Goal: Information Seeking & Learning: Find specific fact

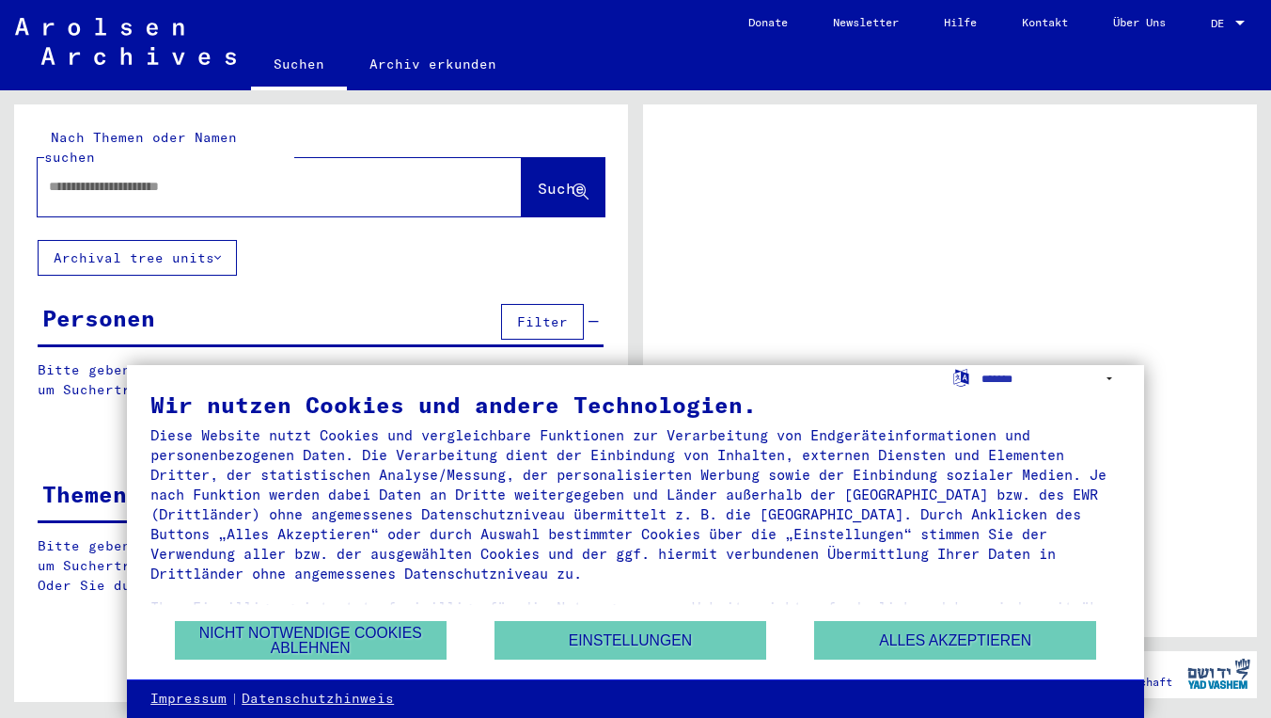
click at [1223, 35] on div "DE DE" at bounding box center [1230, 26] width 38 height 46
click at [1223, 19] on span "DE" at bounding box center [1221, 23] width 21 height 13
click at [1233, 24] on div at bounding box center [1240, 23] width 17 height 13
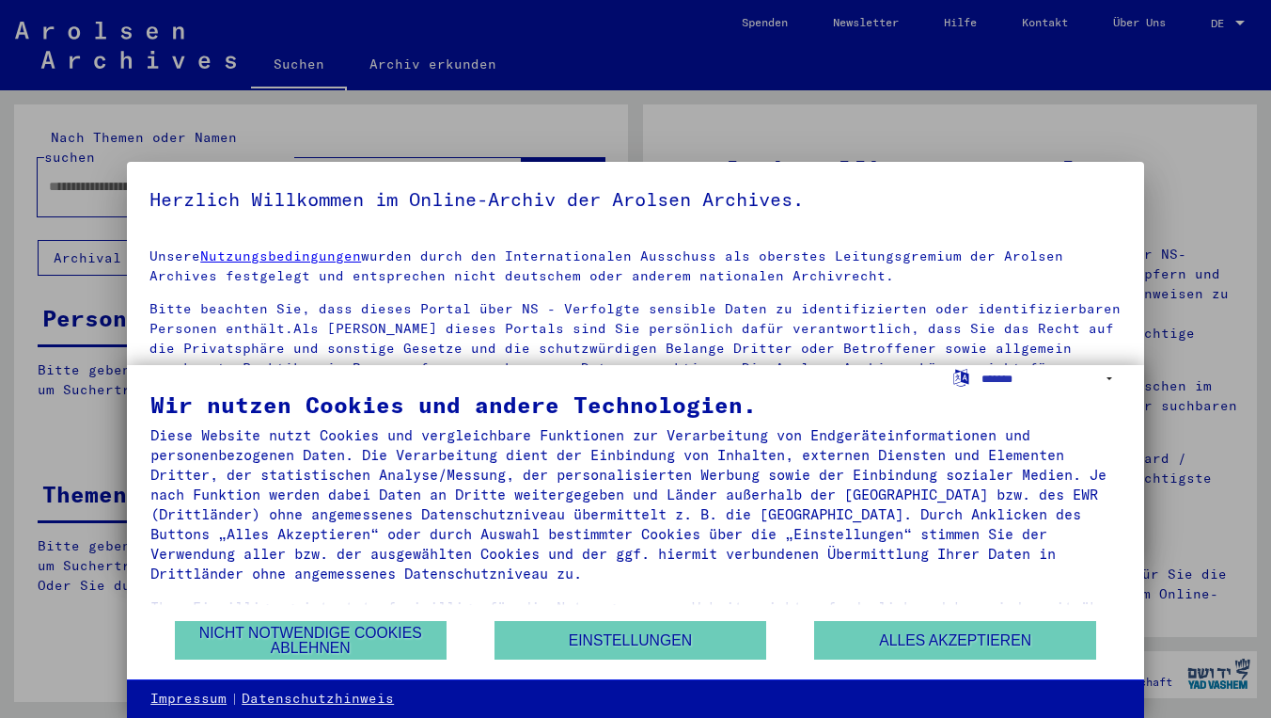
click at [1212, 24] on div at bounding box center [635, 359] width 1271 height 718
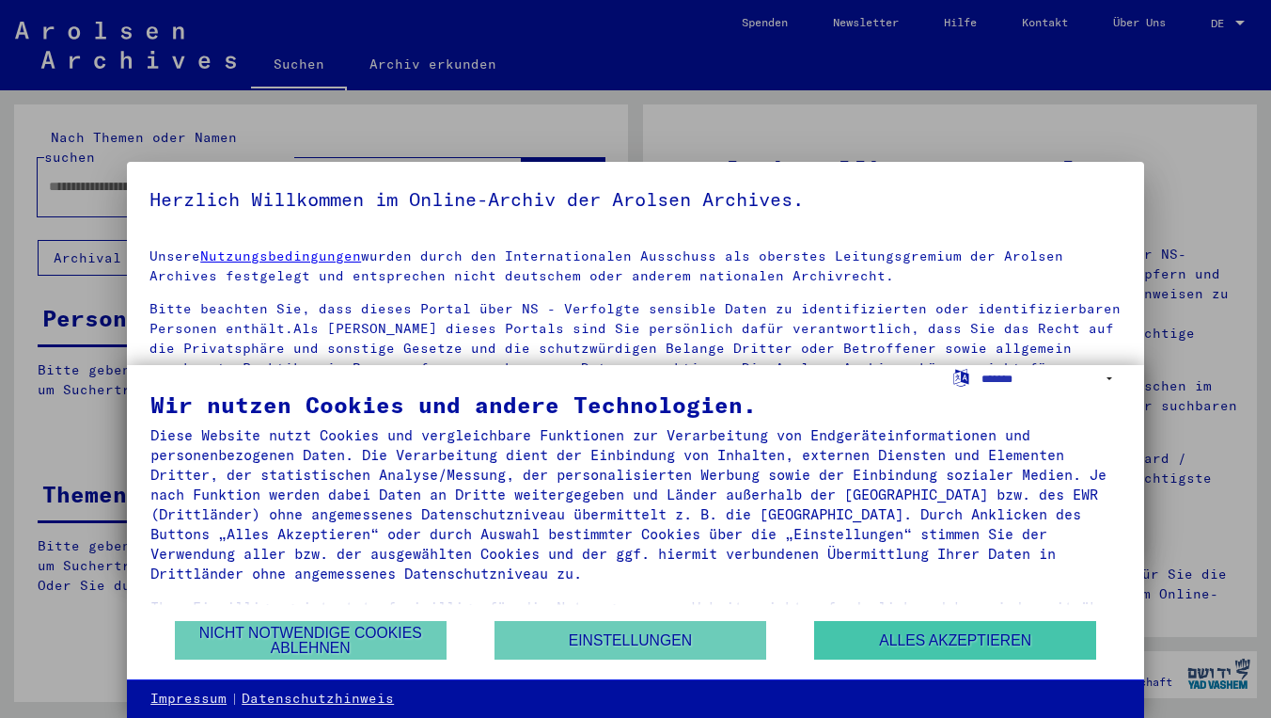
click at [907, 653] on button "Alles akzeptieren" at bounding box center [955, 640] width 282 height 39
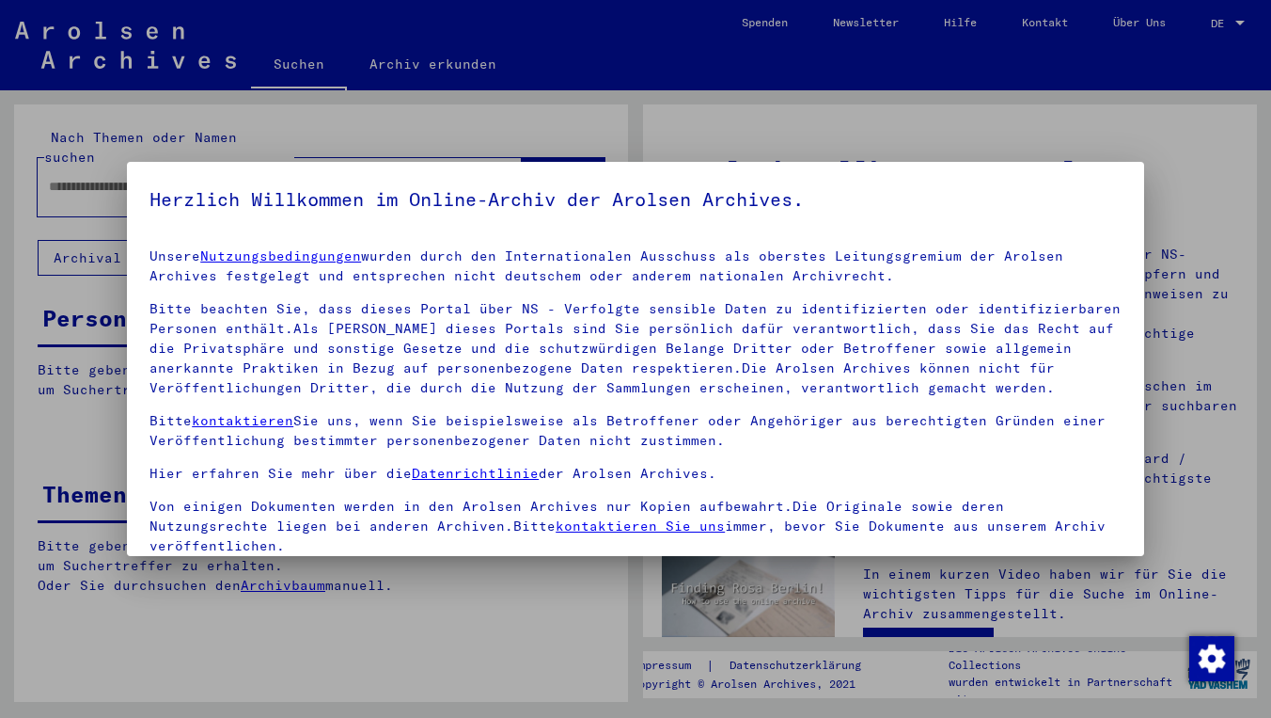
click at [1173, 175] on div at bounding box center [635, 359] width 1271 height 718
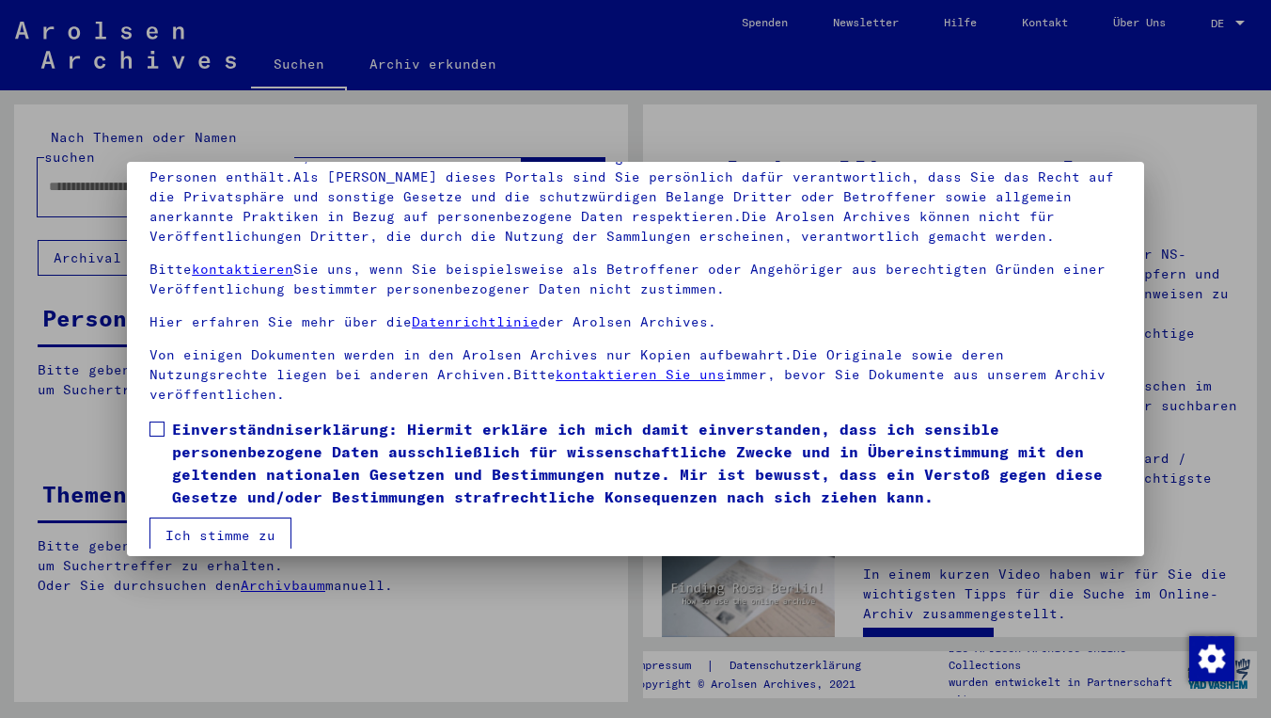
scroll to position [150, 0]
click at [228, 431] on span "Einverständniserklärung: Hiermit erkläre ich mich damit einverstanden, dass ich…" at bounding box center [647, 463] width 950 height 90
click at [231, 519] on button "Ich stimme zu" at bounding box center [221, 536] width 142 height 36
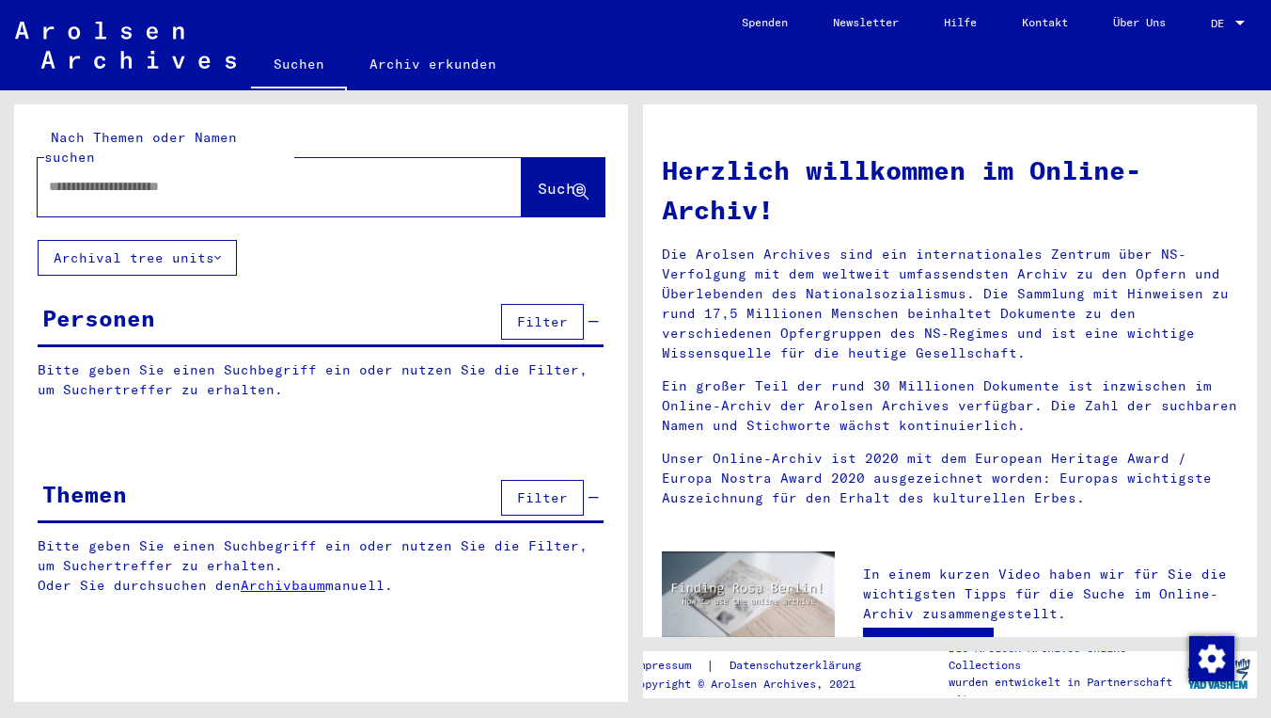
click at [1232, 28] on span "DE" at bounding box center [1221, 23] width 21 height 13
click at [1203, 29] on span "English" at bounding box center [1193, 33] width 46 height 14
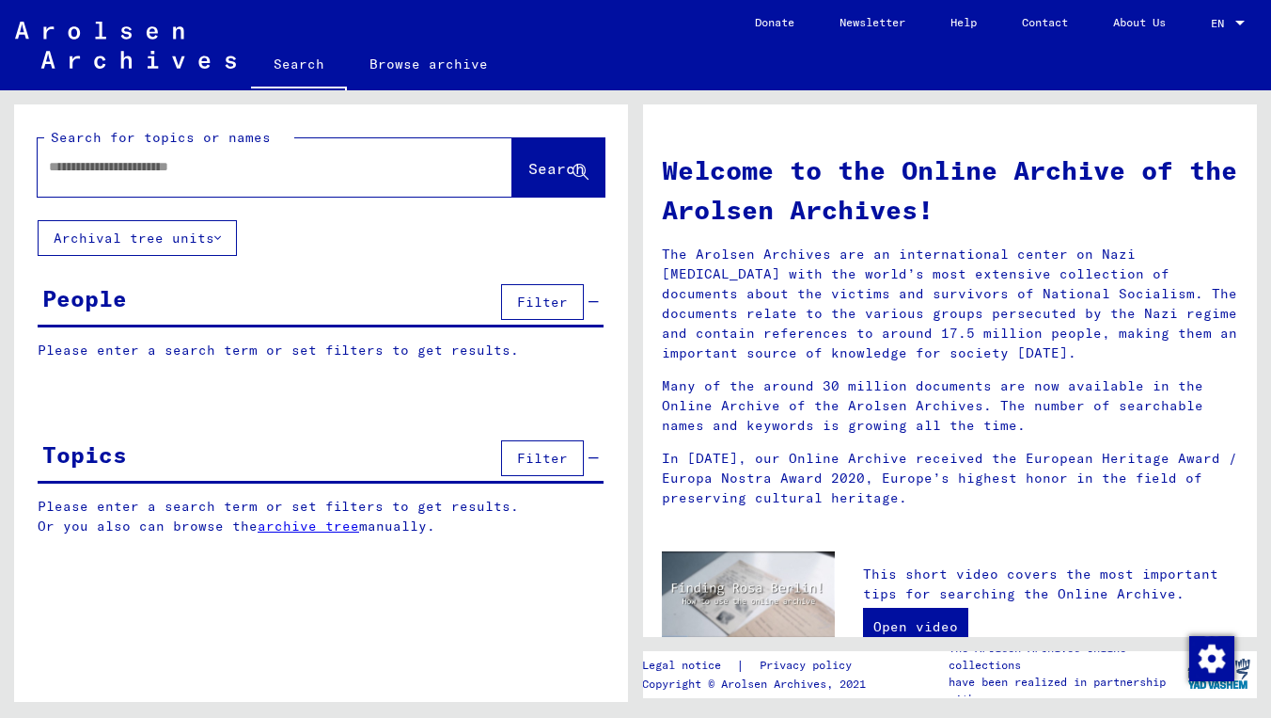
click at [715, 0] on mat-toolbar "Search Browse archive Detailed questions/information about the documents? Send …" at bounding box center [635, 45] width 1271 height 90
click at [336, 169] on input "text" at bounding box center [252, 167] width 407 height 20
type input "*"
type input "**********"
click at [187, 234] on button "Archival tree units" at bounding box center [137, 238] width 199 height 36
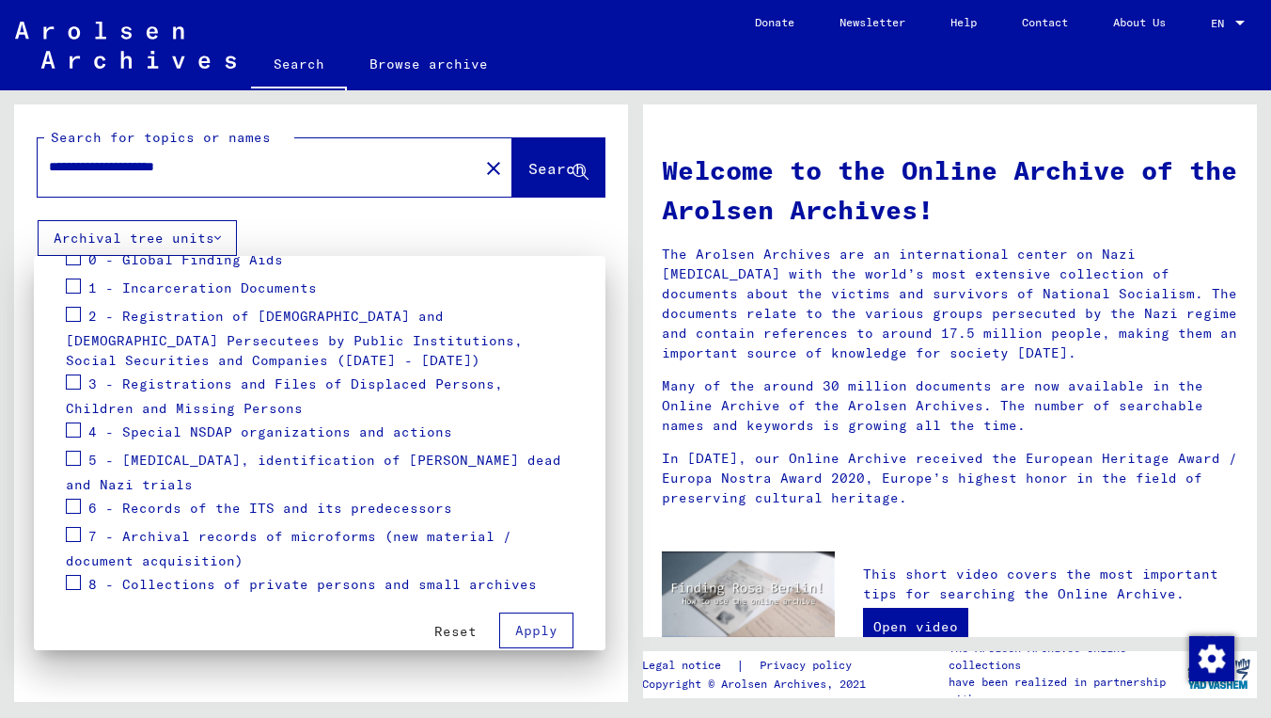
scroll to position [244, 0]
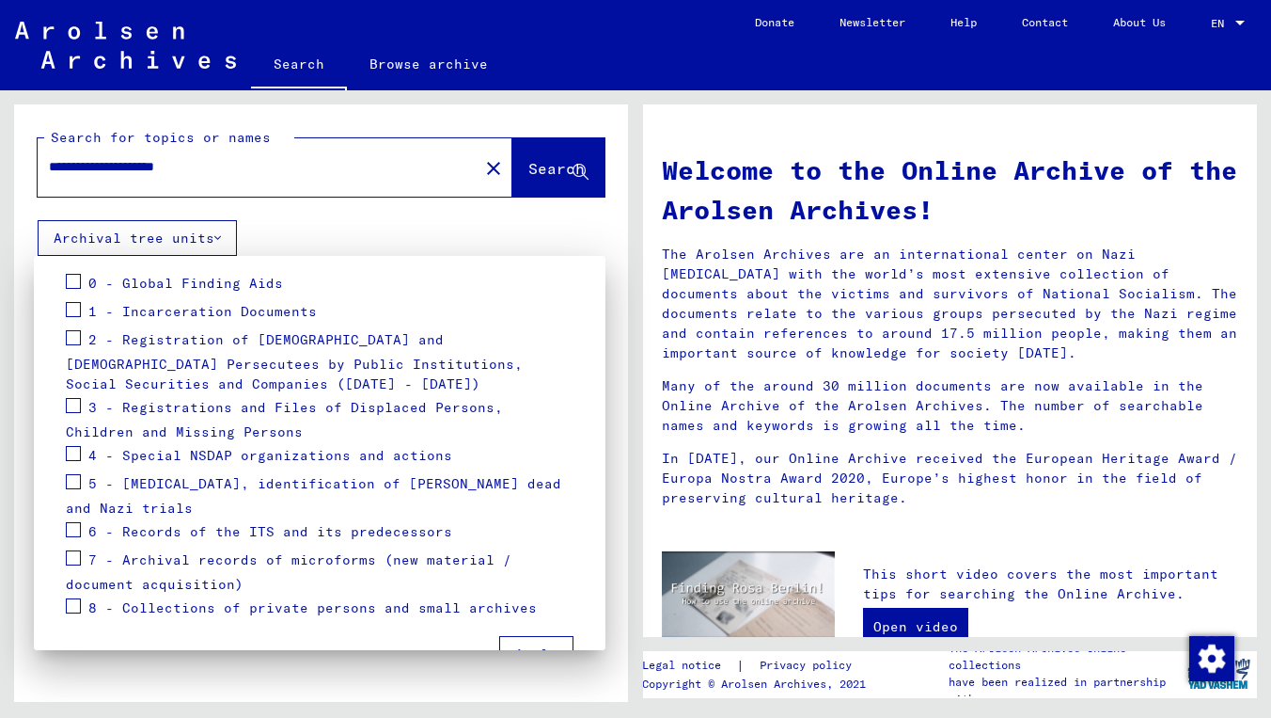
click at [379, 404] on span "3 - Registrations and Files of Displaced Persons, Children and Missing Persons" at bounding box center [284, 420] width 437 height 42
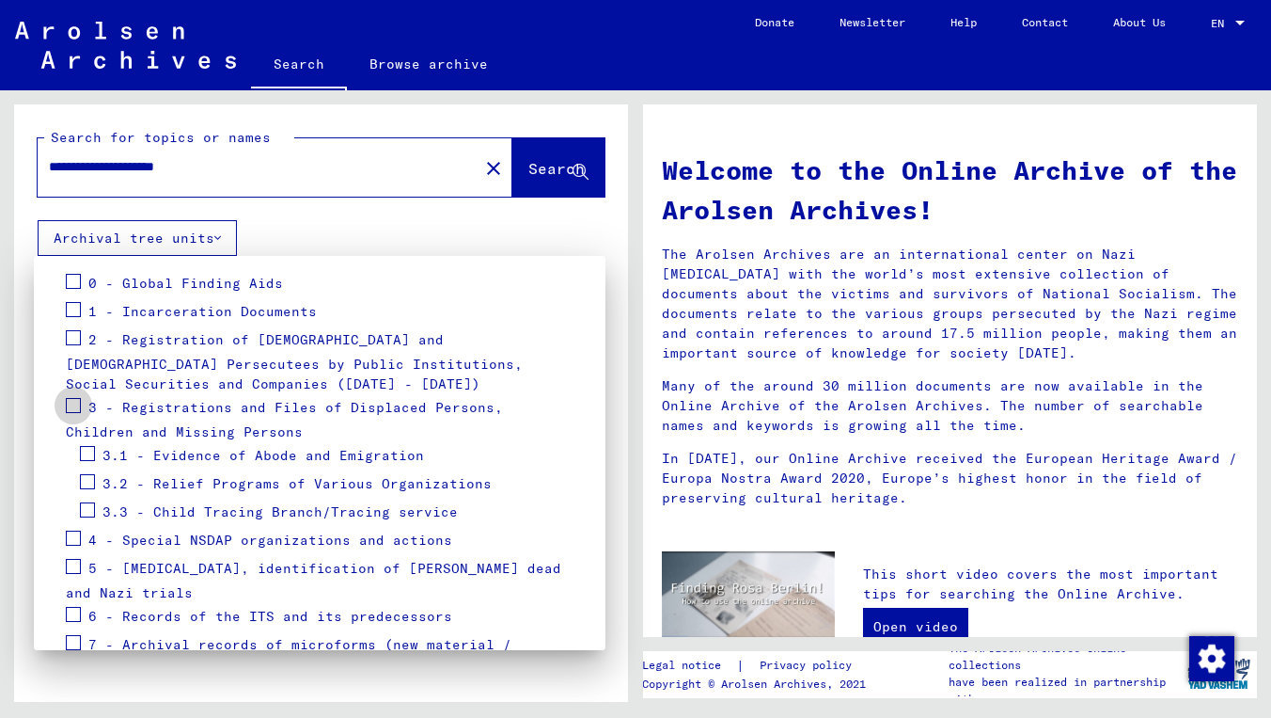
click at [73, 403] on span at bounding box center [73, 405] width 15 height 15
click at [89, 452] on span at bounding box center [87, 453] width 15 height 15
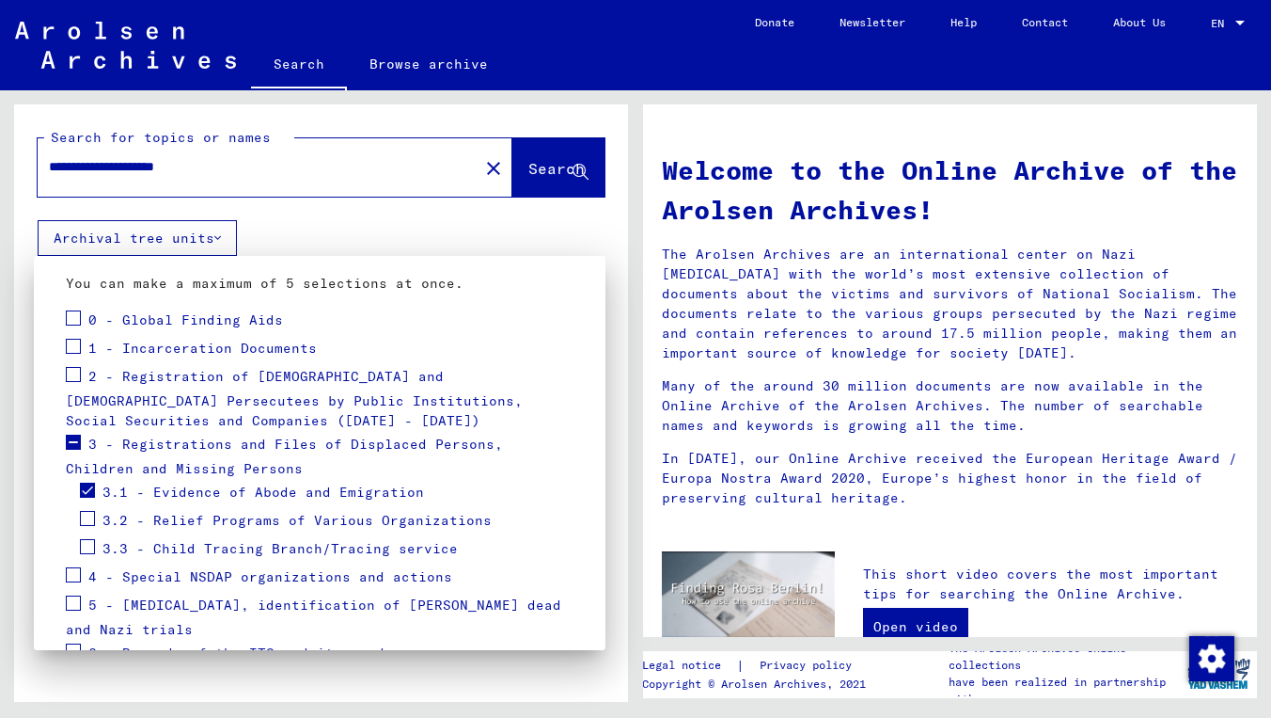
scroll to position [181, 0]
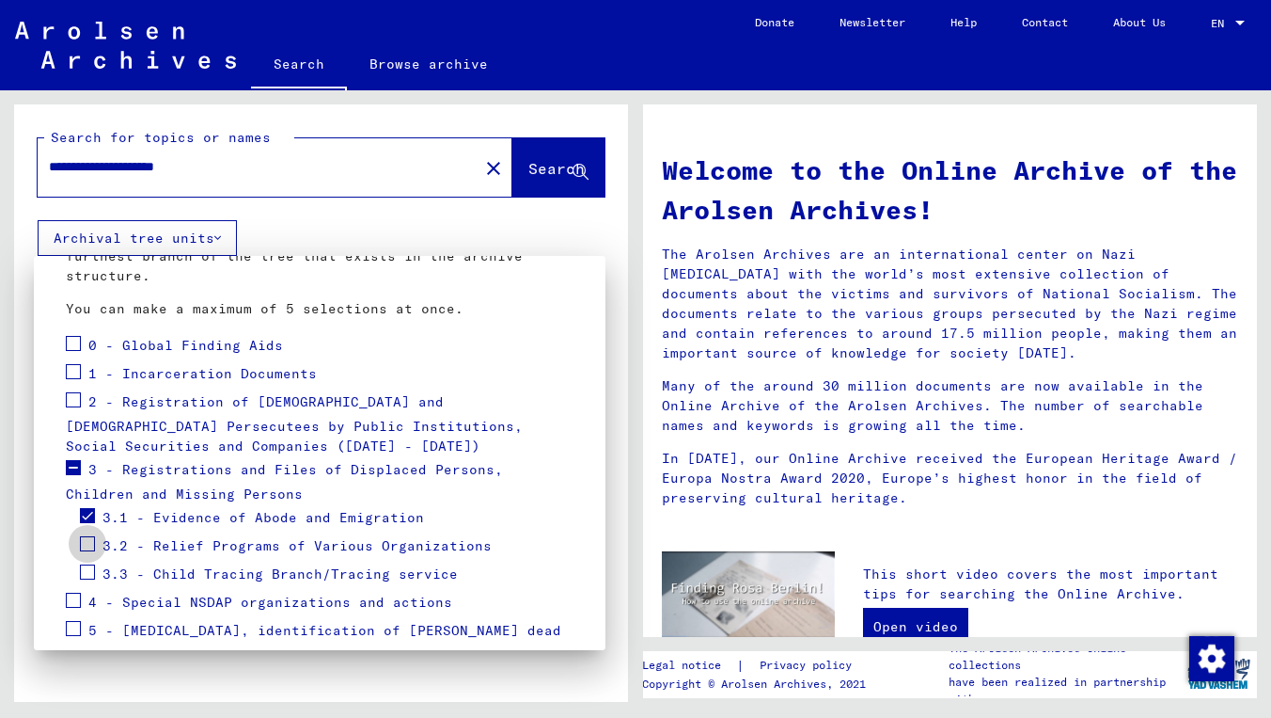
click at [89, 544] on span at bounding box center [87, 543] width 15 height 15
click at [89, 566] on span at bounding box center [87, 571] width 15 height 15
click at [81, 344] on div "0 - Global Finding Aids" at bounding box center [174, 346] width 217 height 28
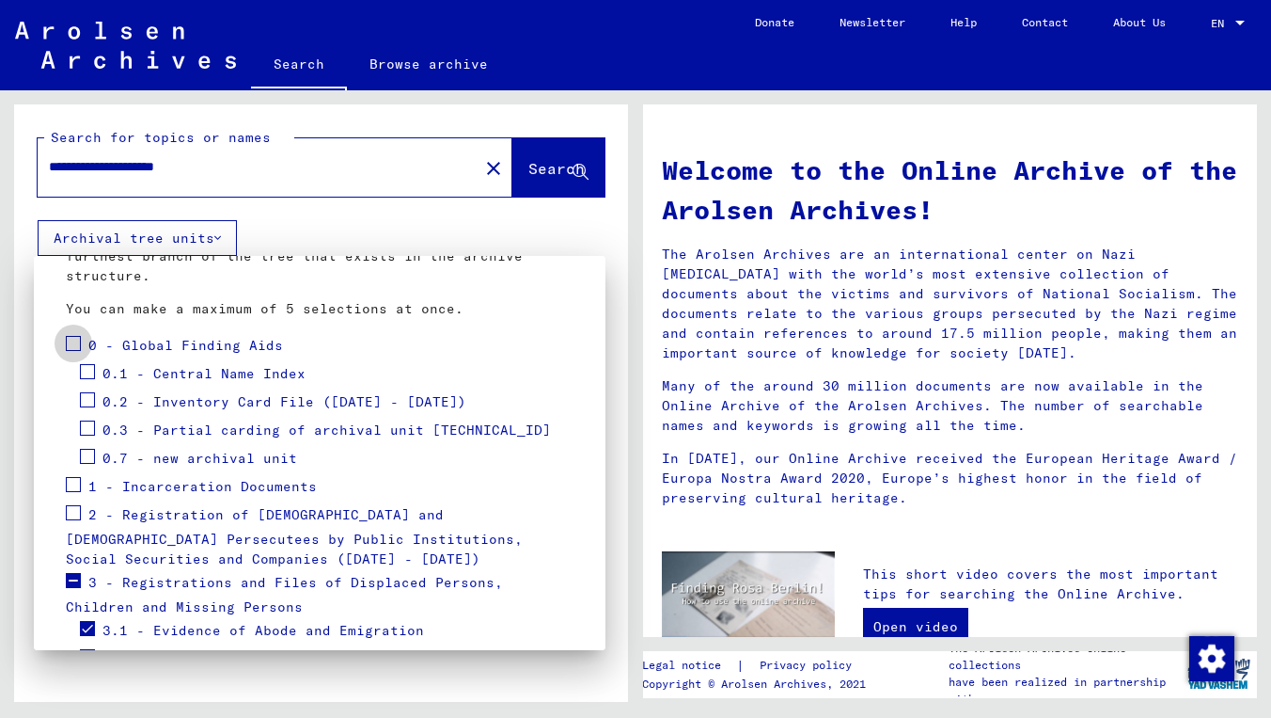
click at [74, 345] on span at bounding box center [73, 343] width 15 height 15
click at [92, 345] on span "0 - Global Finding Aids" at bounding box center [185, 345] width 195 height 17
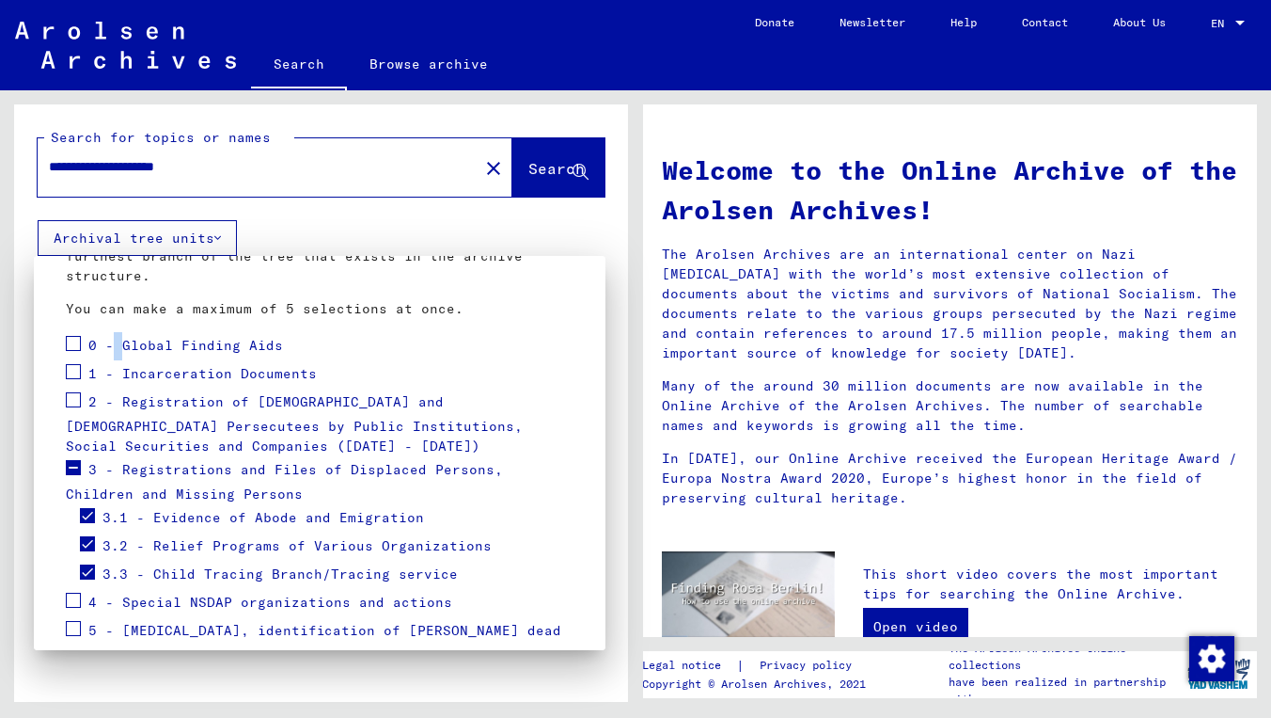
click at [118, 342] on span "0 - Global Finding Aids" at bounding box center [185, 345] width 195 height 17
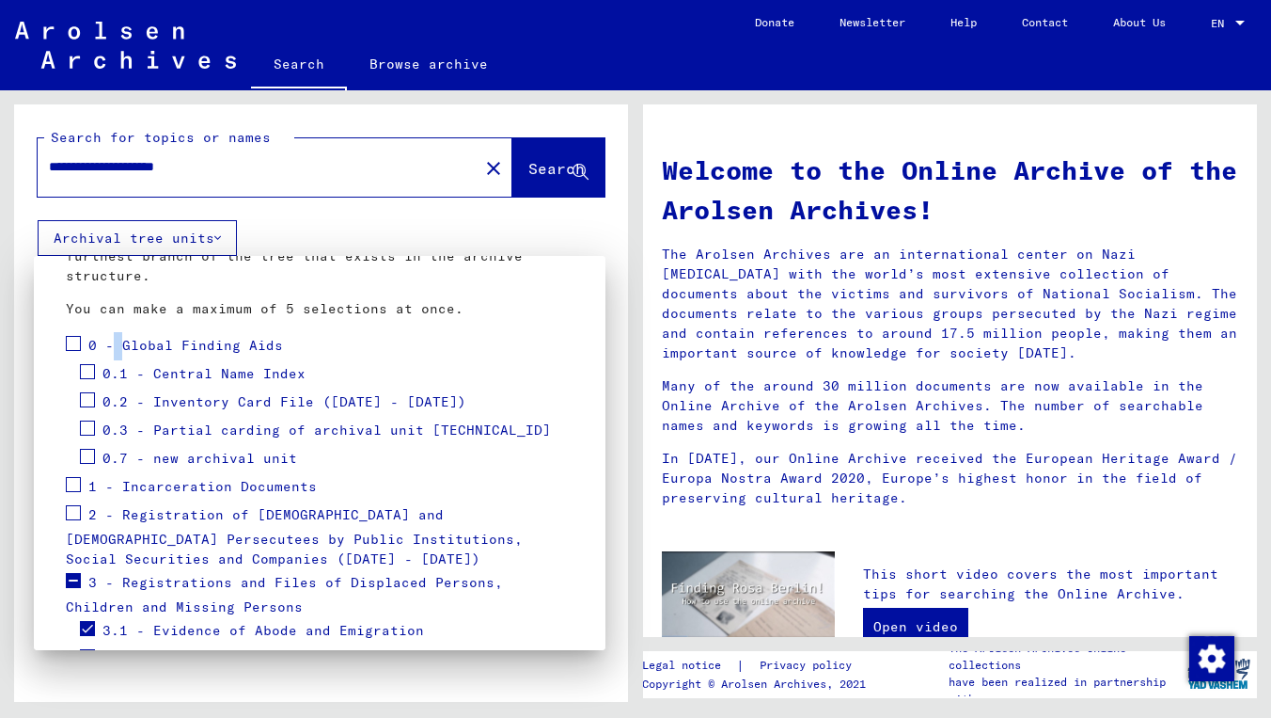
click at [118, 342] on span "0 - Global Finding Aids" at bounding box center [185, 345] width 195 height 17
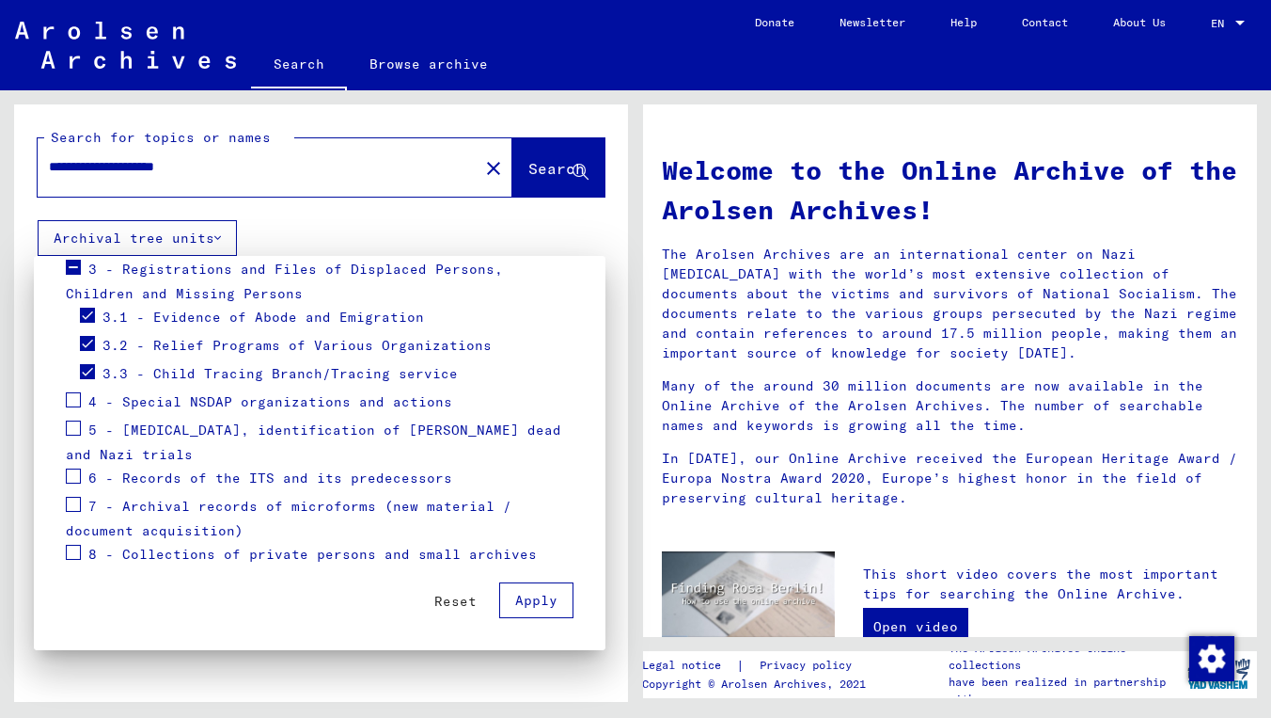
scroll to position [382, 0]
click at [76, 555] on span at bounding box center [73, 551] width 15 height 15
click at [72, 554] on span at bounding box center [73, 551] width 15 height 15
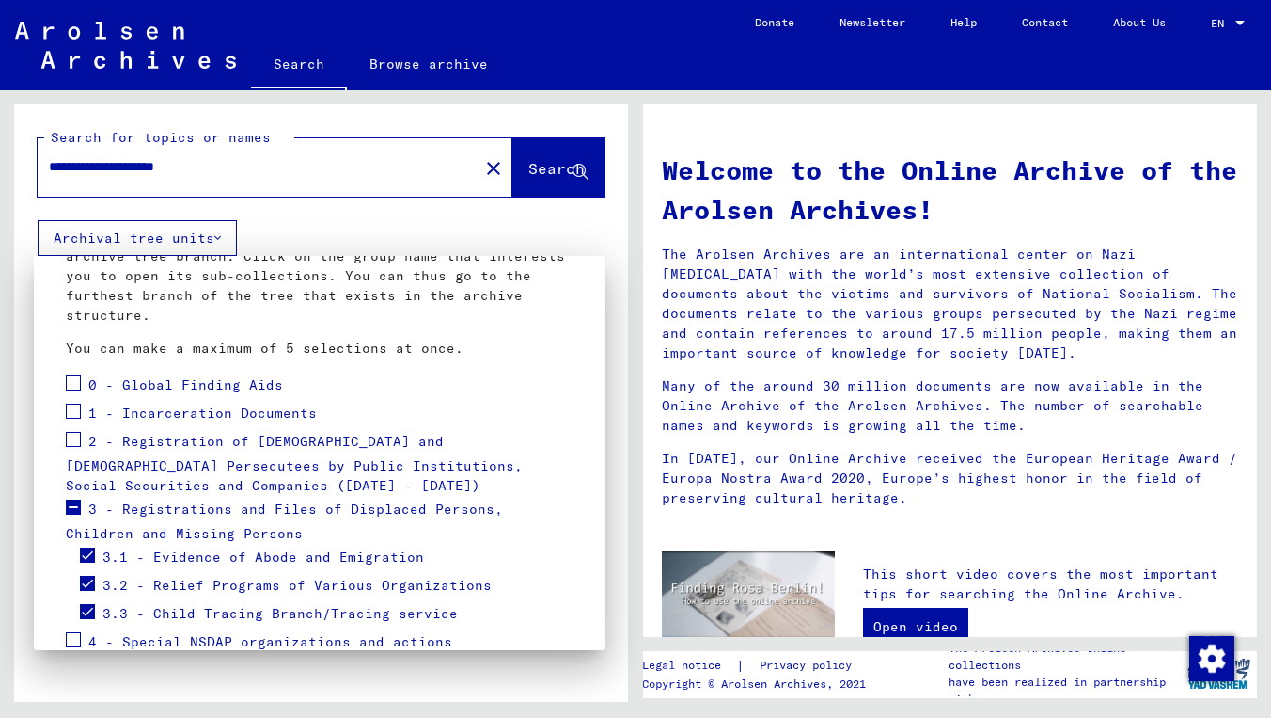
scroll to position [141, 0]
click at [75, 383] on span at bounding box center [73, 383] width 15 height 15
click at [71, 440] on span at bounding box center [73, 440] width 15 height 15
click at [219, 248] on div at bounding box center [635, 359] width 1271 height 718
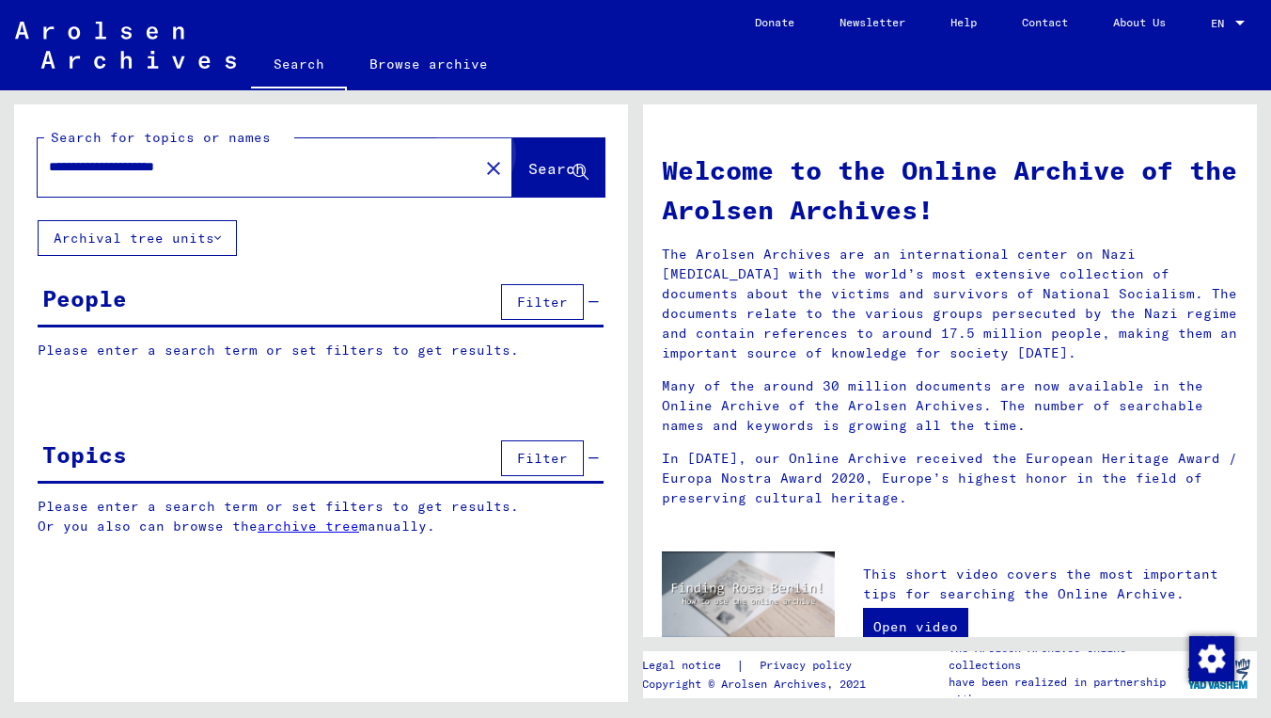
click at [551, 176] on span "Search" at bounding box center [557, 168] width 56 height 19
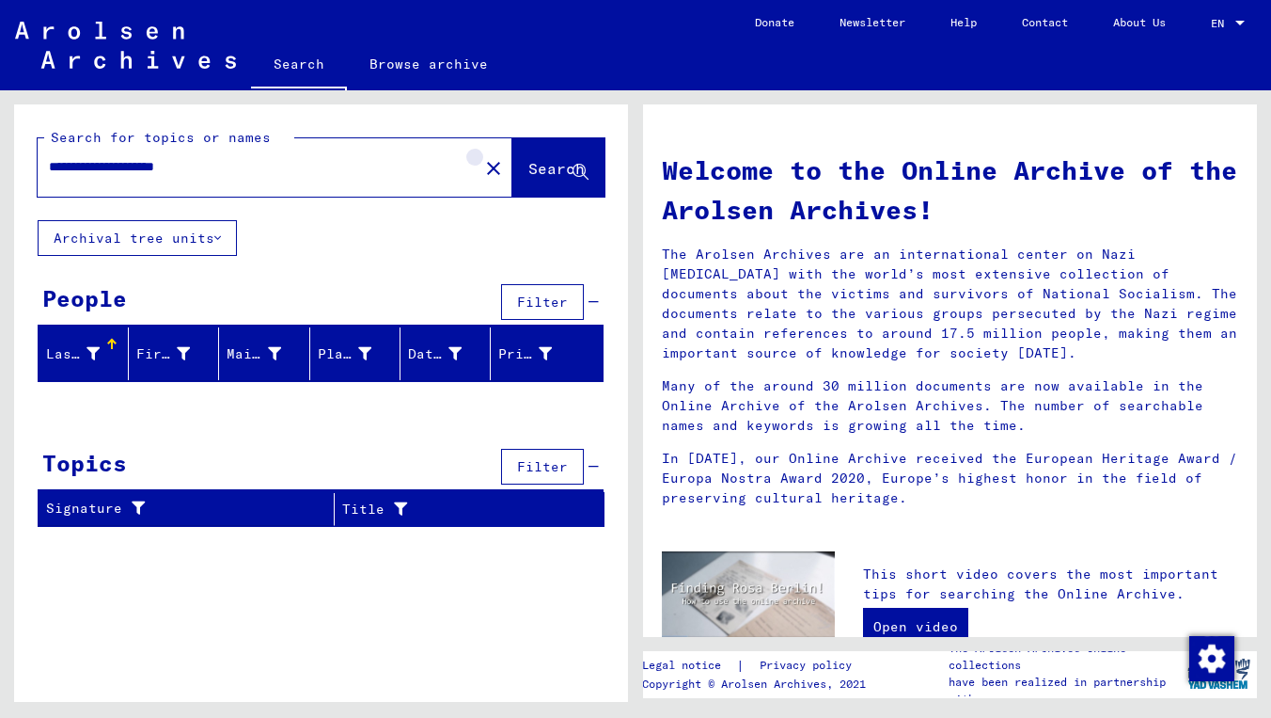
click at [482, 170] on mat-icon "close" at bounding box center [493, 168] width 23 height 23
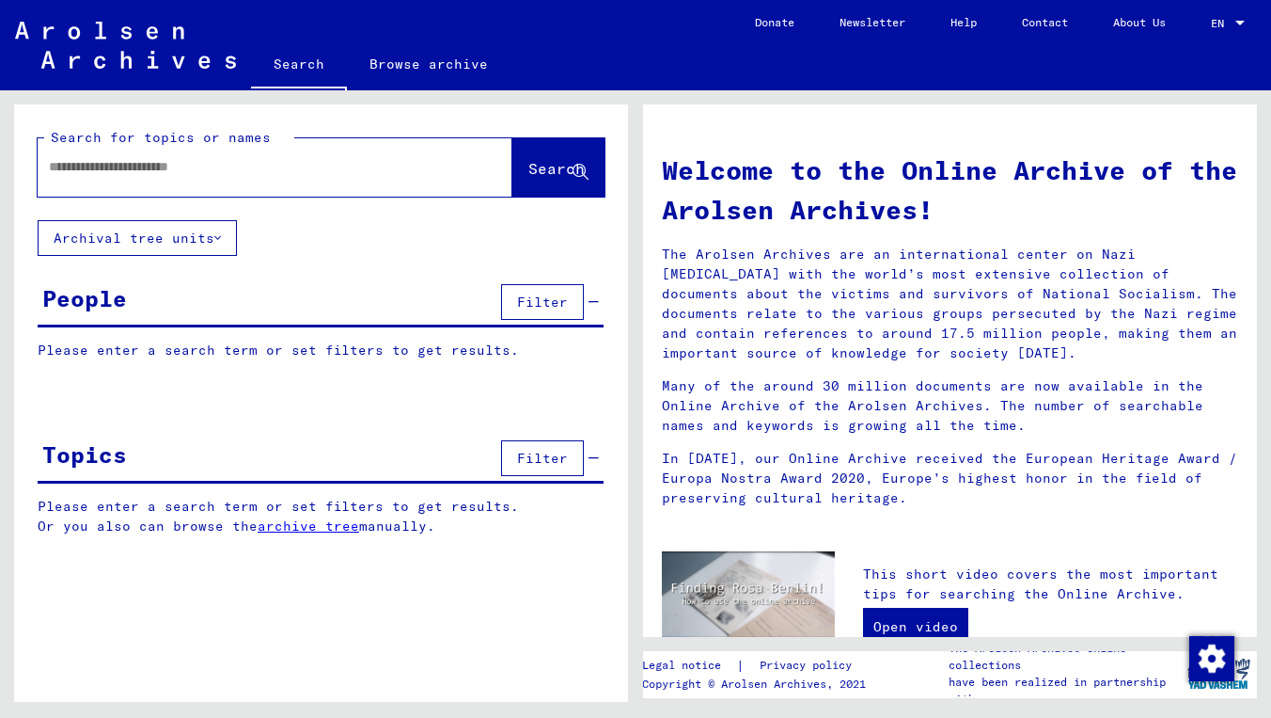
click at [444, 172] on div at bounding box center [275, 167] width 475 height 58
click at [212, 190] on div at bounding box center [275, 167] width 475 height 58
click at [228, 166] on input "text" at bounding box center [252, 167] width 407 height 20
type input "*"
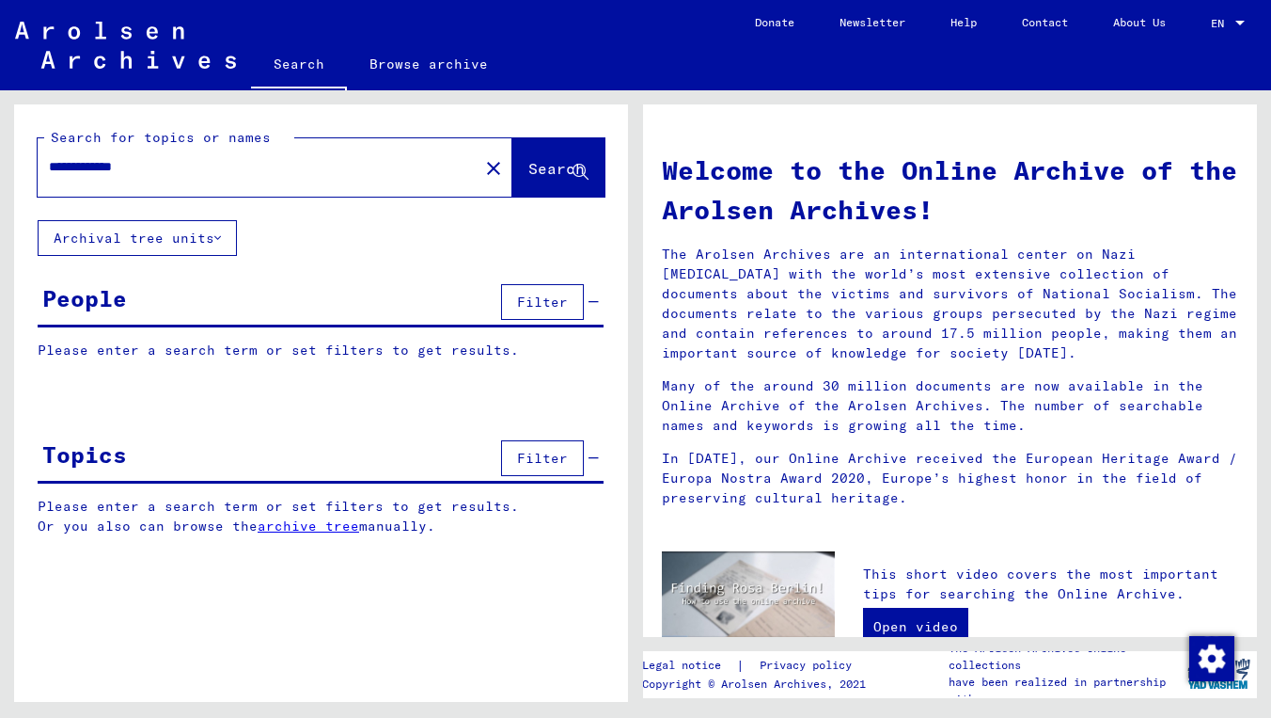
click at [529, 164] on span "Search" at bounding box center [557, 168] width 56 height 19
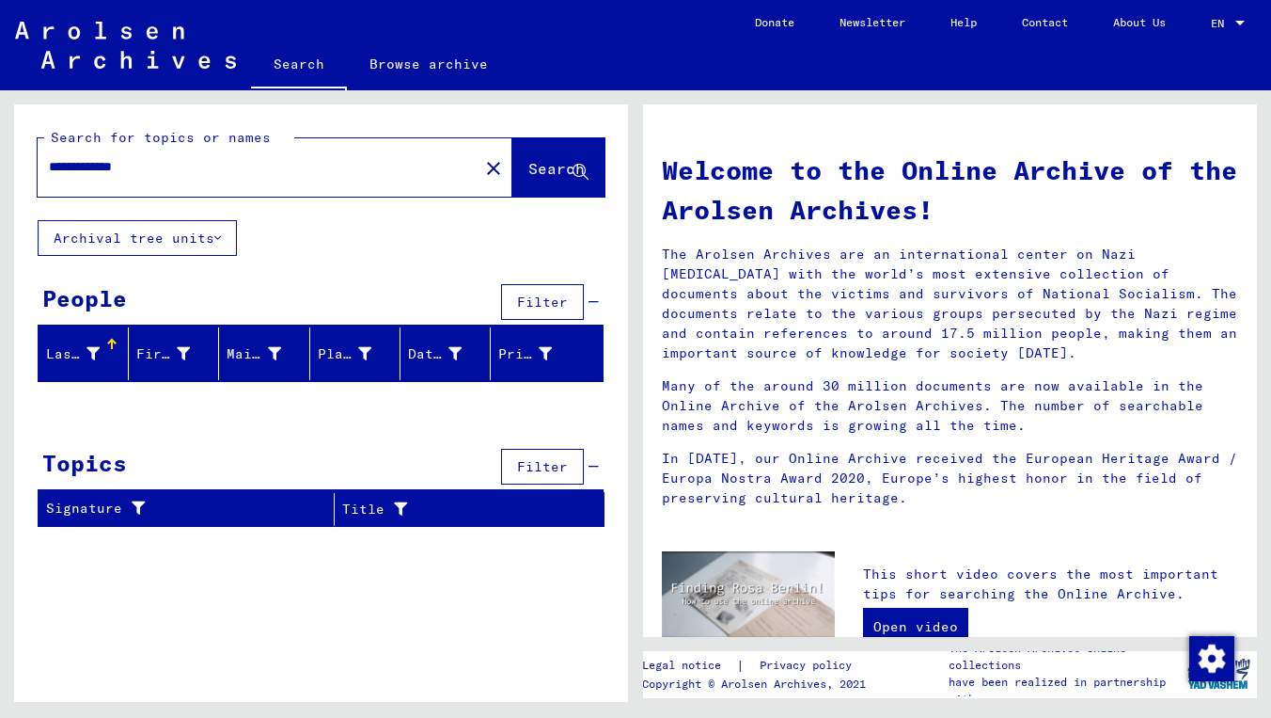
click at [65, 166] on input "**********" at bounding box center [252, 167] width 407 height 20
click at [529, 172] on span "Search" at bounding box center [557, 168] width 56 height 19
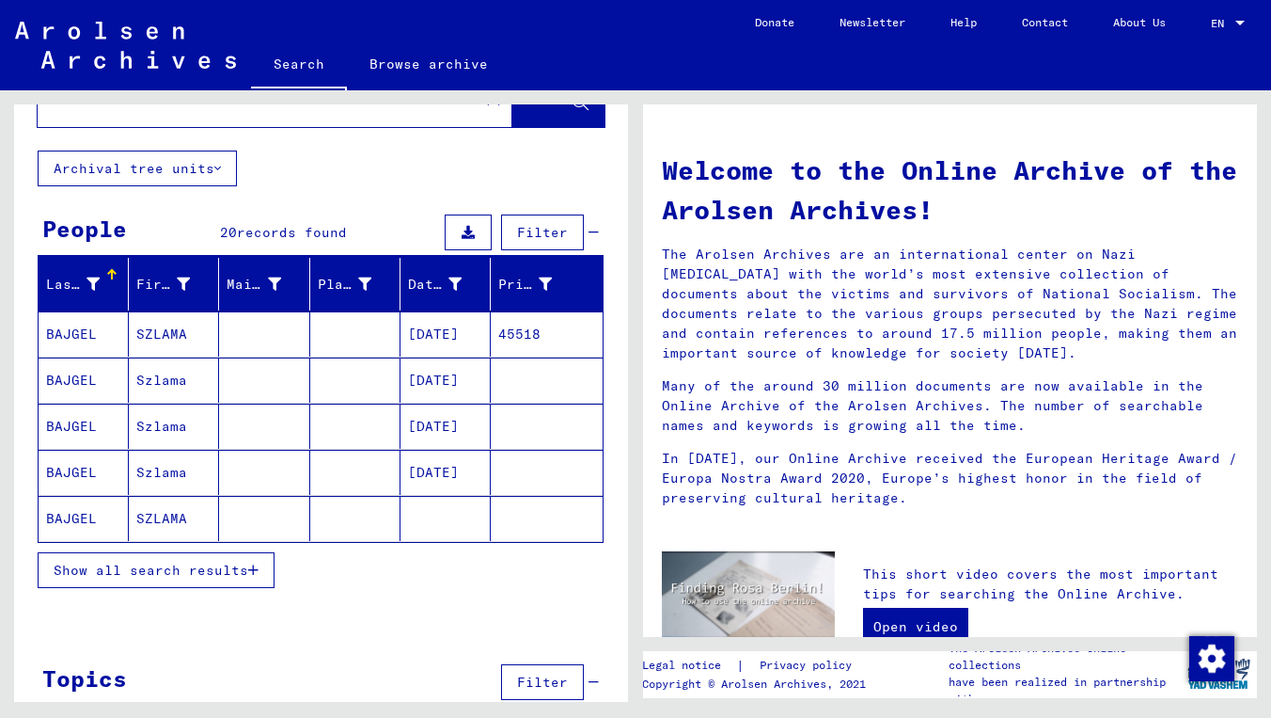
scroll to position [84, 0]
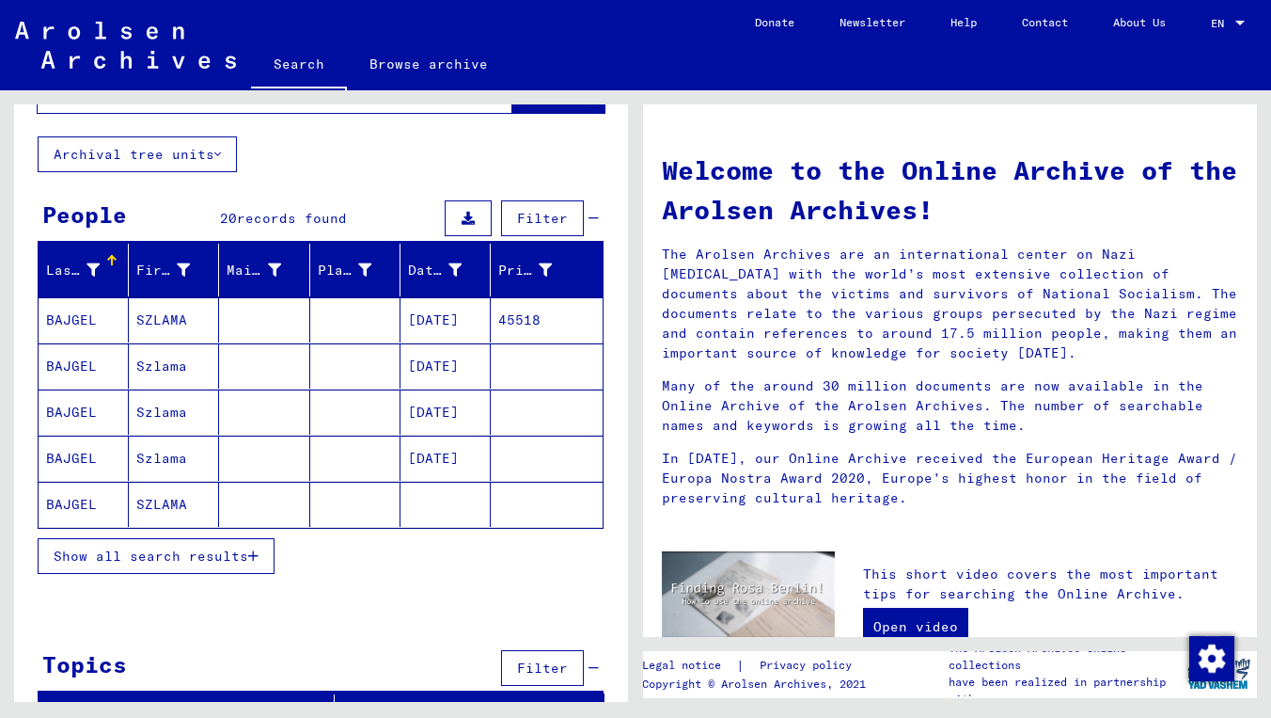
click at [231, 560] on span "Show all search results" at bounding box center [151, 555] width 195 height 17
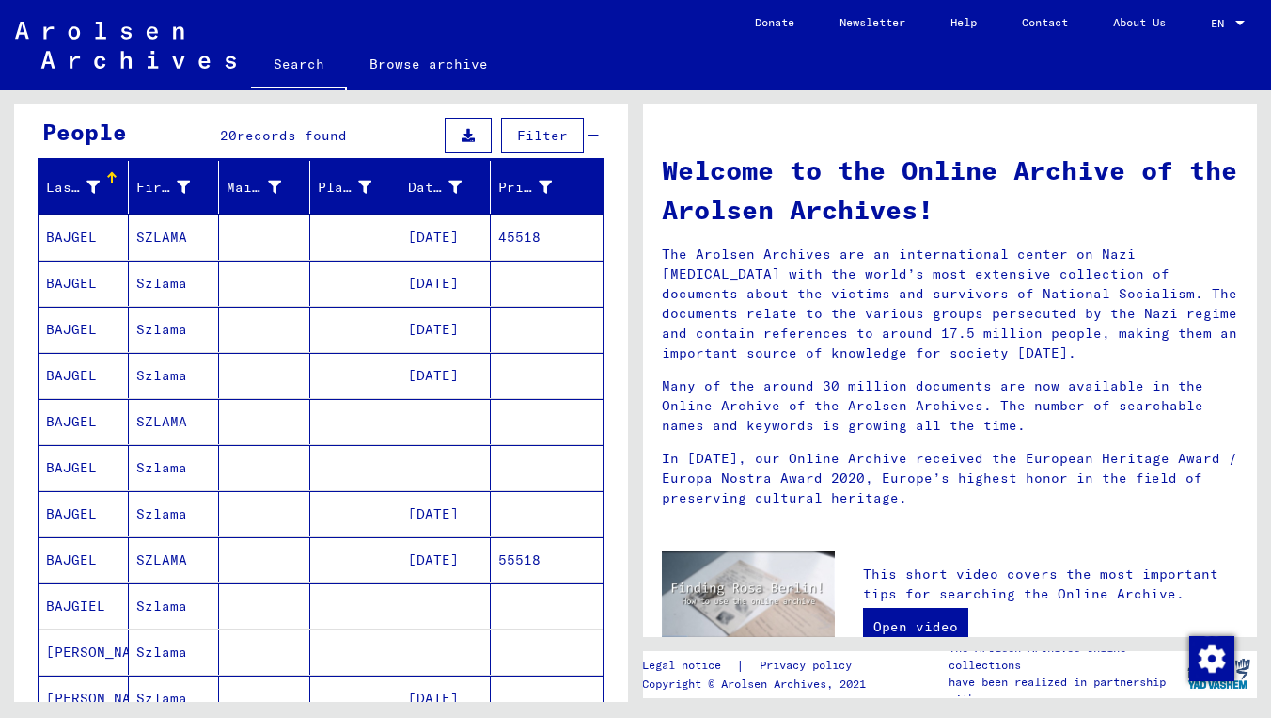
scroll to position [161, 0]
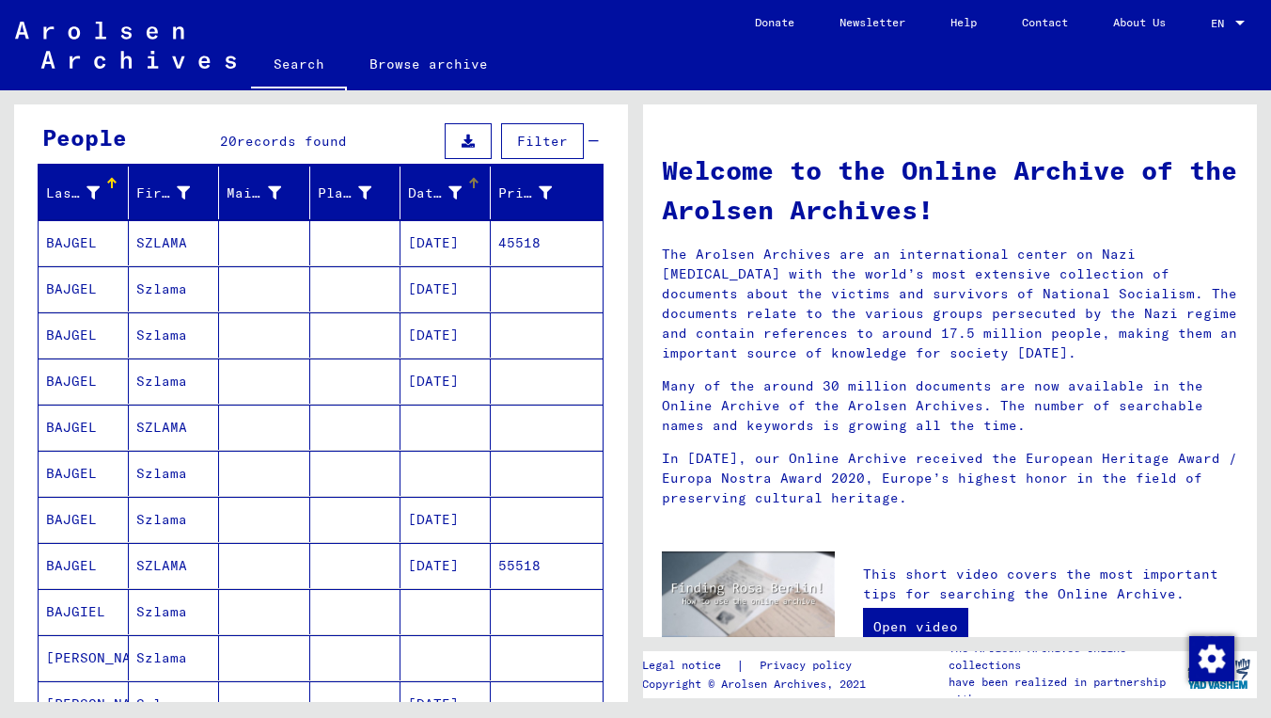
click at [436, 191] on div "Date of Birth" at bounding box center [435, 193] width 54 height 20
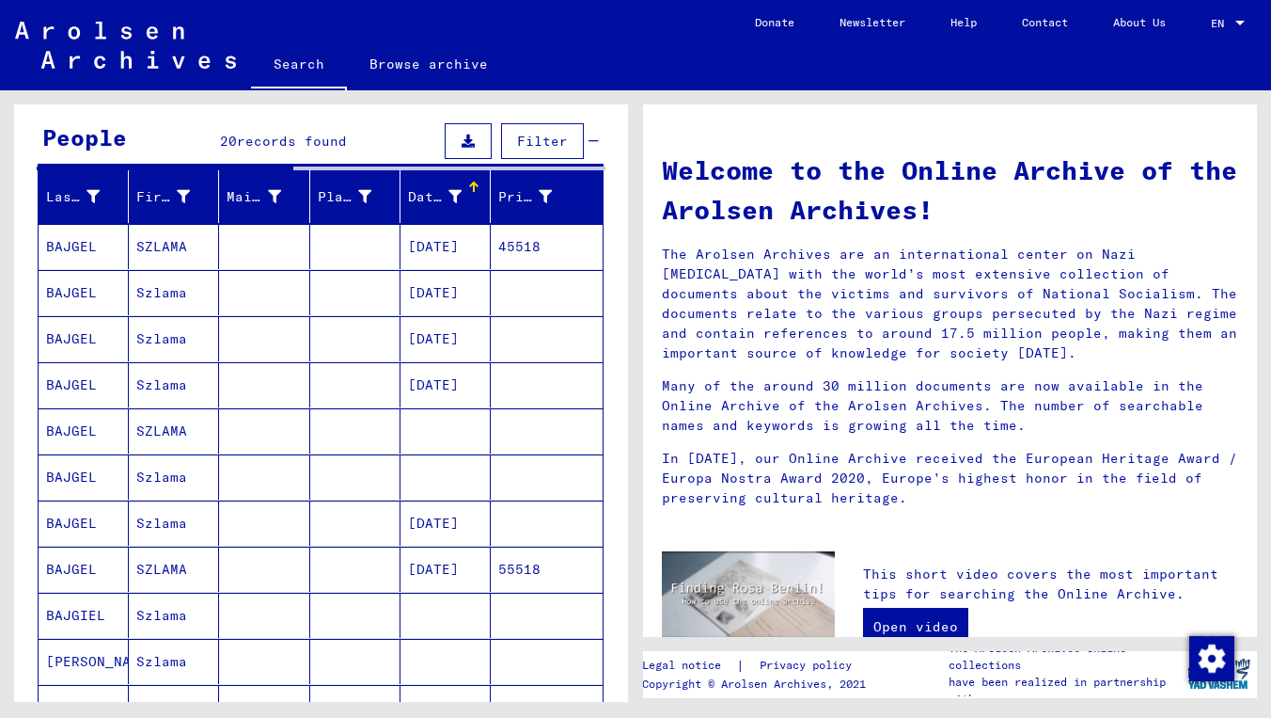
scroll to position [149, 0]
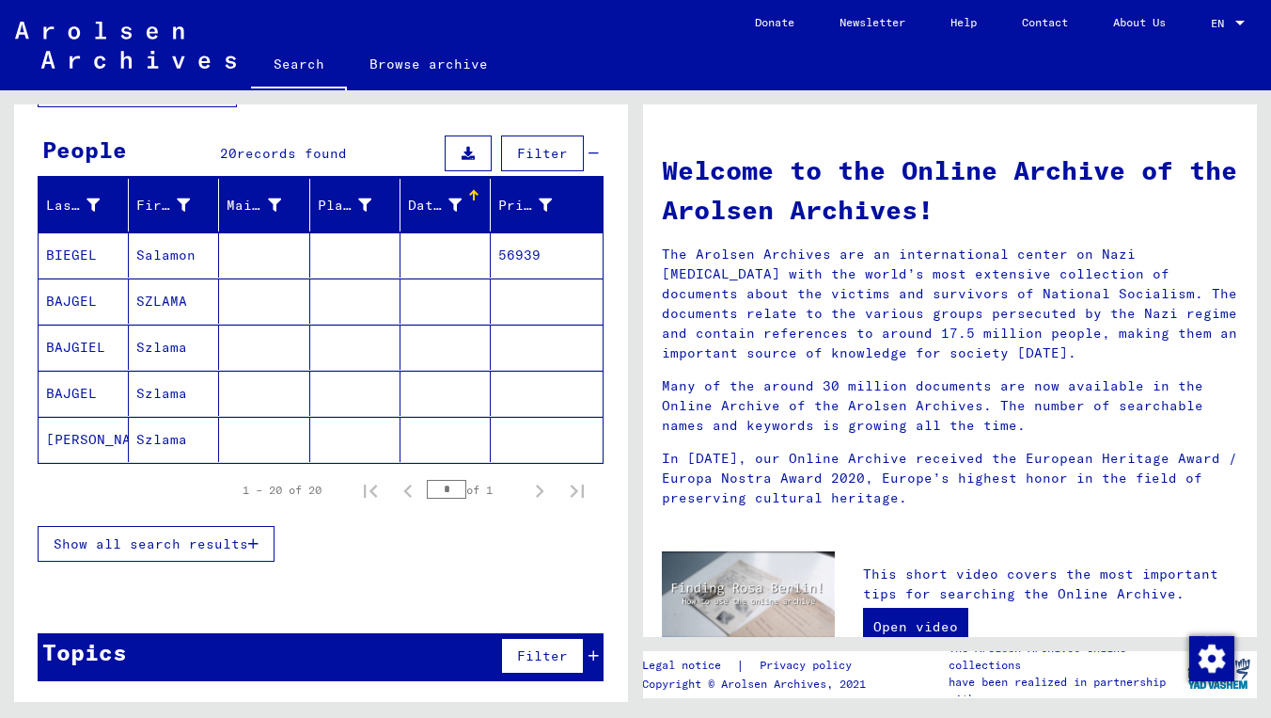
click at [436, 191] on div "Date of Birth" at bounding box center [449, 205] width 82 height 30
click at [402, 145] on div "People 20 records found Filter" at bounding box center [321, 155] width 566 height 48
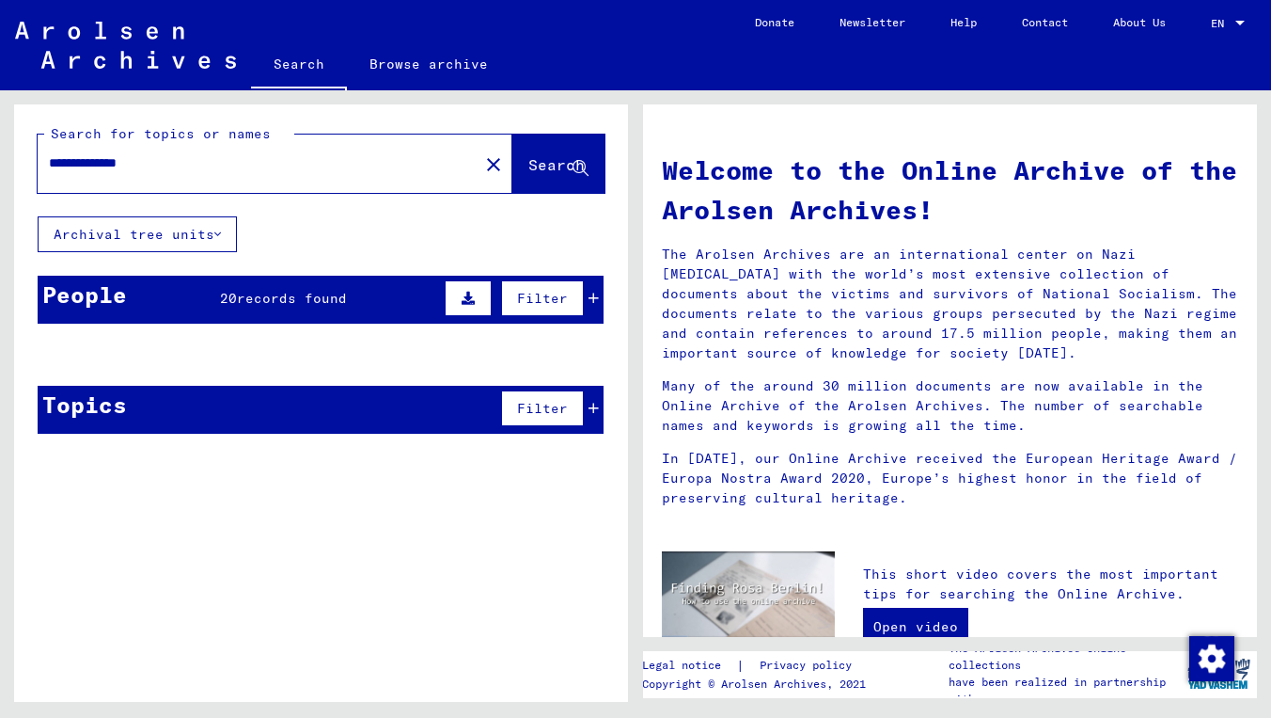
scroll to position [4, 0]
click at [439, 292] on div "People 20 records found Filter" at bounding box center [321, 300] width 566 height 48
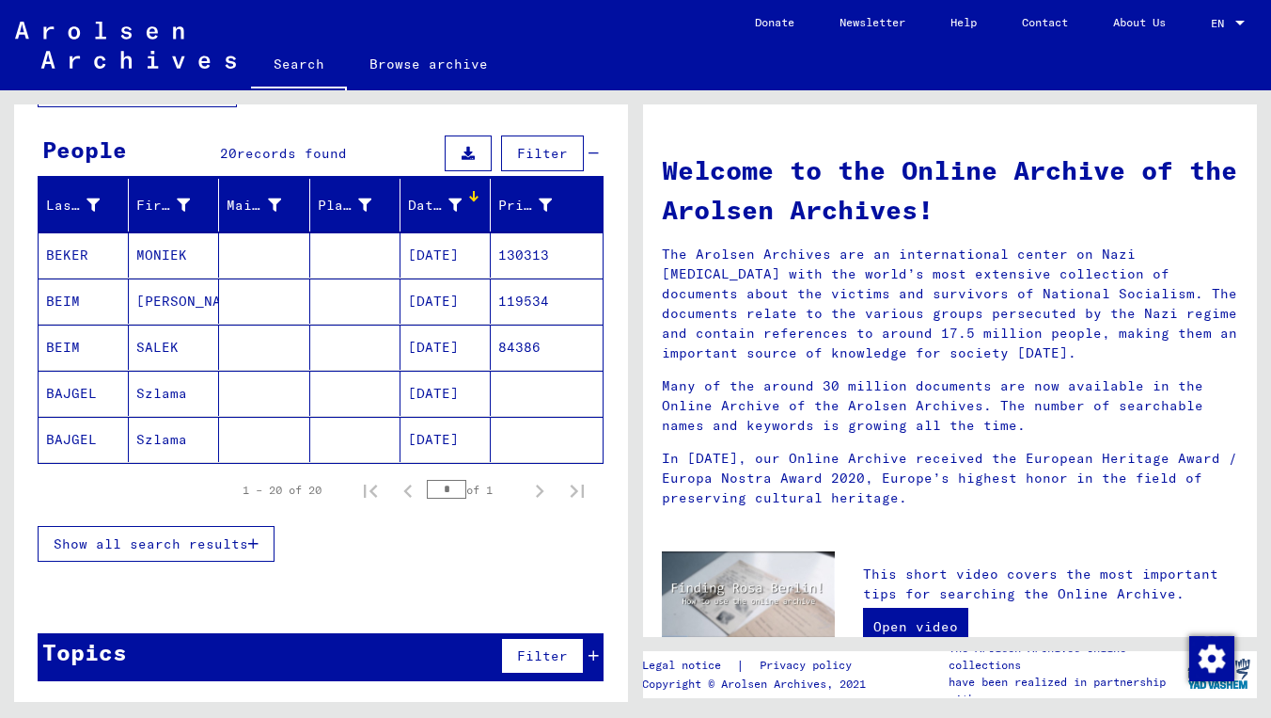
scroll to position [149, 0]
click at [233, 557] on button "Show all search results" at bounding box center [156, 544] width 237 height 36
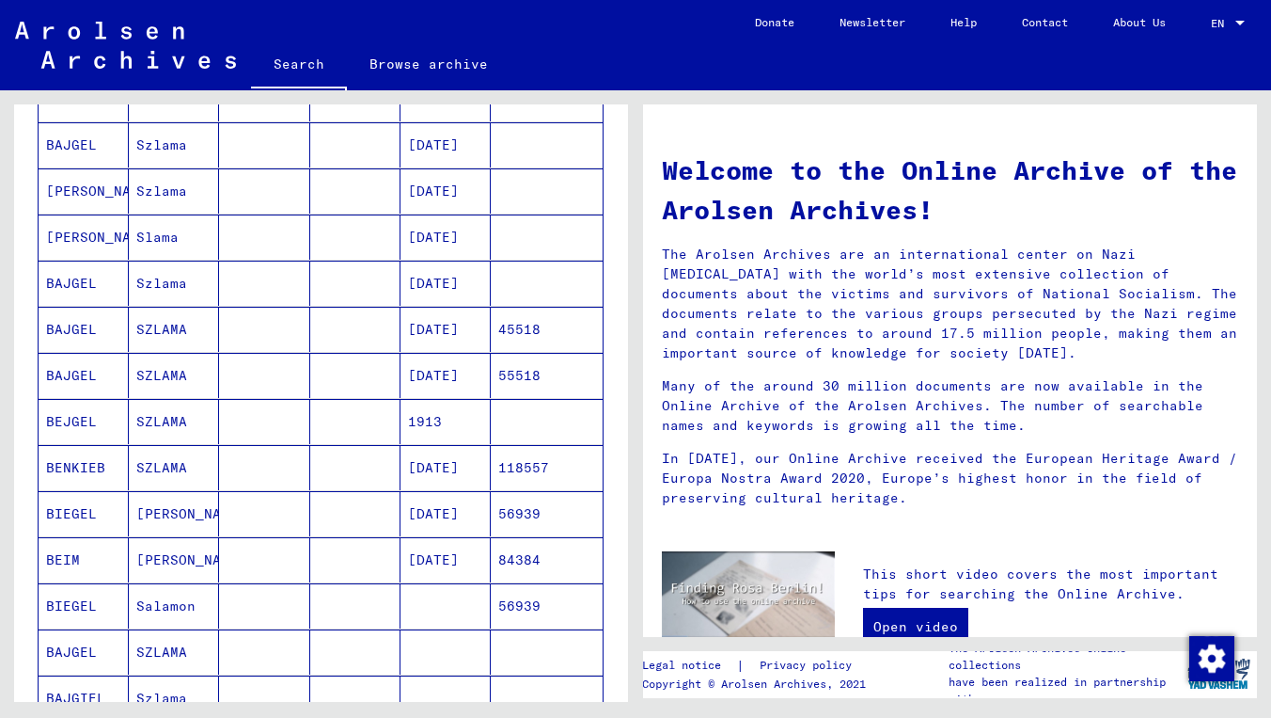
scroll to position [490, 0]
click at [464, 560] on mat-cell "[DATE]" at bounding box center [446, 558] width 90 height 45
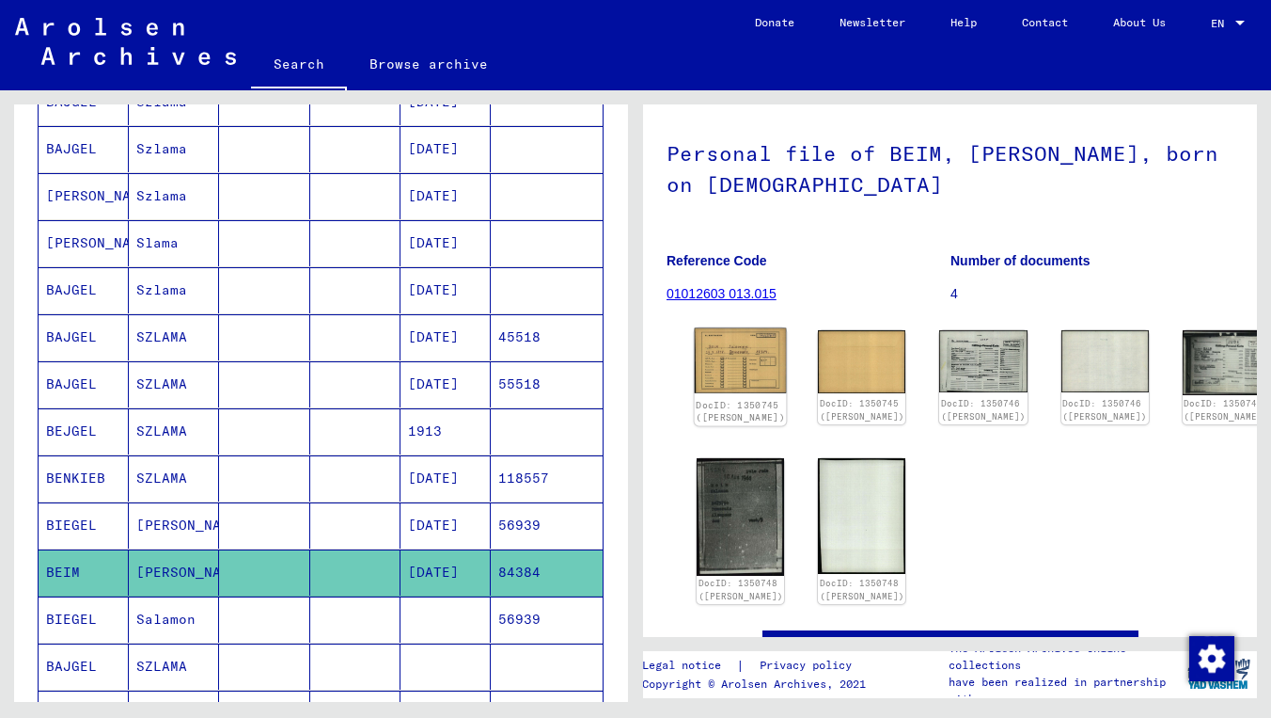
click at [724, 349] on img at bounding box center [741, 360] width 92 height 65
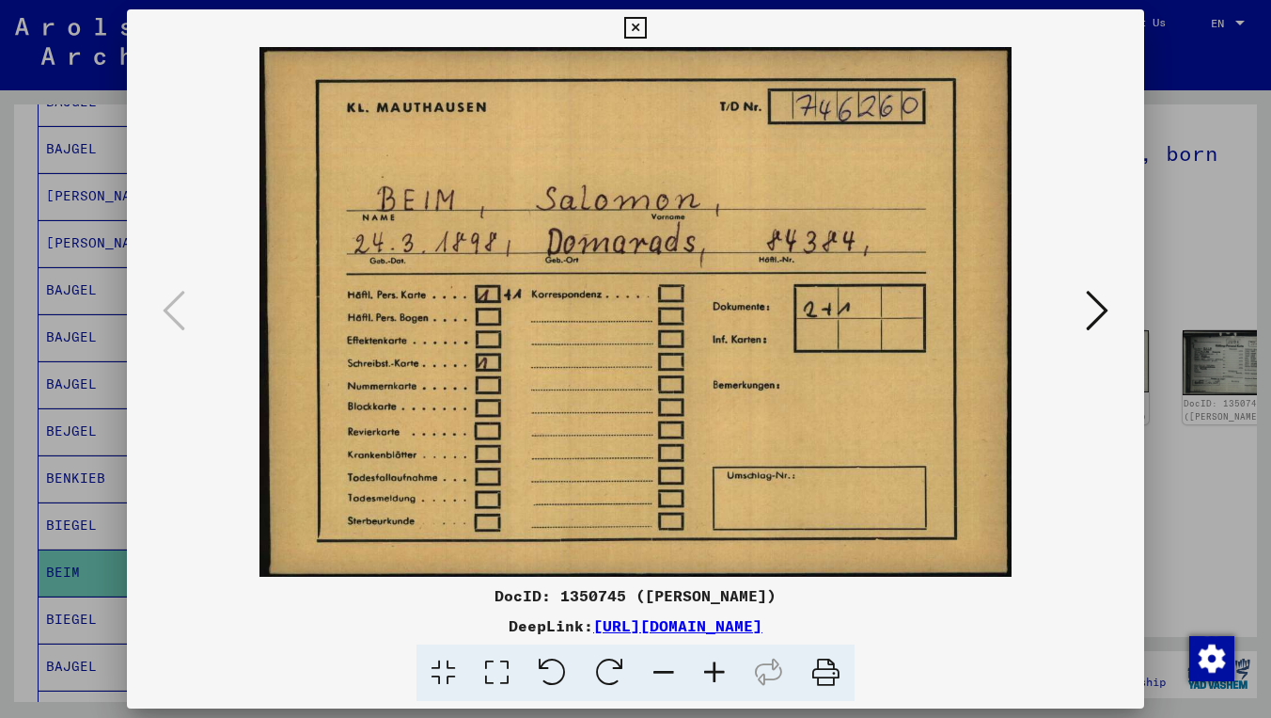
click at [1107, 324] on icon at bounding box center [1097, 310] width 23 height 45
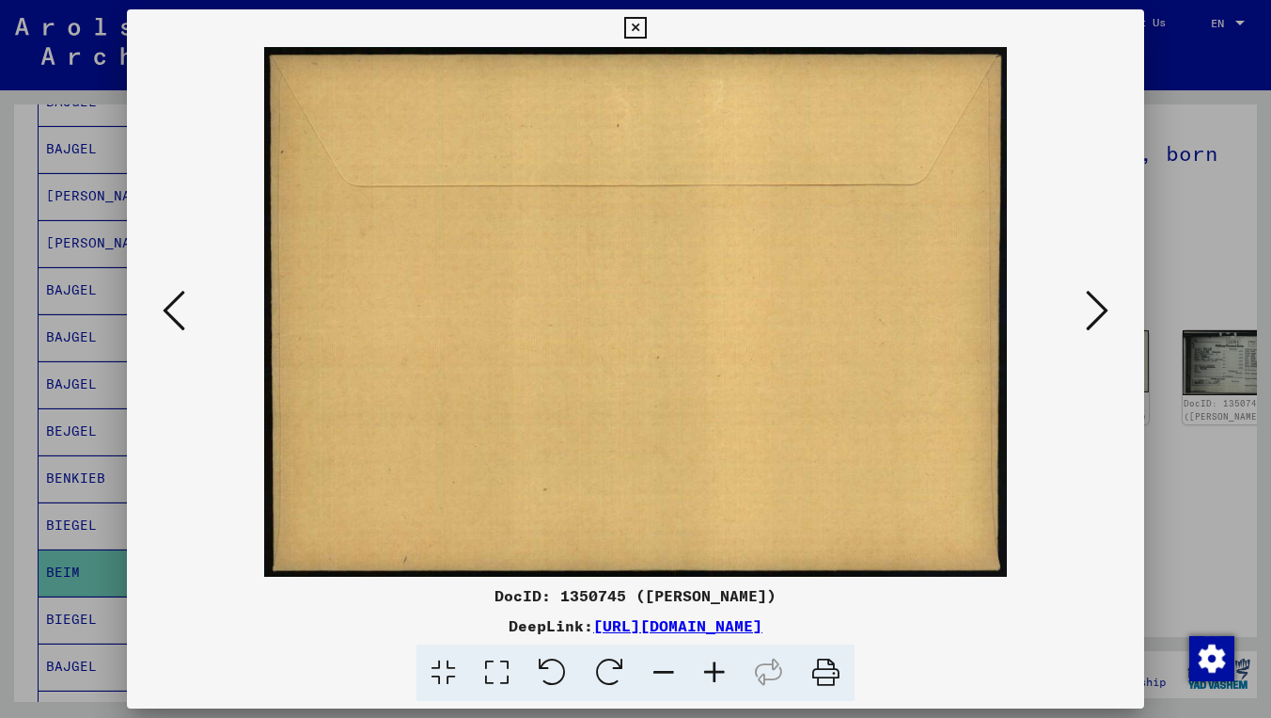
click at [1107, 324] on icon at bounding box center [1097, 310] width 23 height 45
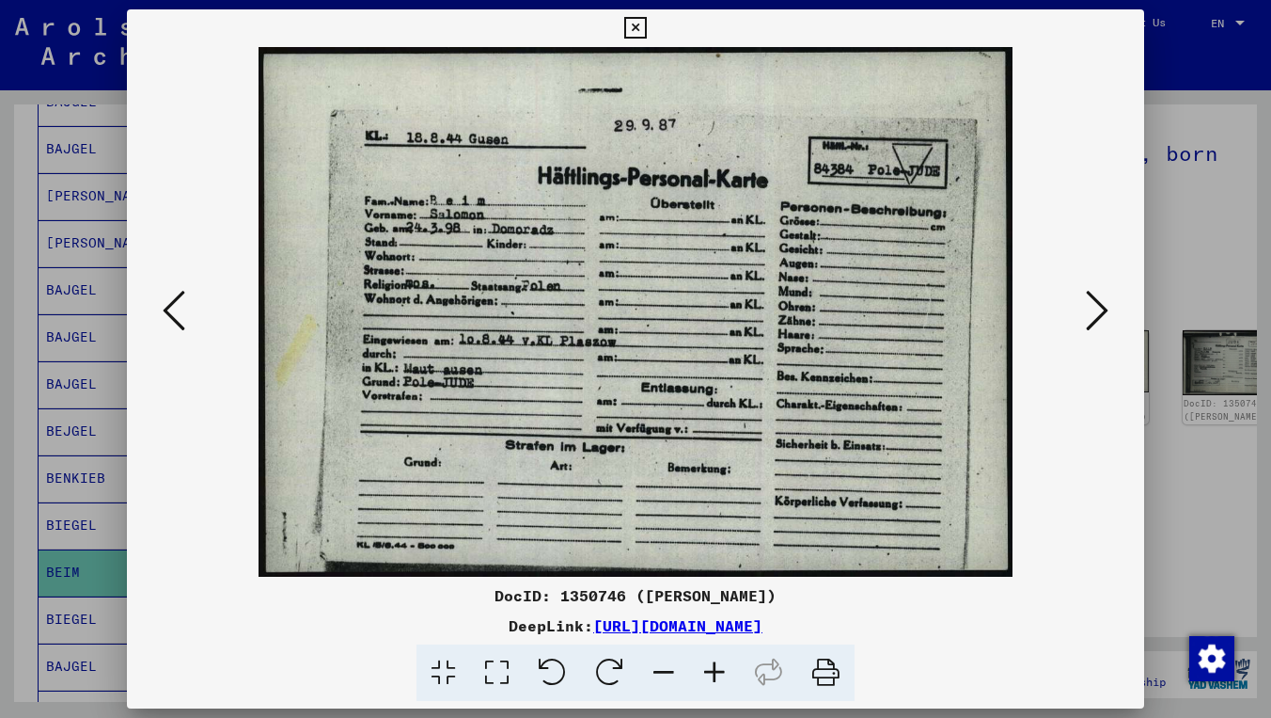
click at [1107, 324] on icon at bounding box center [1097, 310] width 23 height 45
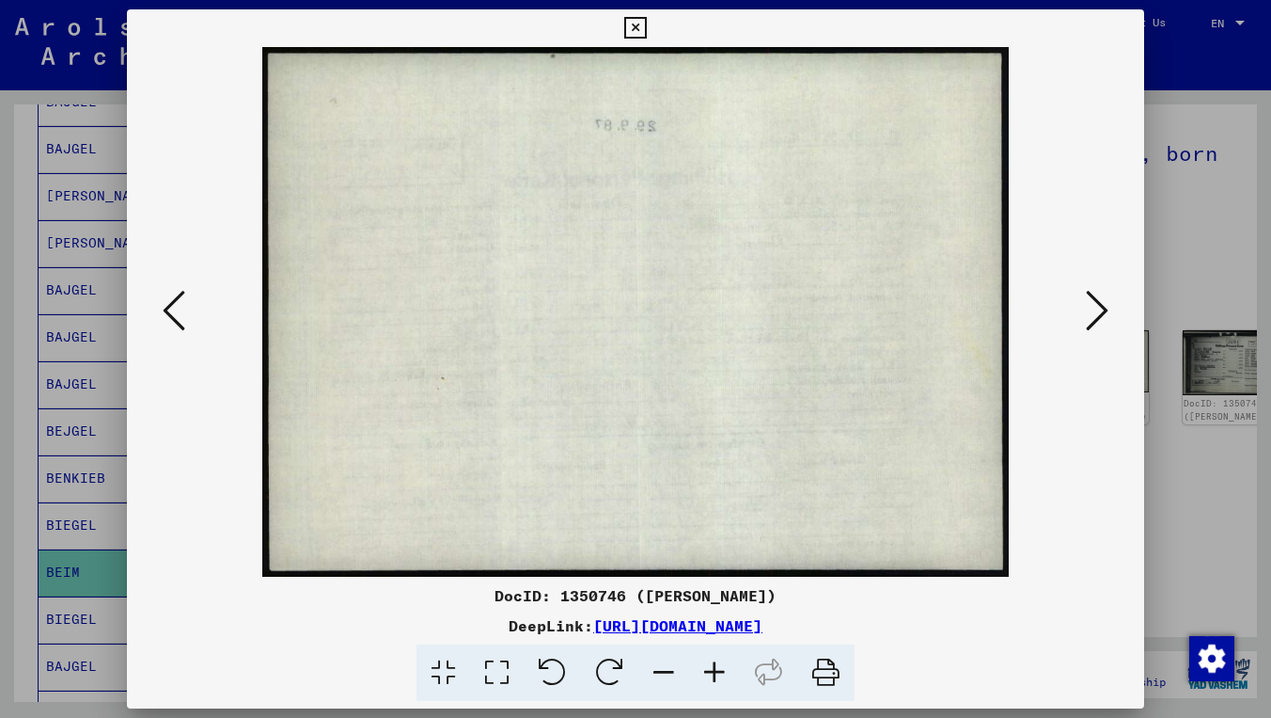
click at [166, 305] on icon at bounding box center [174, 310] width 23 height 45
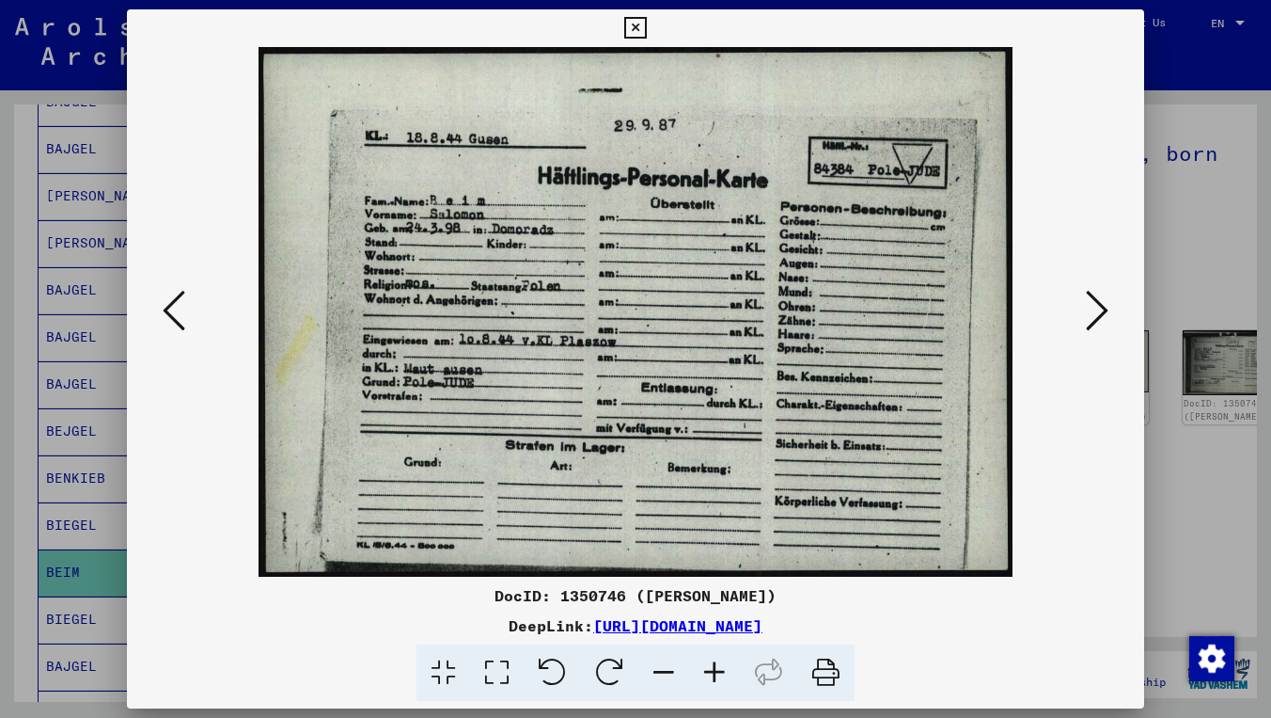
click at [1074, 316] on img at bounding box center [636, 311] width 890 height 529
click at [1103, 308] on icon at bounding box center [1097, 310] width 23 height 45
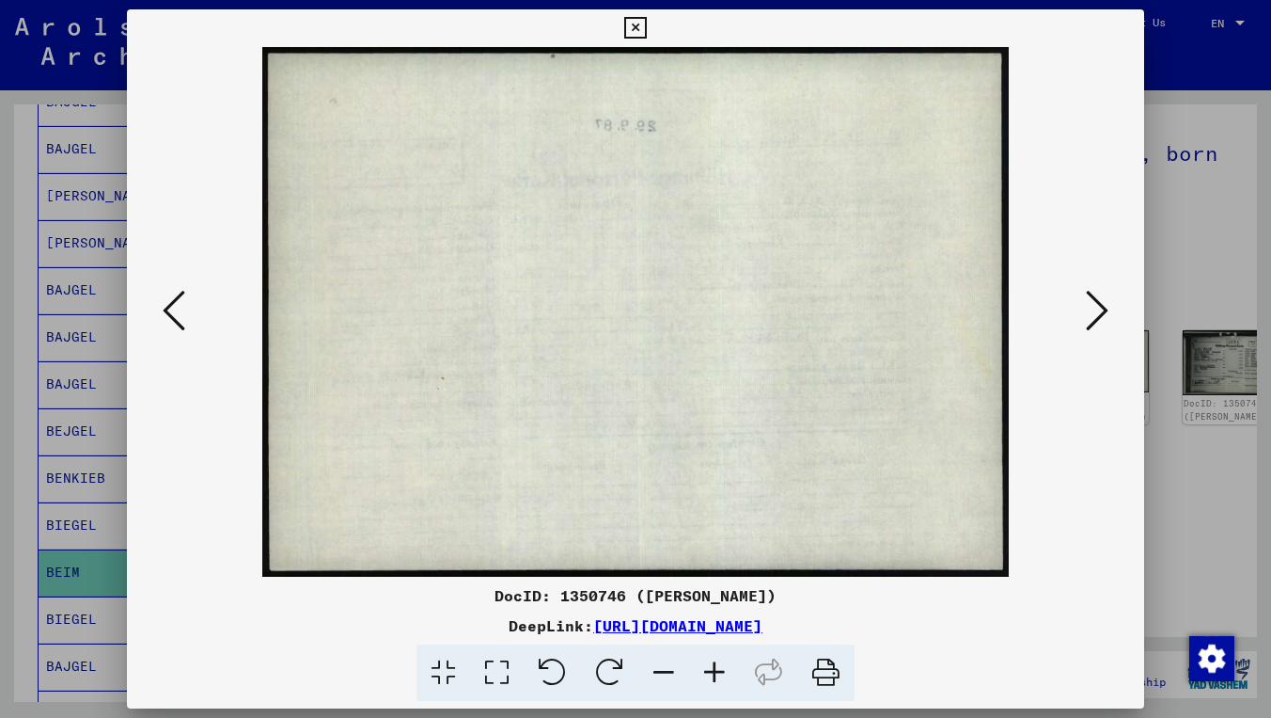
click at [1103, 308] on icon at bounding box center [1097, 310] width 23 height 45
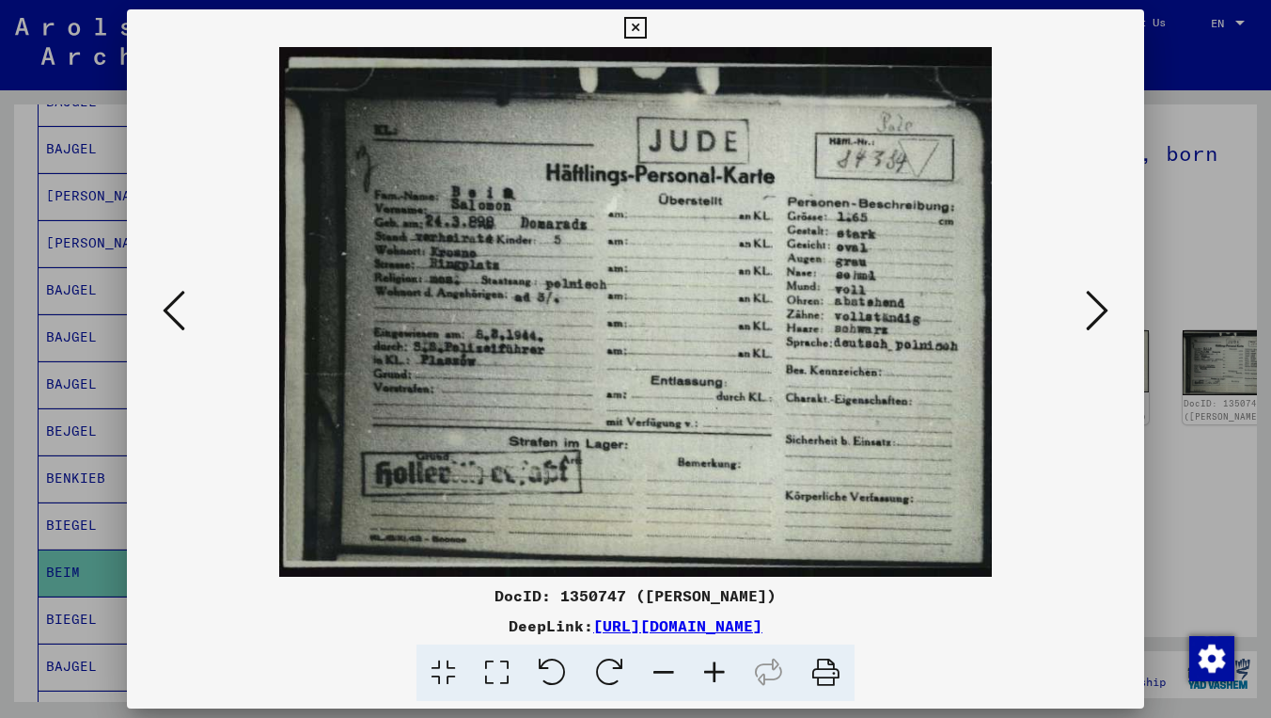
click at [1103, 308] on icon at bounding box center [1097, 310] width 23 height 45
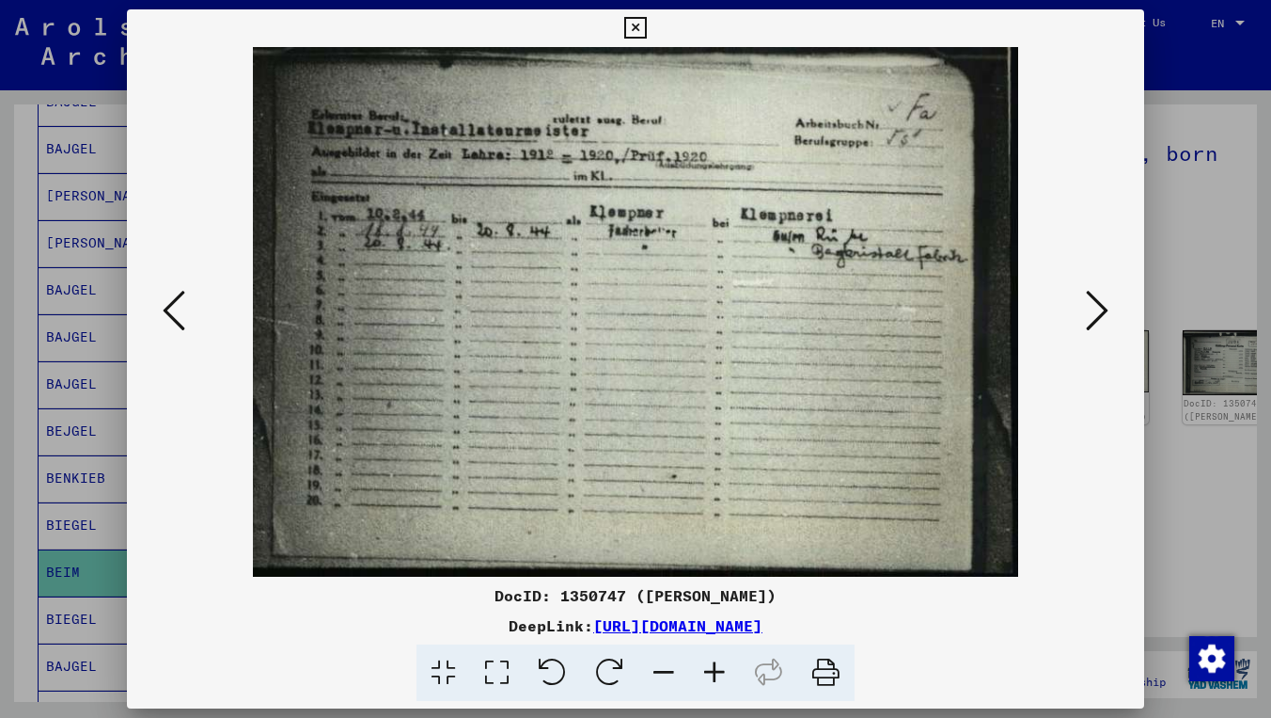
click at [1103, 308] on icon at bounding box center [1097, 310] width 23 height 45
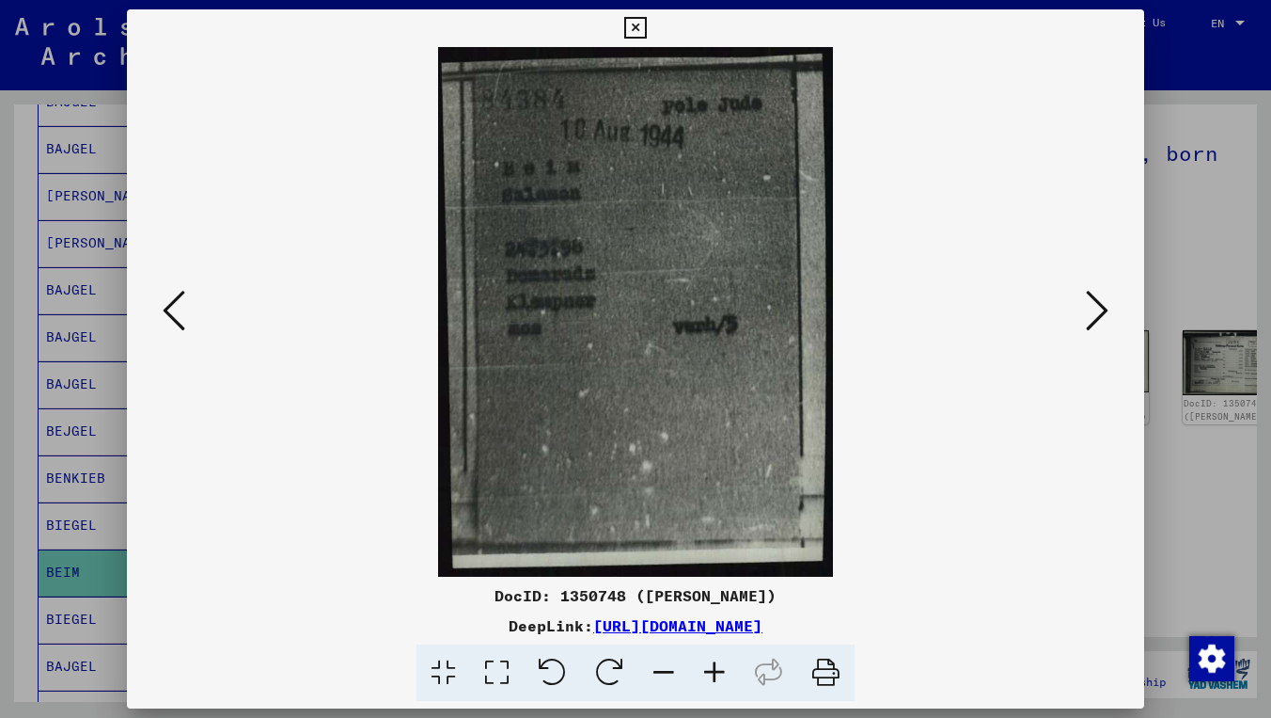
click at [1103, 308] on icon at bounding box center [1097, 310] width 23 height 45
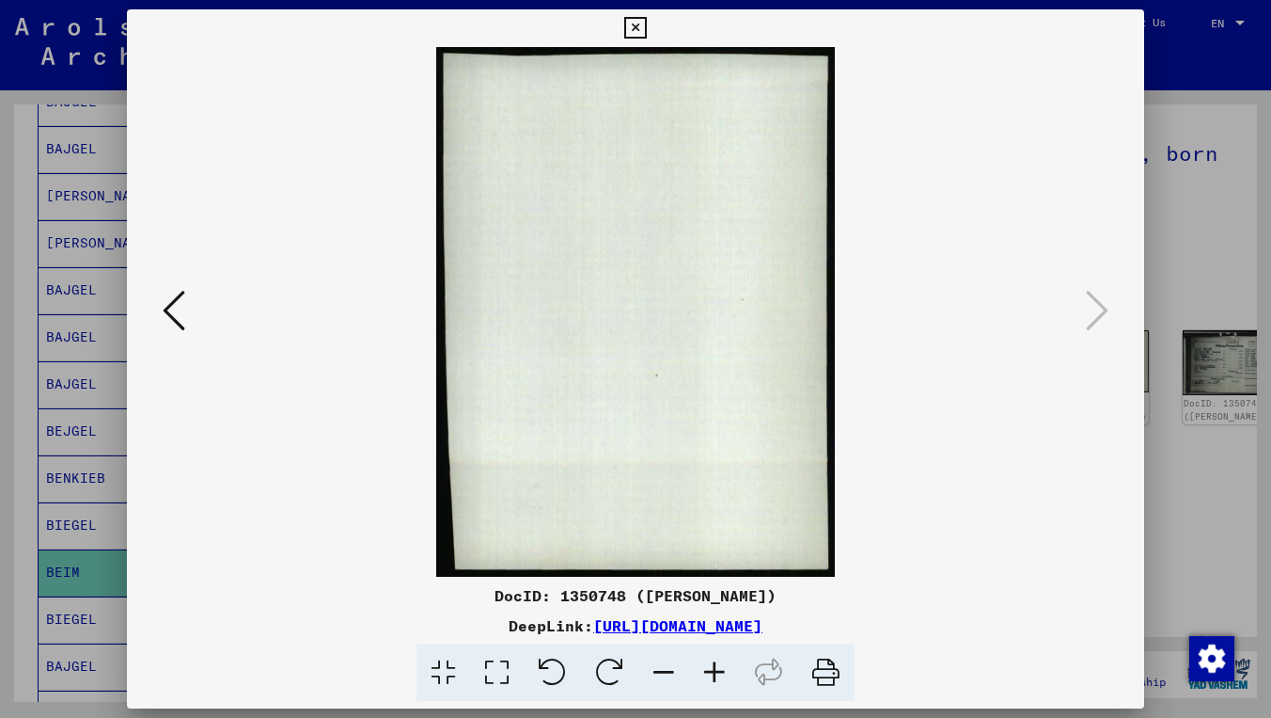
click at [646, 26] on icon at bounding box center [635, 28] width 22 height 23
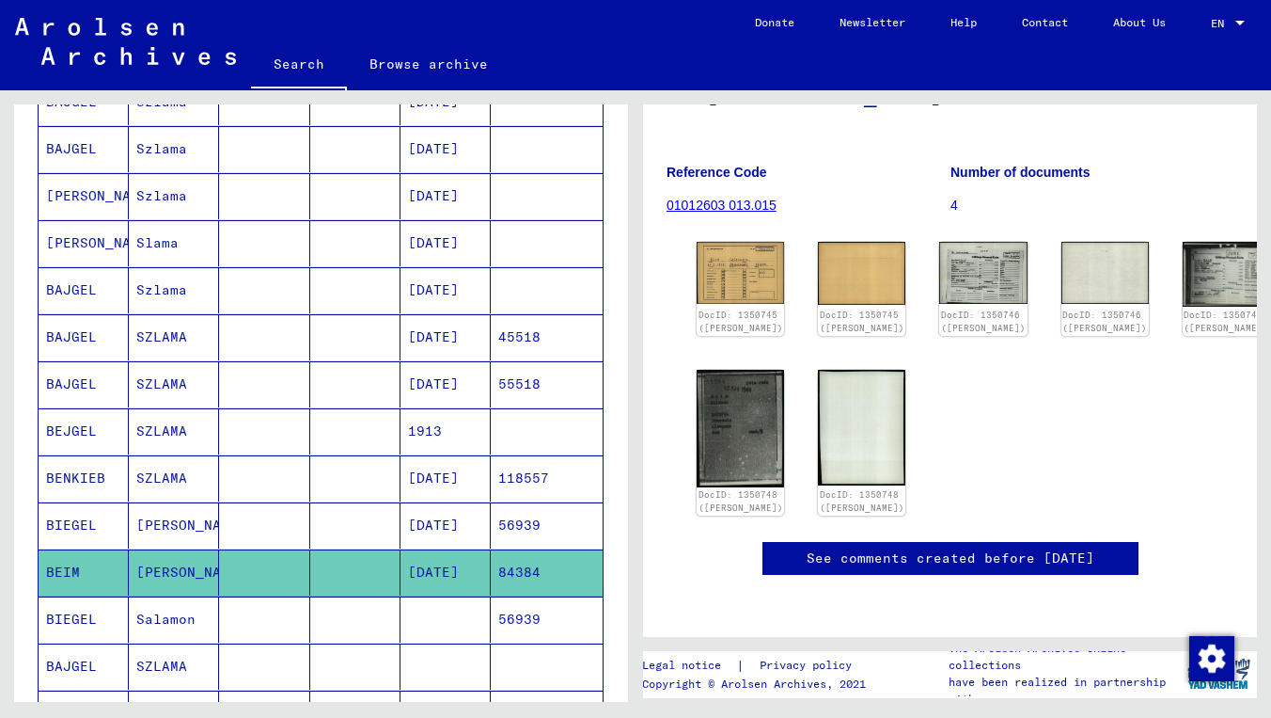
scroll to position [473, 0]
click at [470, 531] on mat-cell "[DATE]" at bounding box center [446, 525] width 90 height 46
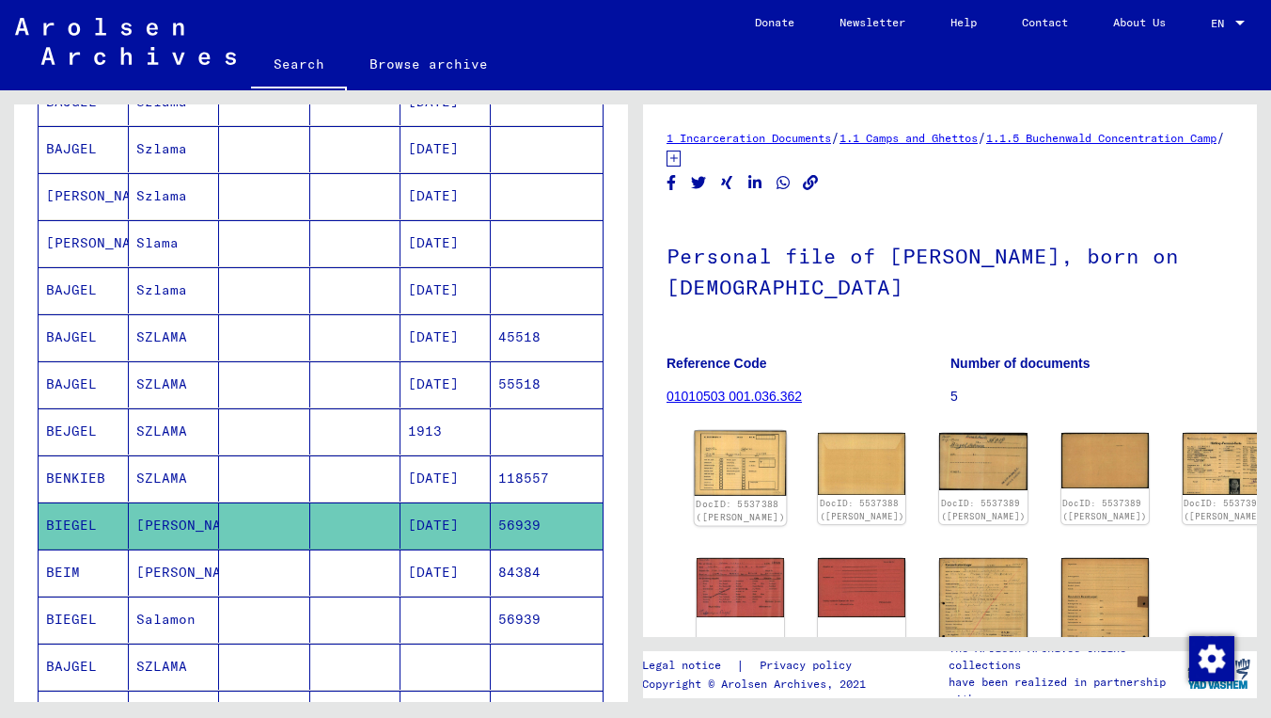
click at [736, 450] on img at bounding box center [741, 464] width 92 height 66
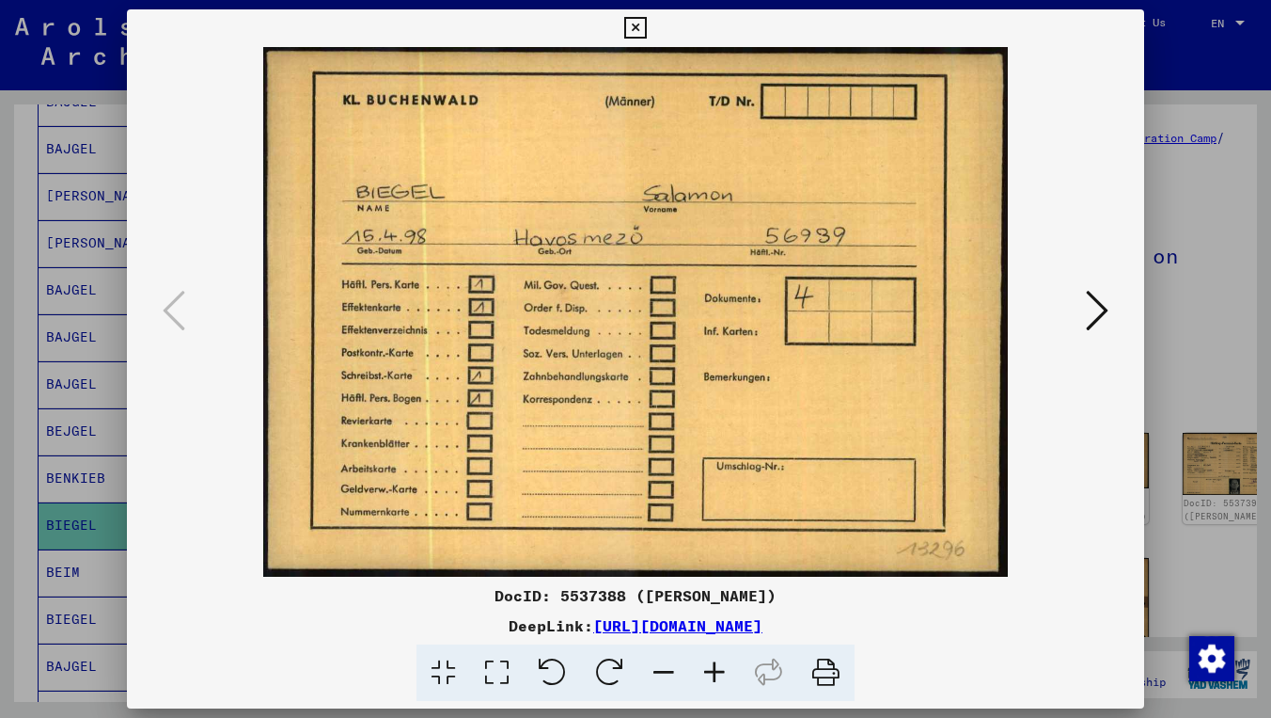
click at [1091, 299] on icon at bounding box center [1097, 310] width 23 height 45
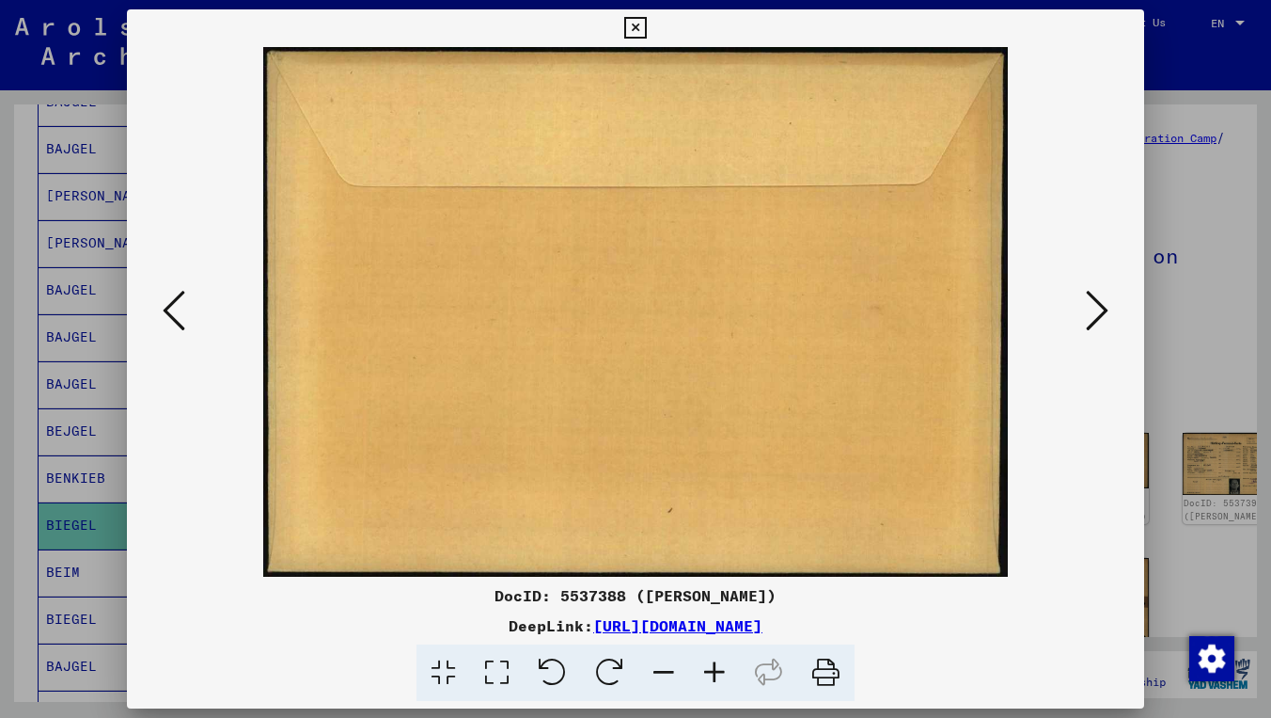
click at [1091, 299] on icon at bounding box center [1097, 310] width 23 height 45
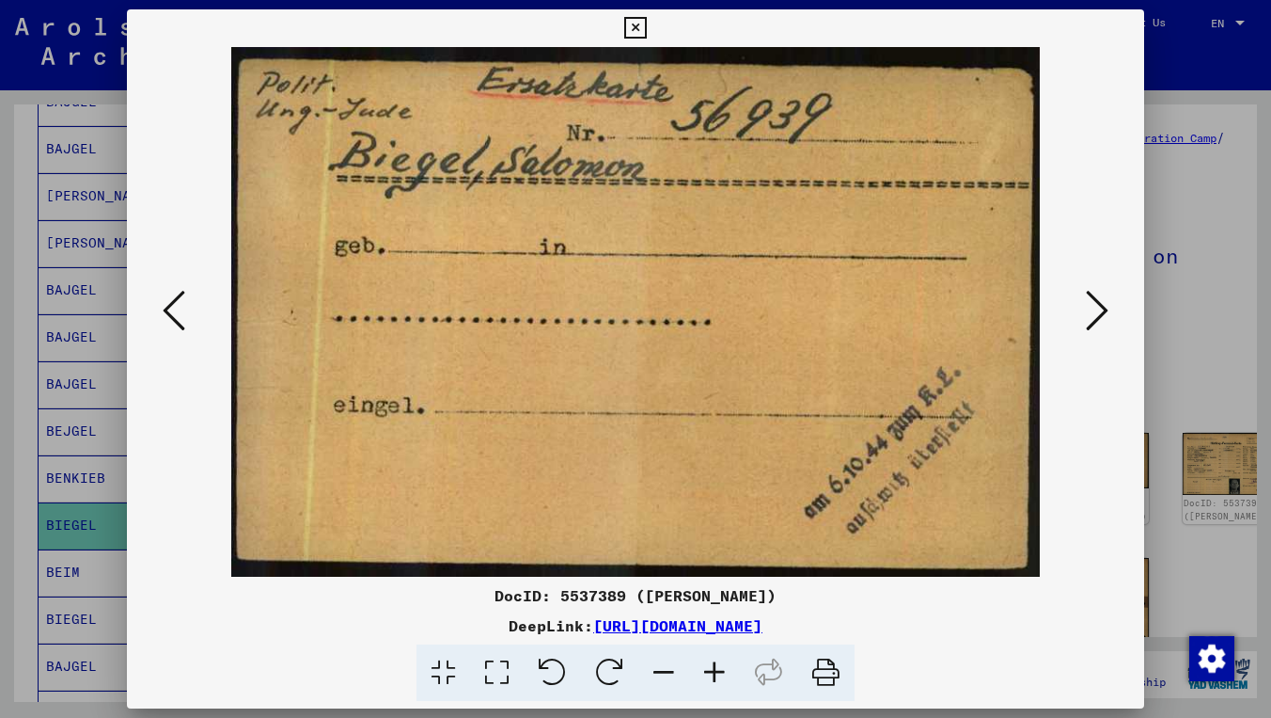
click at [1091, 299] on icon at bounding box center [1097, 310] width 23 height 45
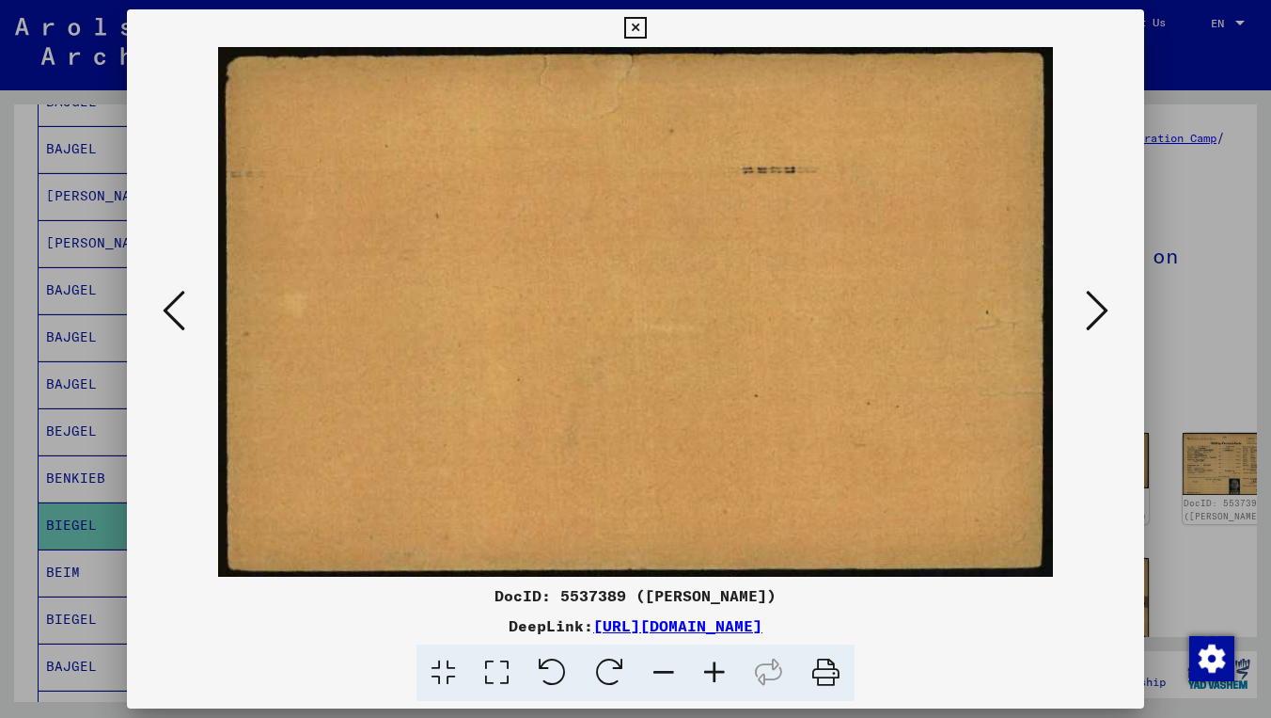
click at [1091, 299] on icon at bounding box center [1097, 310] width 23 height 45
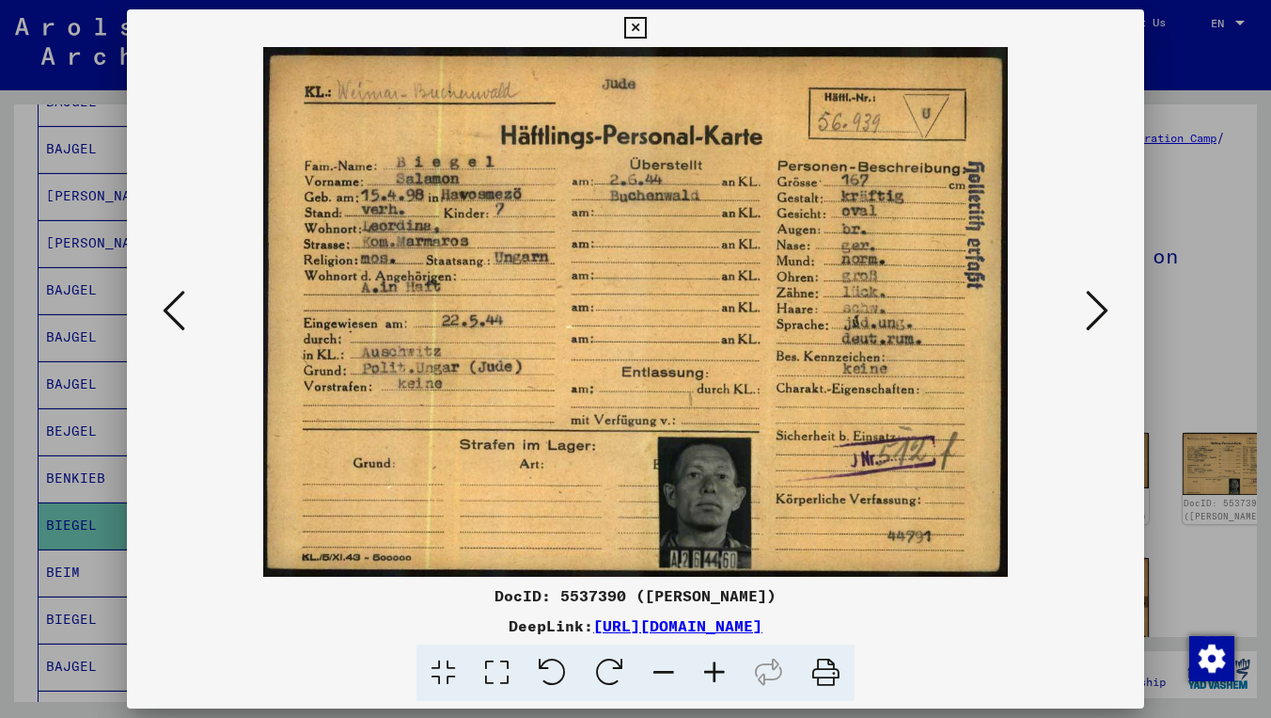
click at [646, 27] on icon at bounding box center [635, 28] width 22 height 23
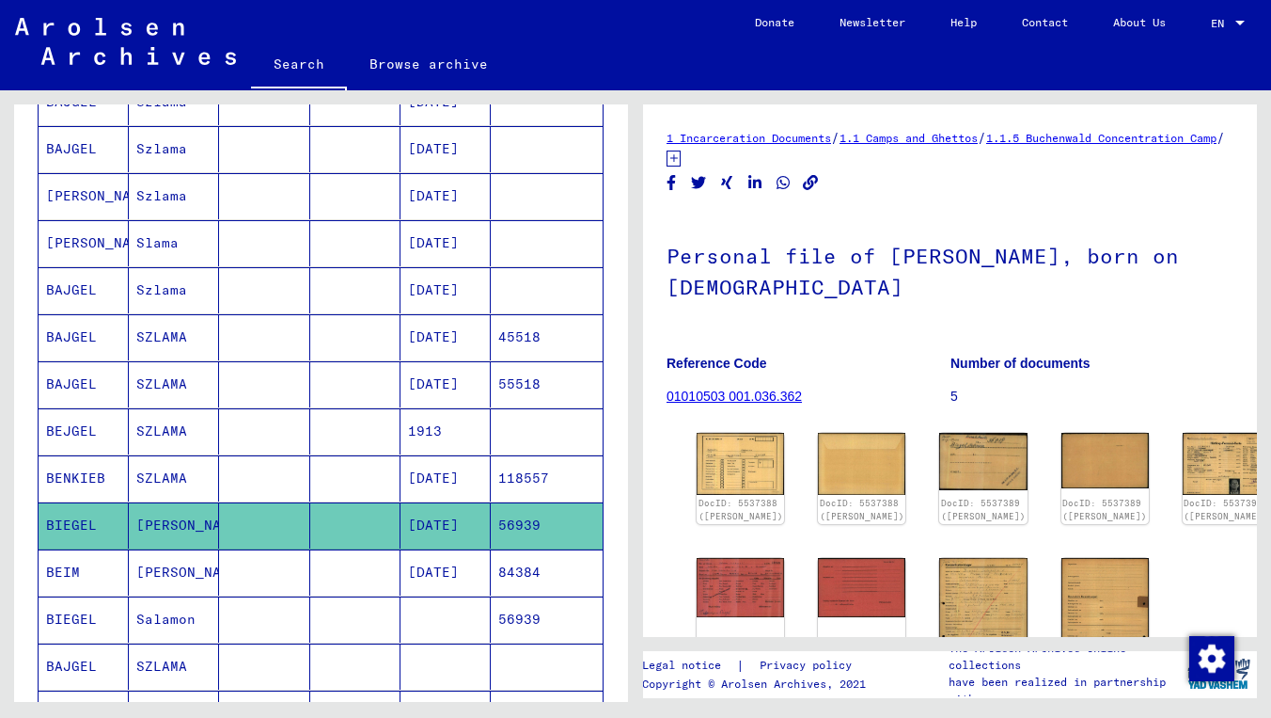
click at [466, 483] on mat-cell "[DATE]" at bounding box center [446, 478] width 90 height 46
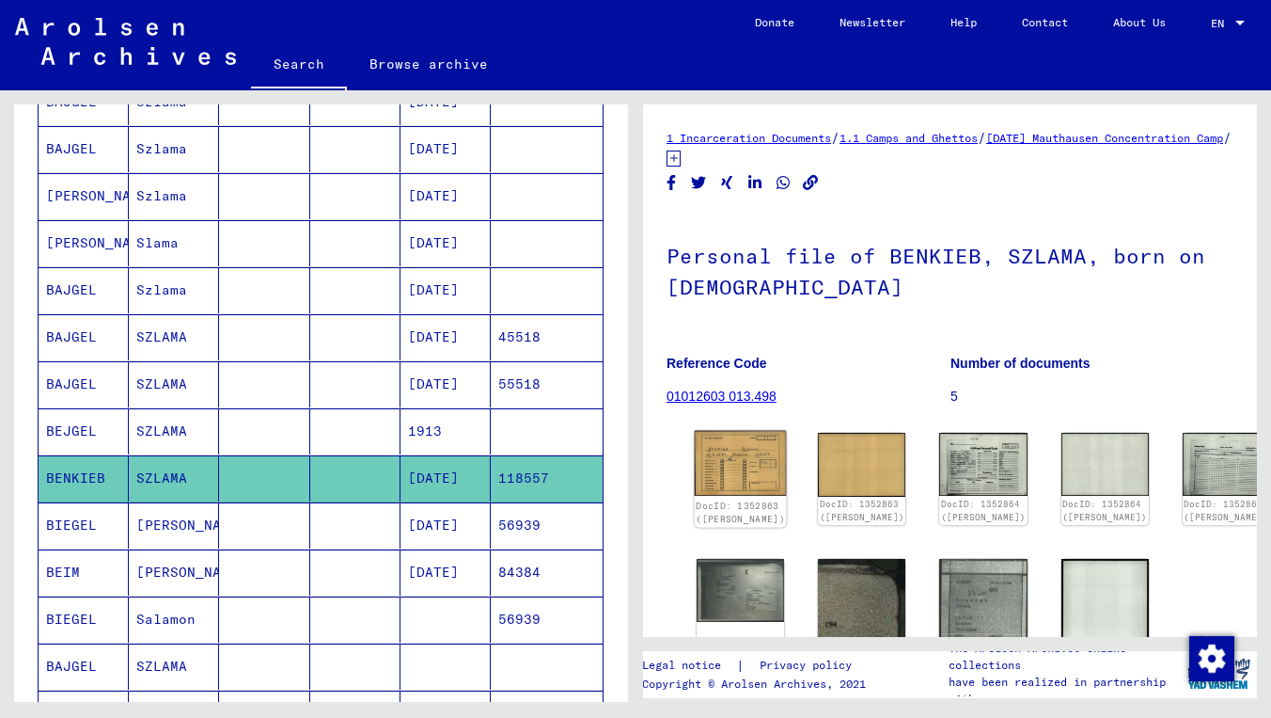
click at [714, 460] on img at bounding box center [741, 464] width 92 height 66
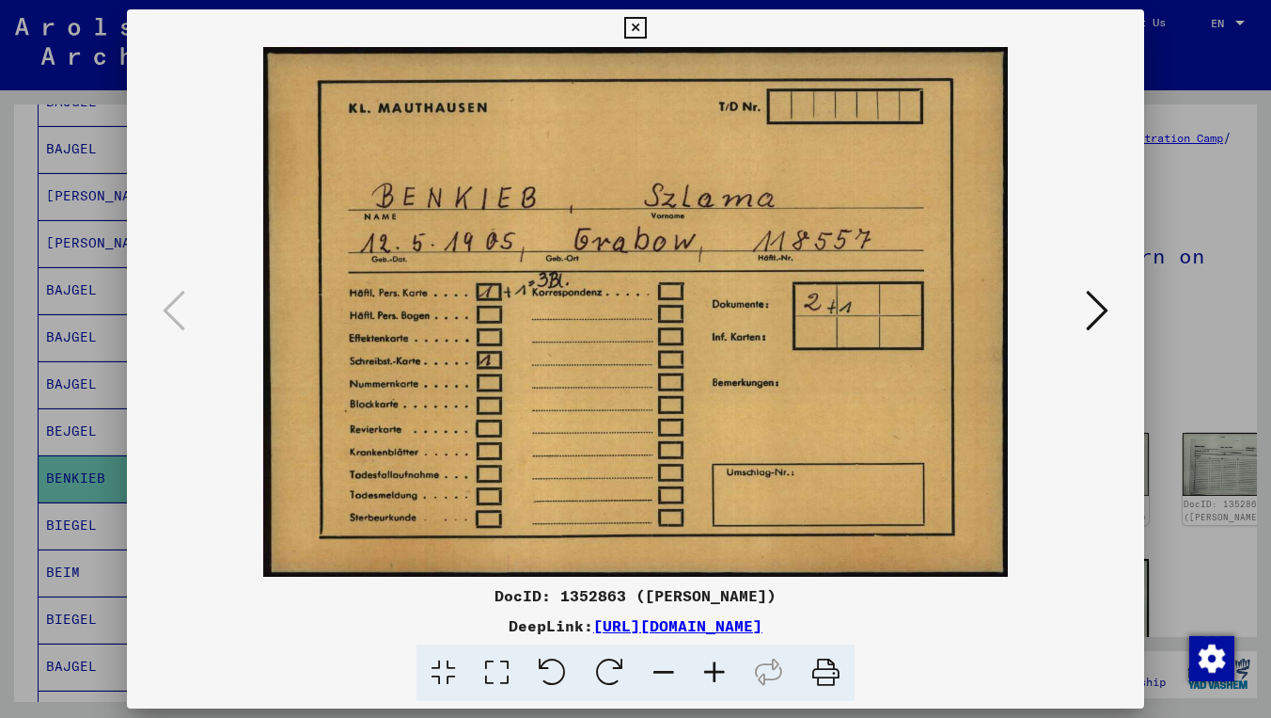
click at [1089, 292] on icon at bounding box center [1097, 310] width 23 height 45
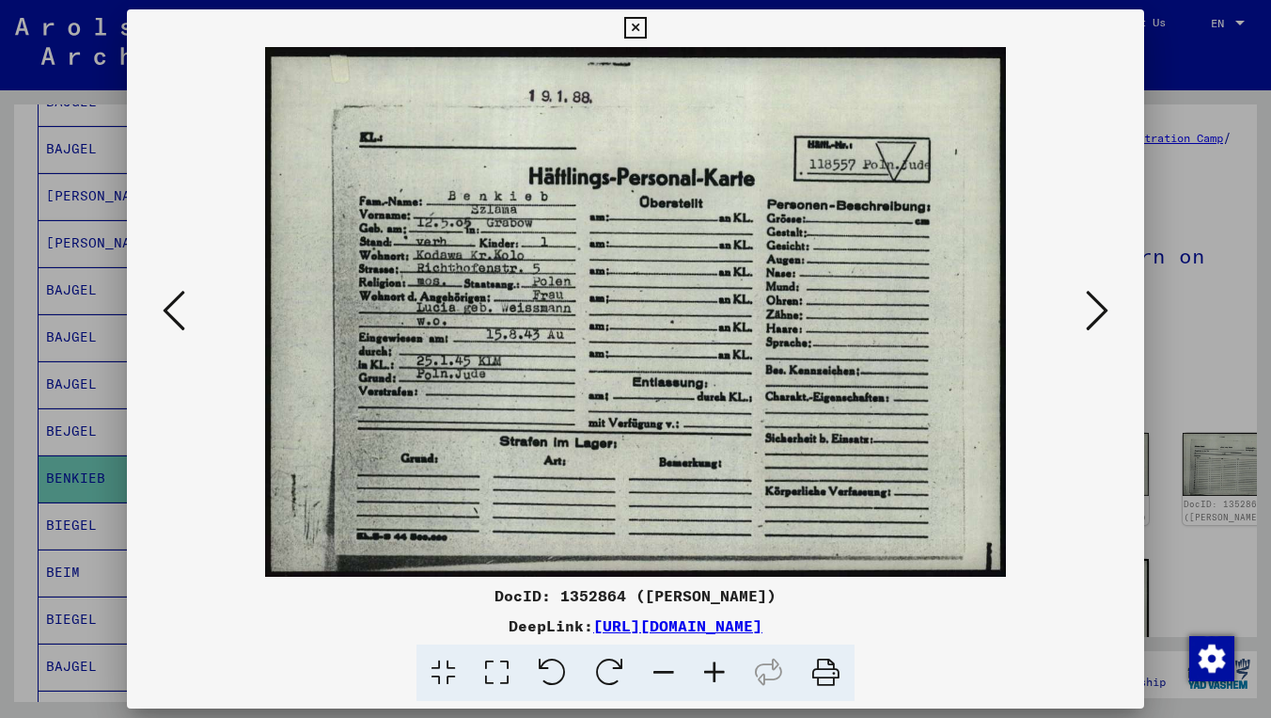
click at [1089, 292] on icon at bounding box center [1097, 310] width 23 height 45
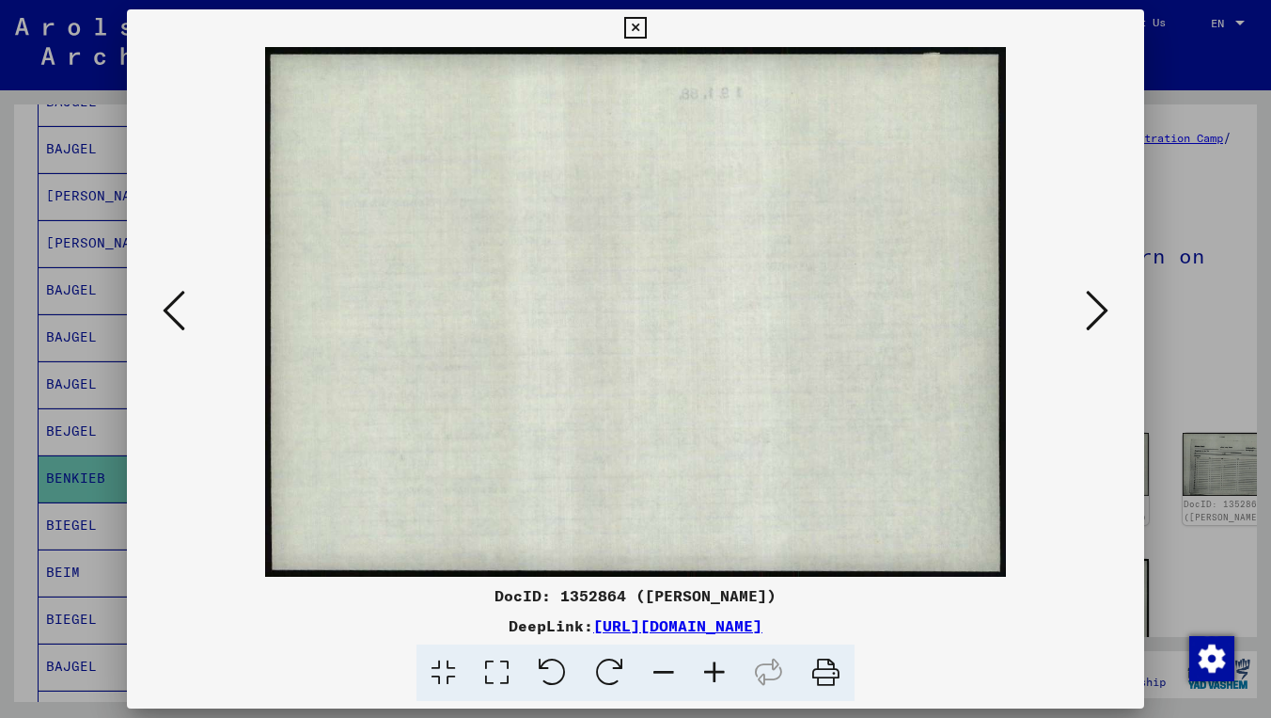
click at [1089, 292] on icon at bounding box center [1097, 310] width 23 height 45
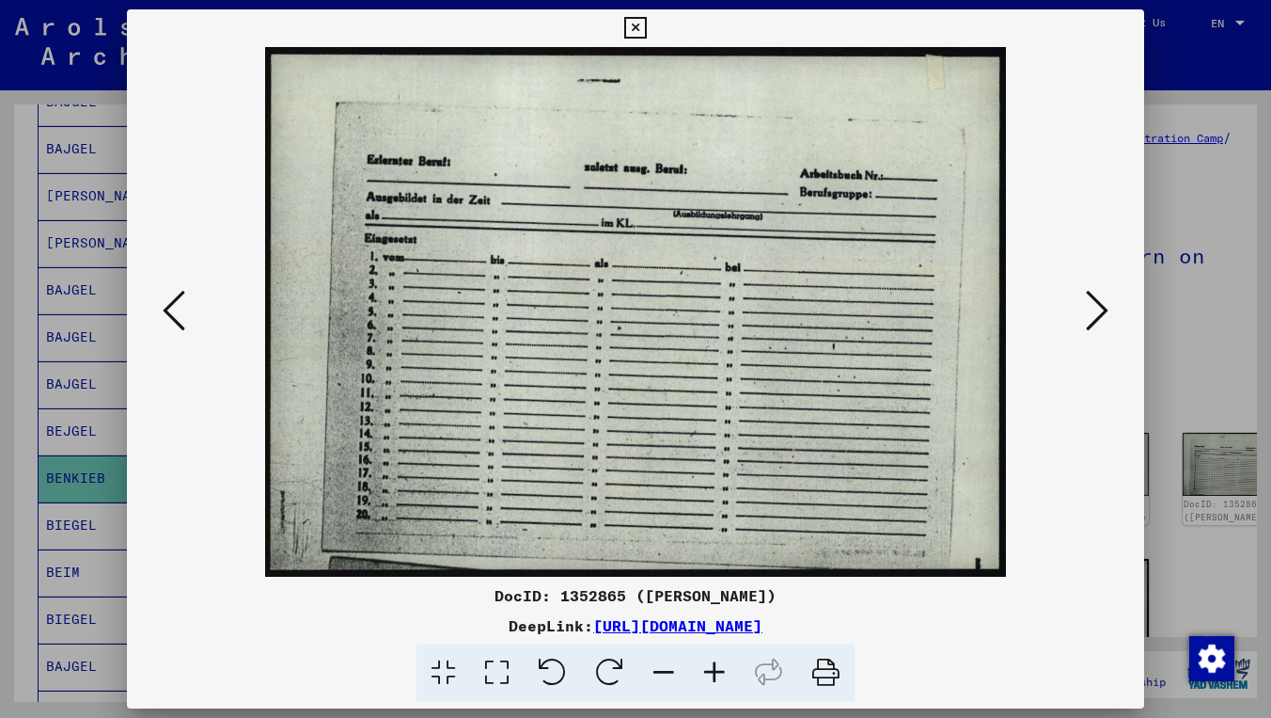
click at [1089, 292] on icon at bounding box center [1097, 310] width 23 height 45
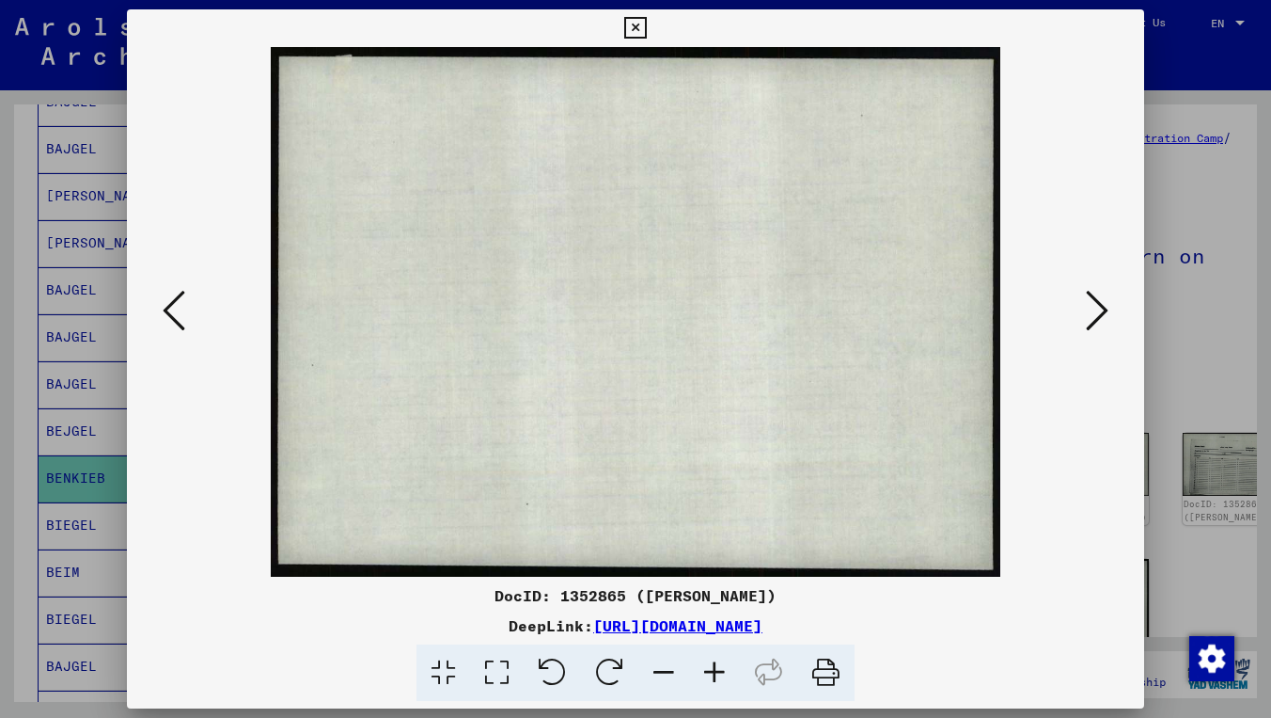
click at [1089, 292] on icon at bounding box center [1097, 310] width 23 height 45
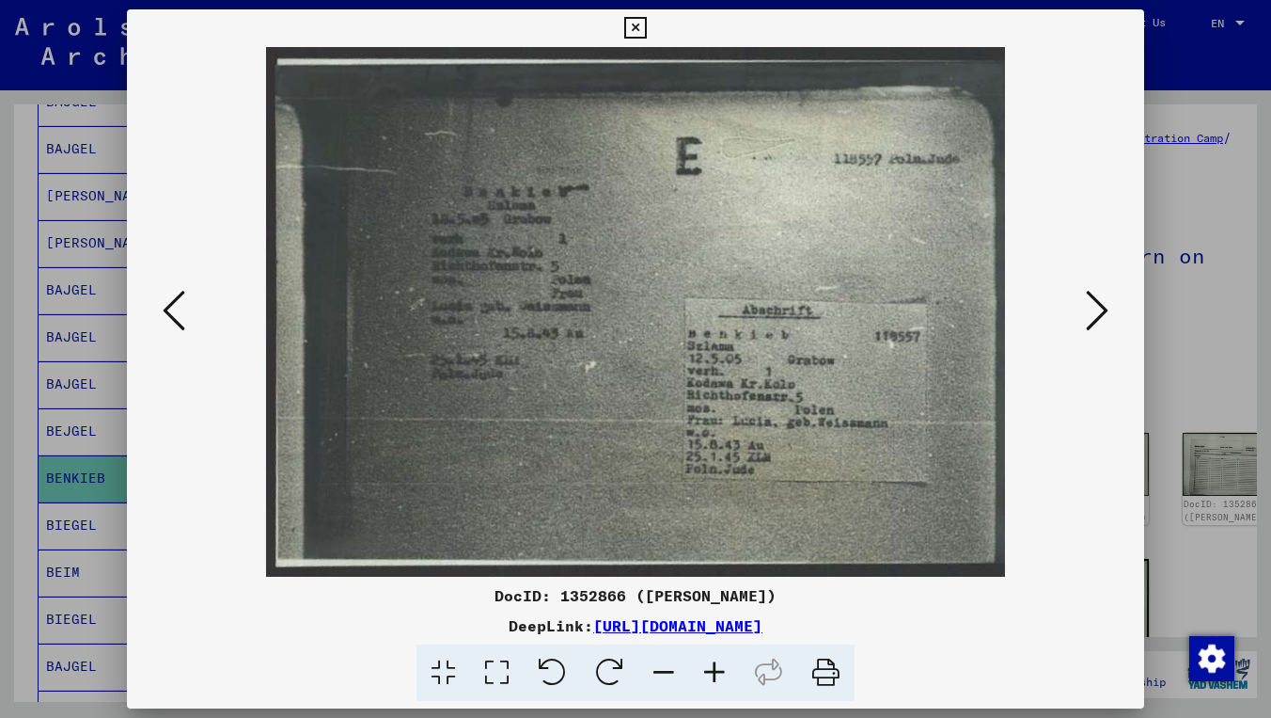
click at [1089, 292] on icon at bounding box center [1097, 310] width 23 height 45
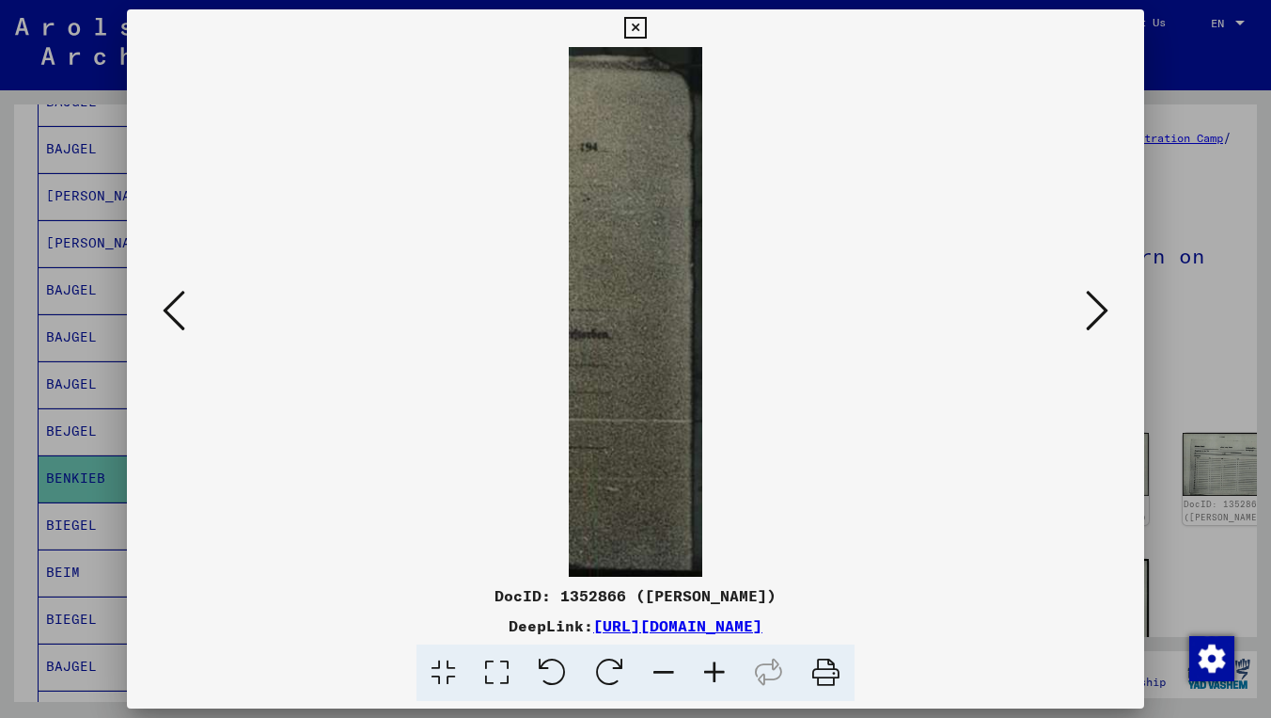
click at [1089, 292] on icon at bounding box center [1097, 310] width 23 height 45
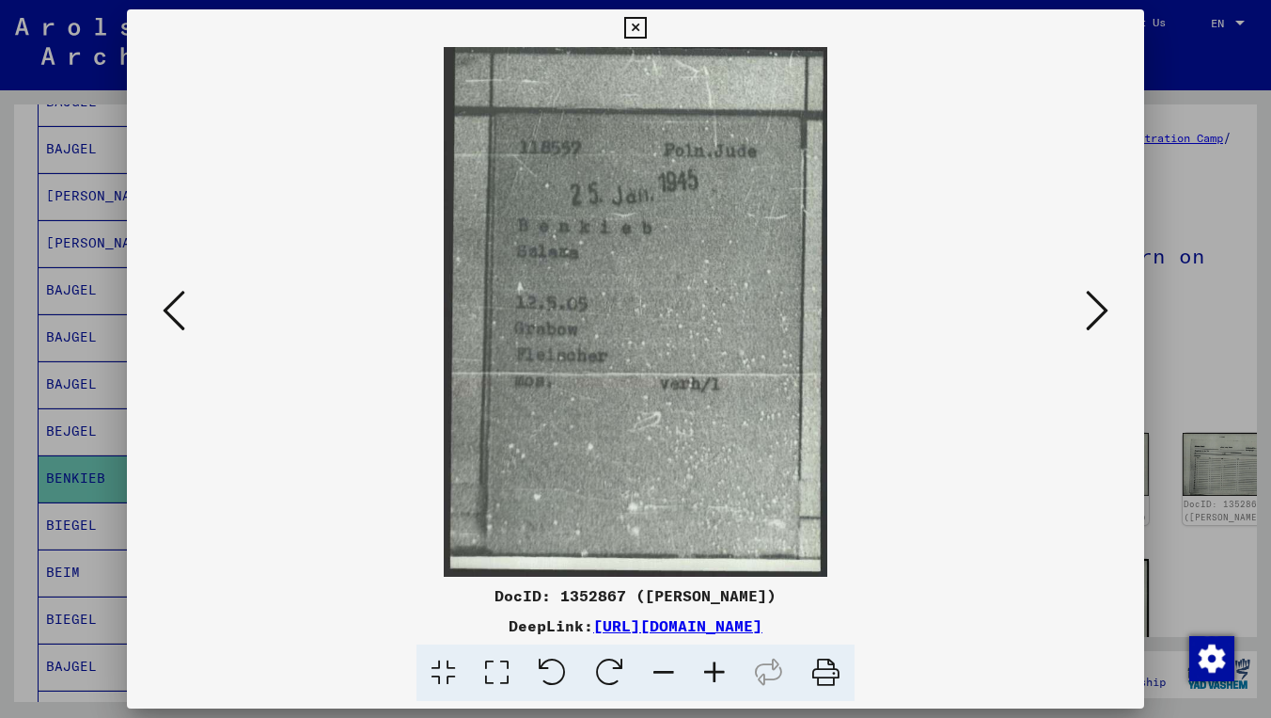
click at [1089, 292] on icon at bounding box center [1097, 310] width 23 height 45
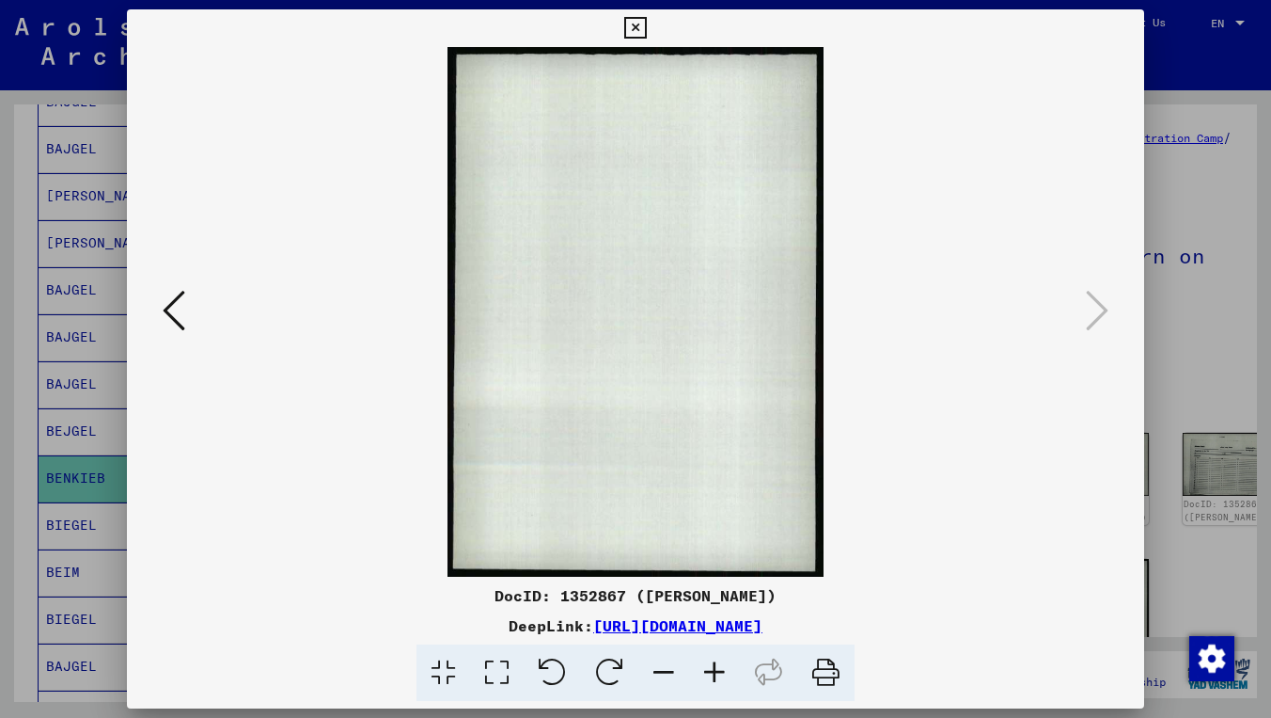
click at [646, 22] on icon at bounding box center [635, 28] width 22 height 23
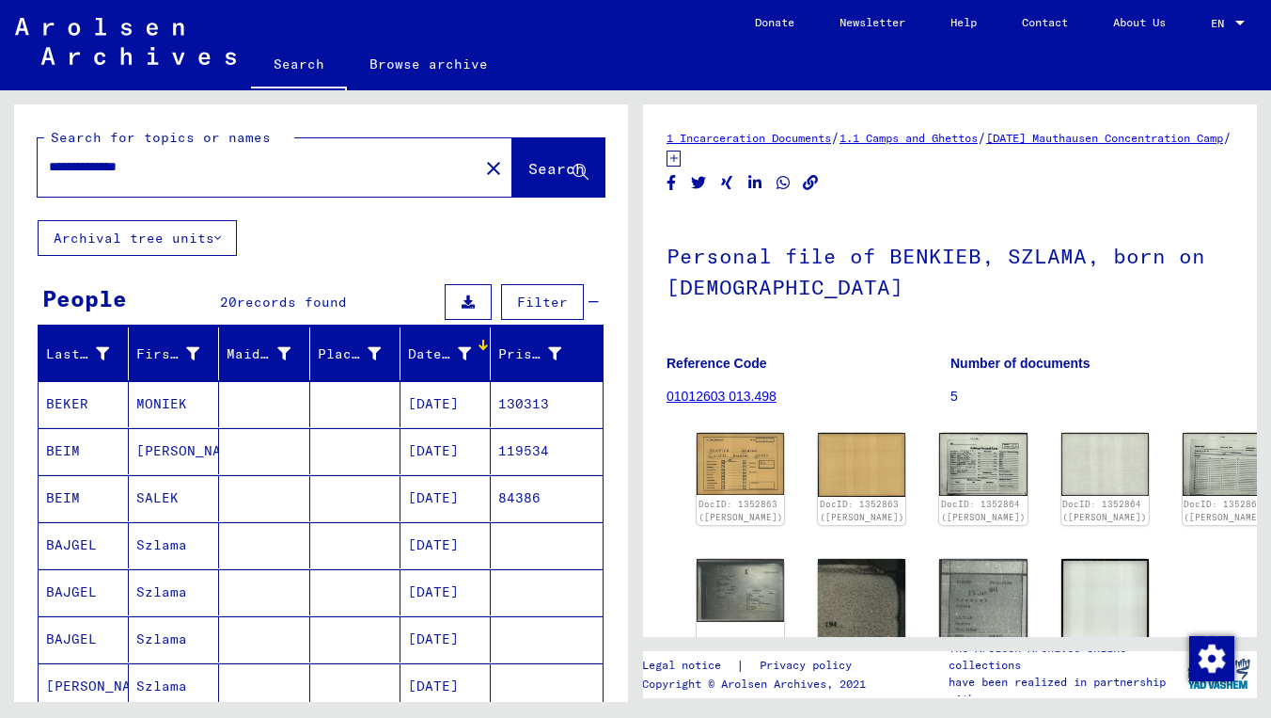
drag, startPoint x: 209, startPoint y: 167, endPoint x: 109, endPoint y: 166, distance: 99.7
click at [109, 166] on input "**********" at bounding box center [258, 167] width 418 height 20
click at [181, 239] on button "Archival tree units" at bounding box center [137, 238] width 199 height 36
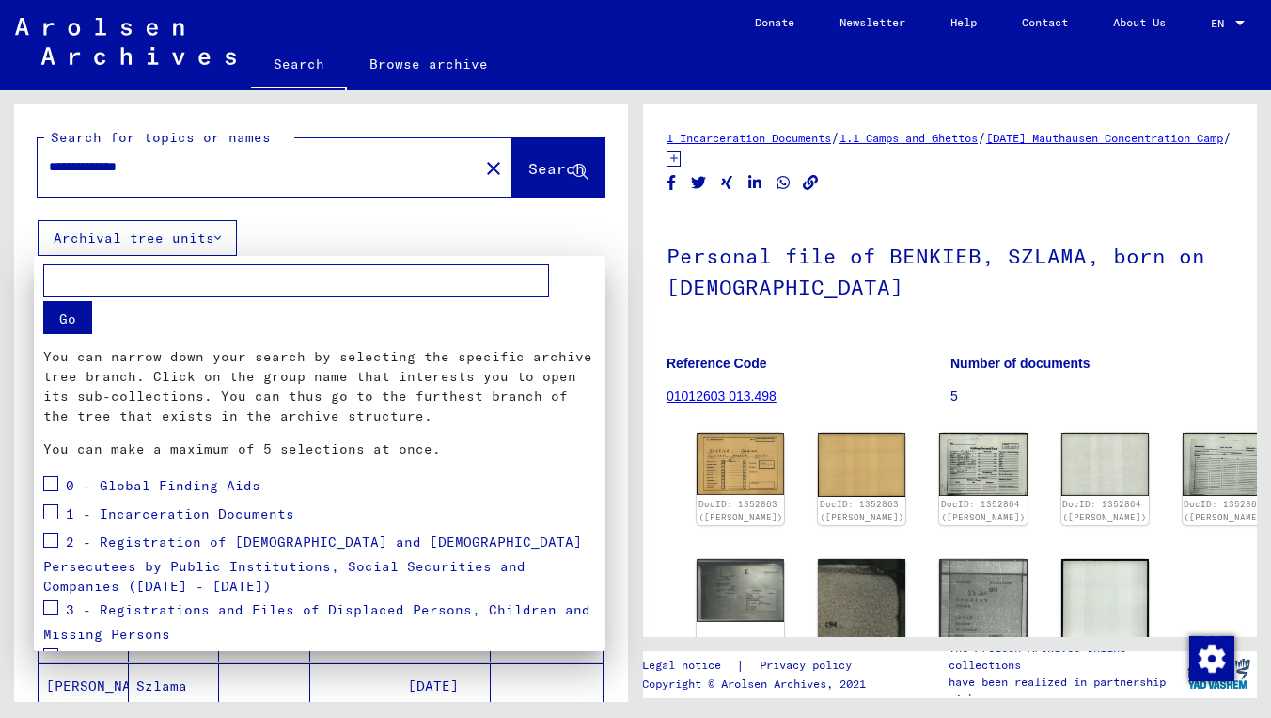
scroll to position [193, 0]
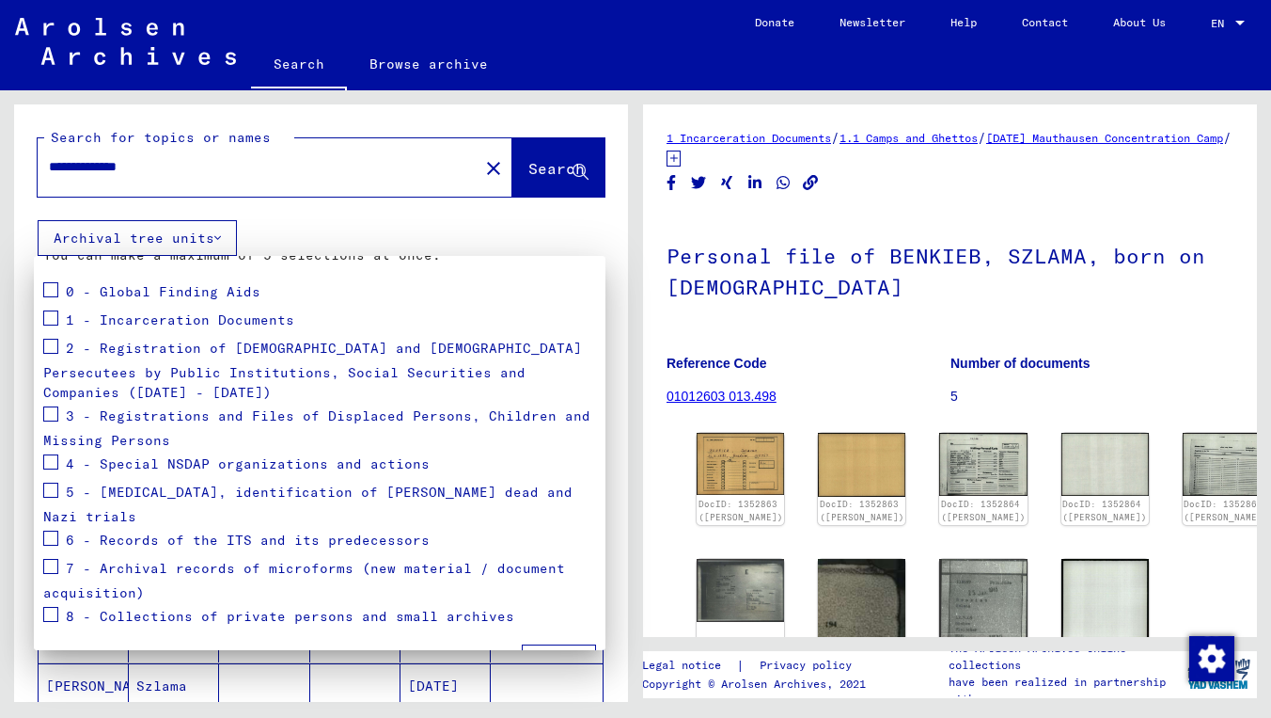
click at [47, 406] on span at bounding box center [50, 413] width 15 height 15
click at [49, 454] on span at bounding box center [50, 461] width 15 height 15
click at [54, 559] on span at bounding box center [50, 566] width 15 height 15
click at [544, 644] on button "Apply" at bounding box center [559, 662] width 74 height 36
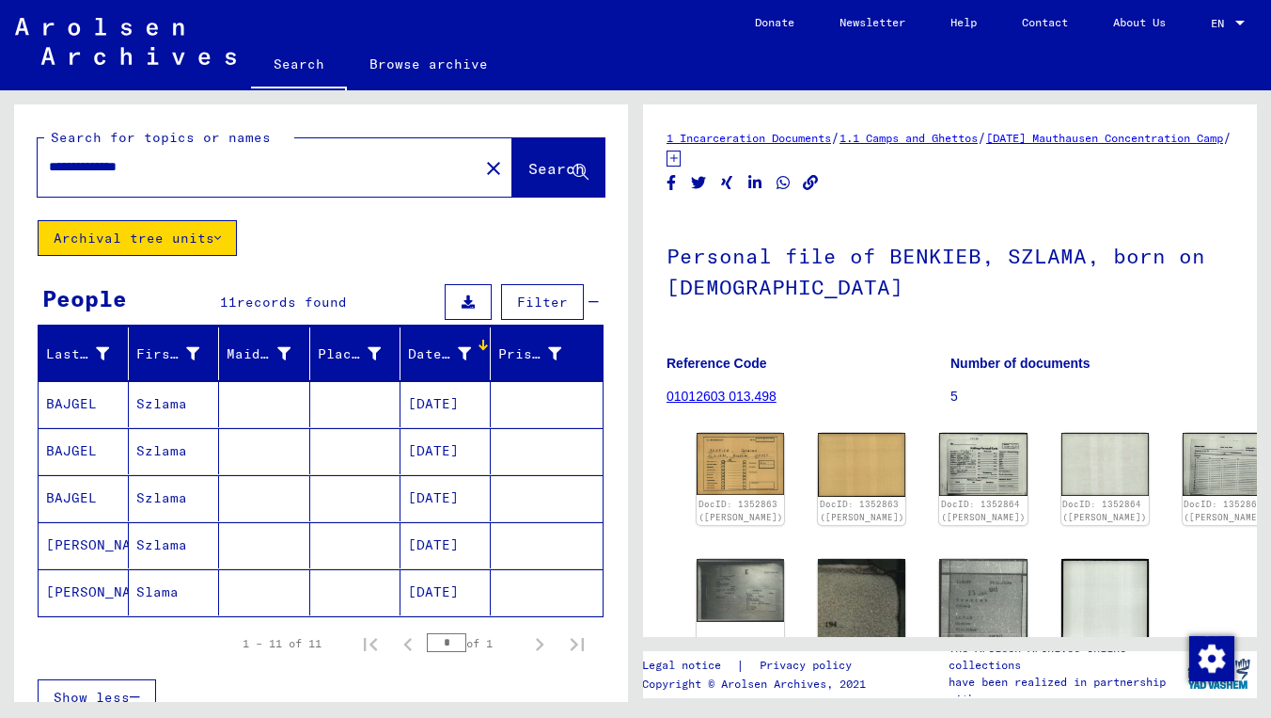
click at [441, 402] on mat-cell "[DATE]" at bounding box center [446, 404] width 90 height 46
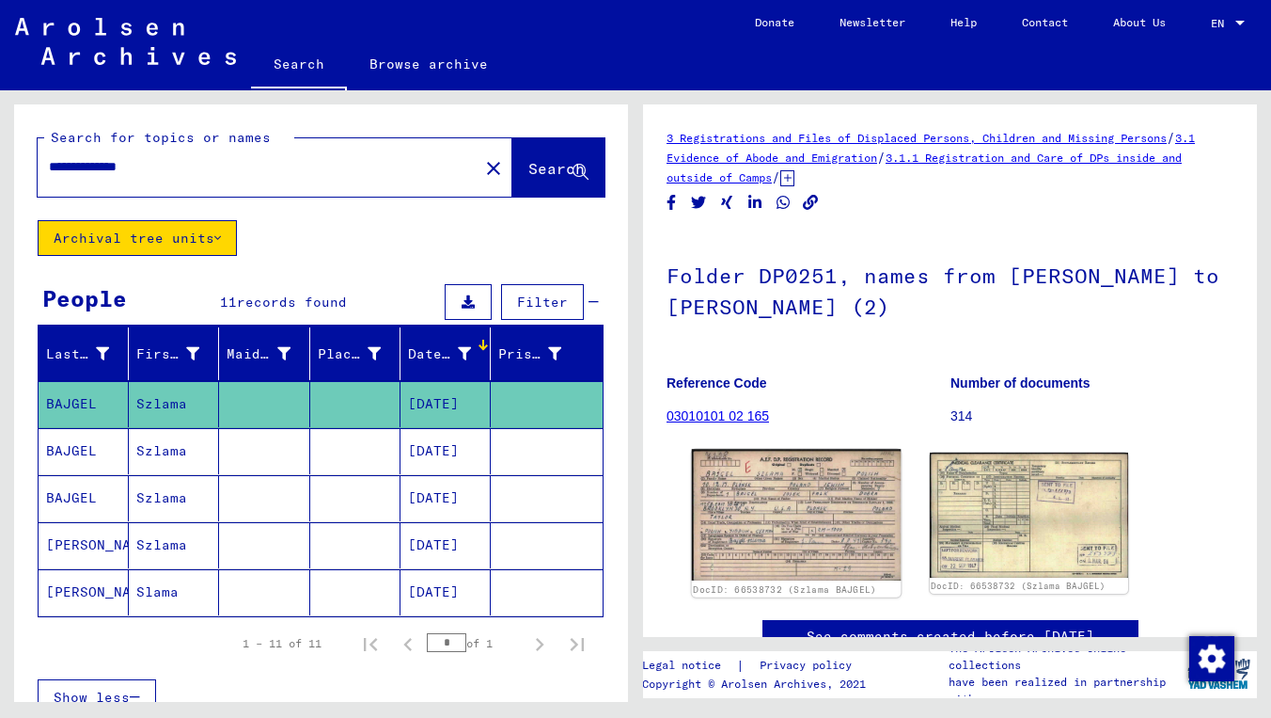
click at [891, 518] on img at bounding box center [796, 515] width 209 height 132
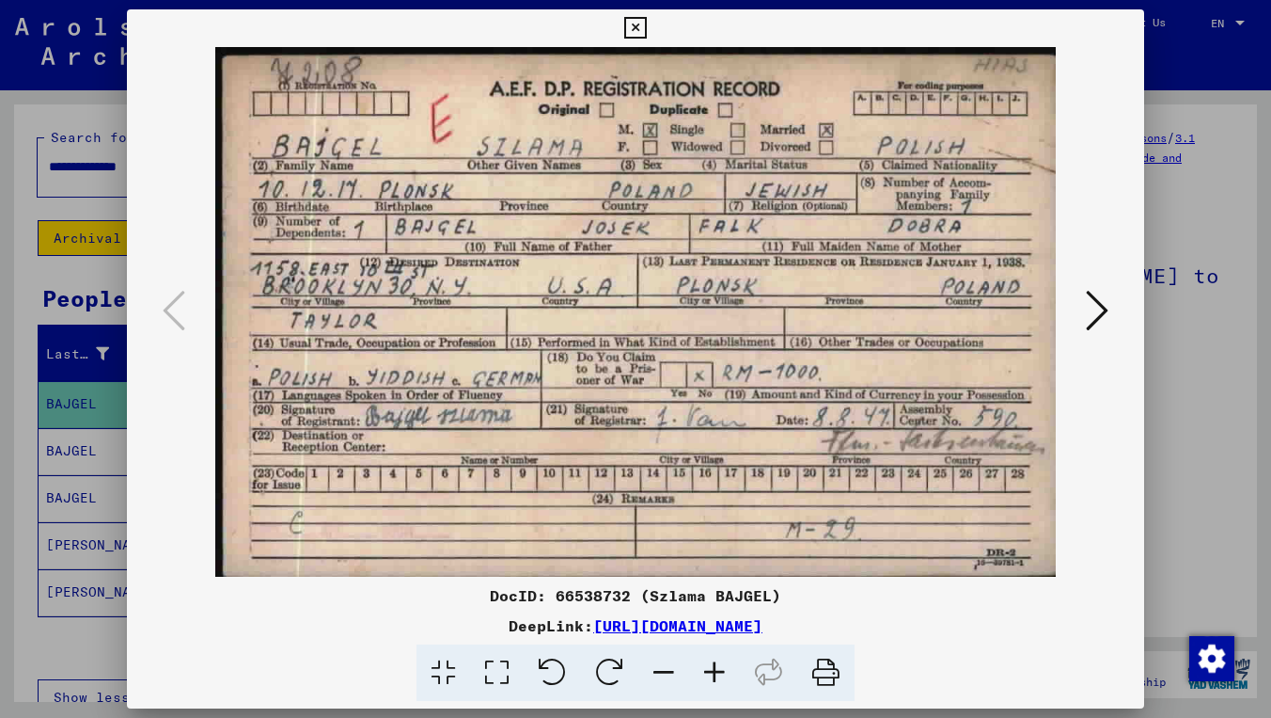
click at [646, 35] on icon at bounding box center [635, 28] width 22 height 23
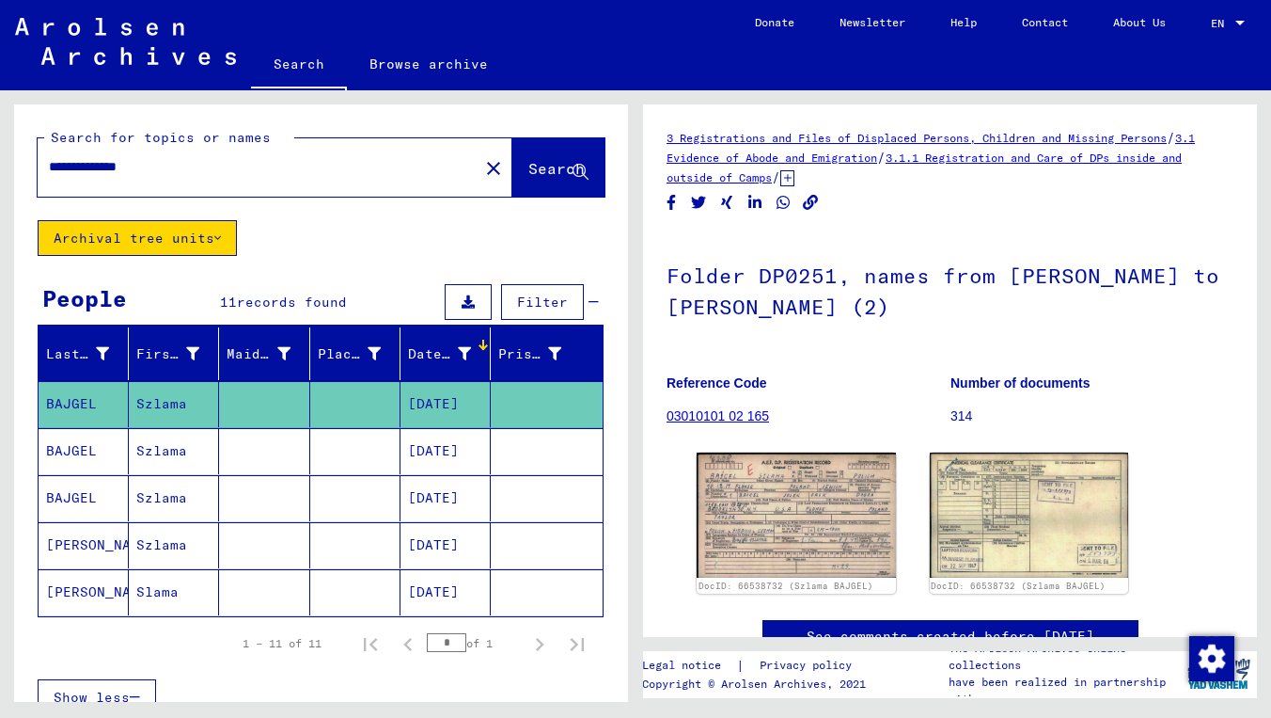
click at [225, 167] on input "**********" at bounding box center [258, 167] width 418 height 20
type input "**********"
click at [572, 164] on span "Search" at bounding box center [557, 168] width 56 height 19
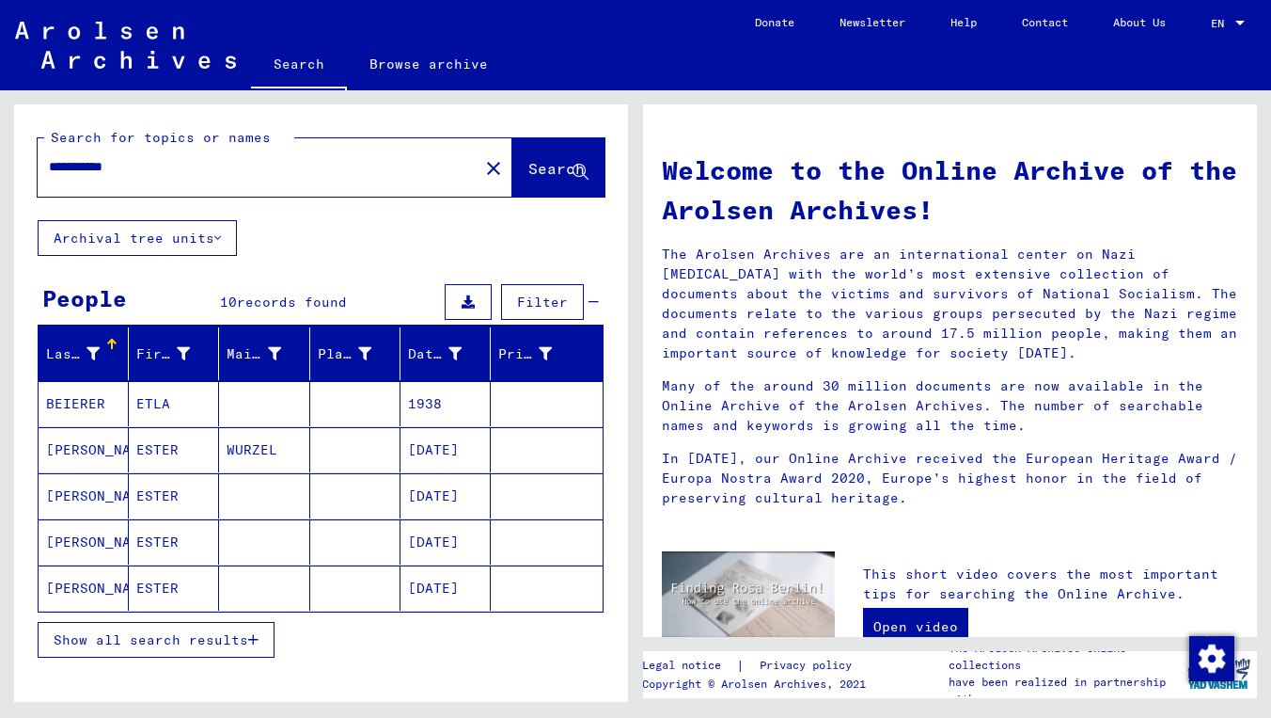
scroll to position [42, 0]
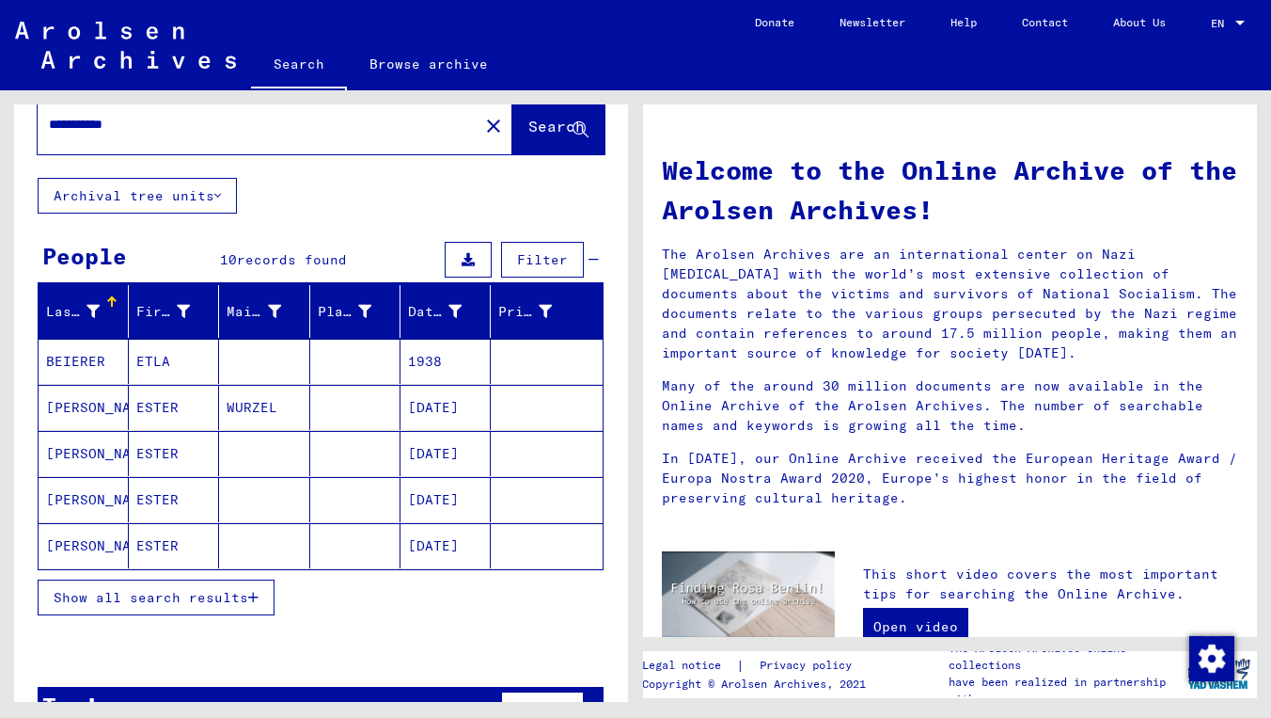
click at [216, 596] on span "Show all search results" at bounding box center [151, 597] width 195 height 17
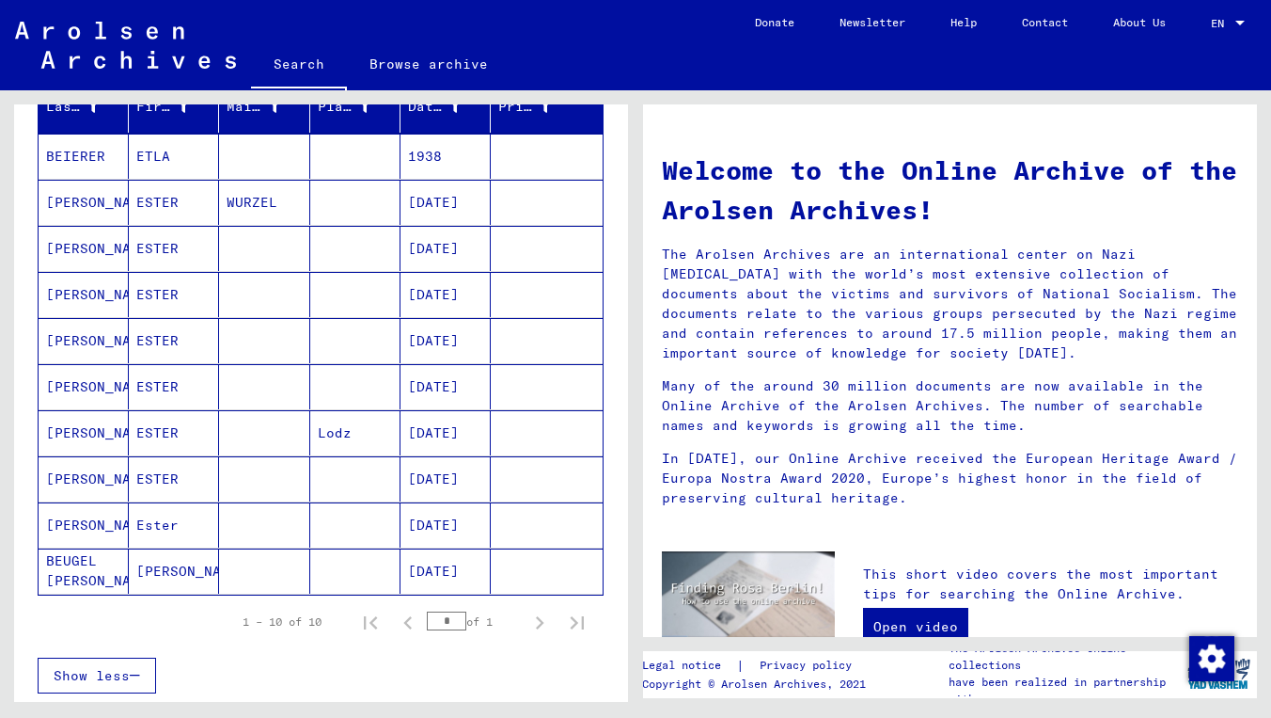
scroll to position [197, 0]
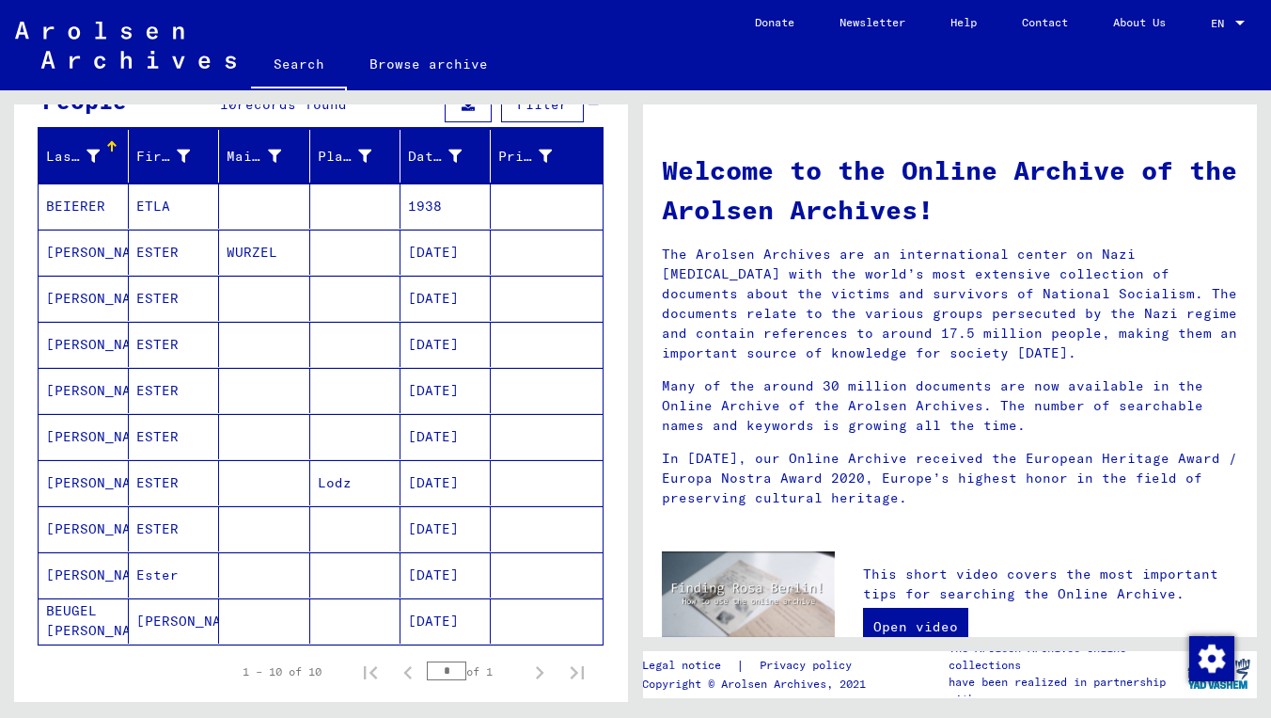
click at [449, 260] on mat-cell "[DATE]" at bounding box center [446, 251] width 90 height 45
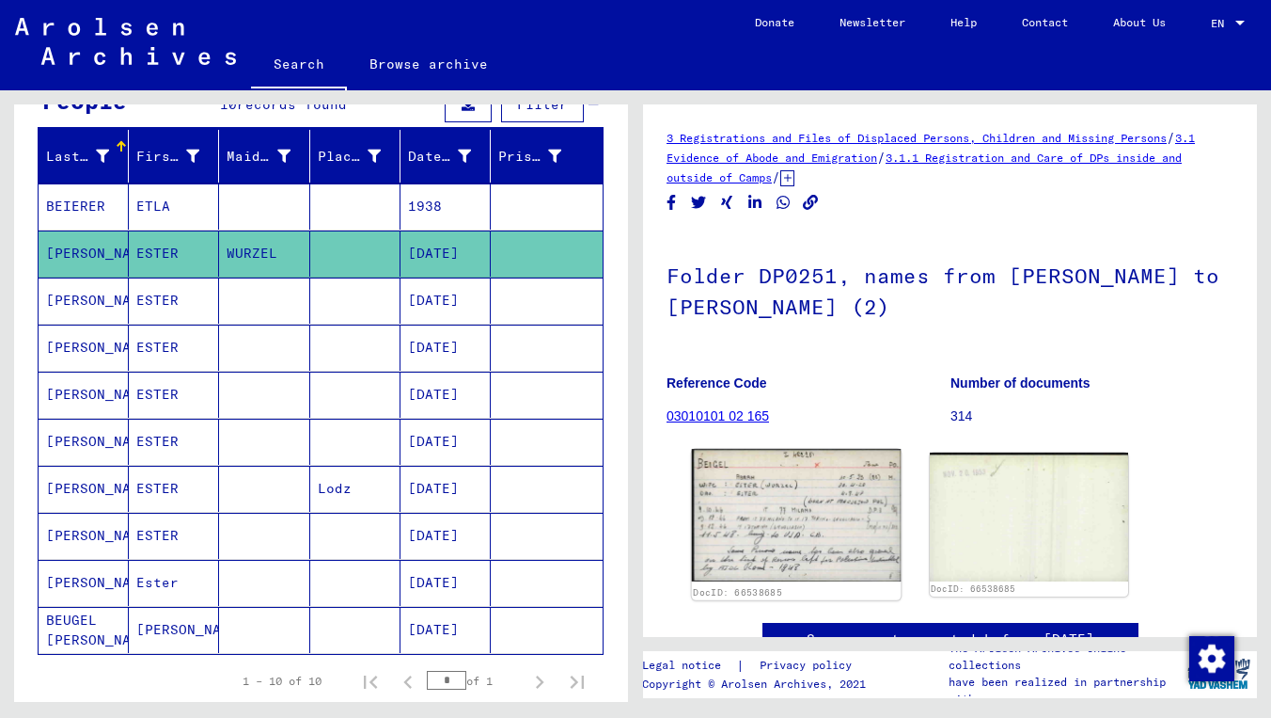
click at [816, 537] on img at bounding box center [796, 515] width 209 height 133
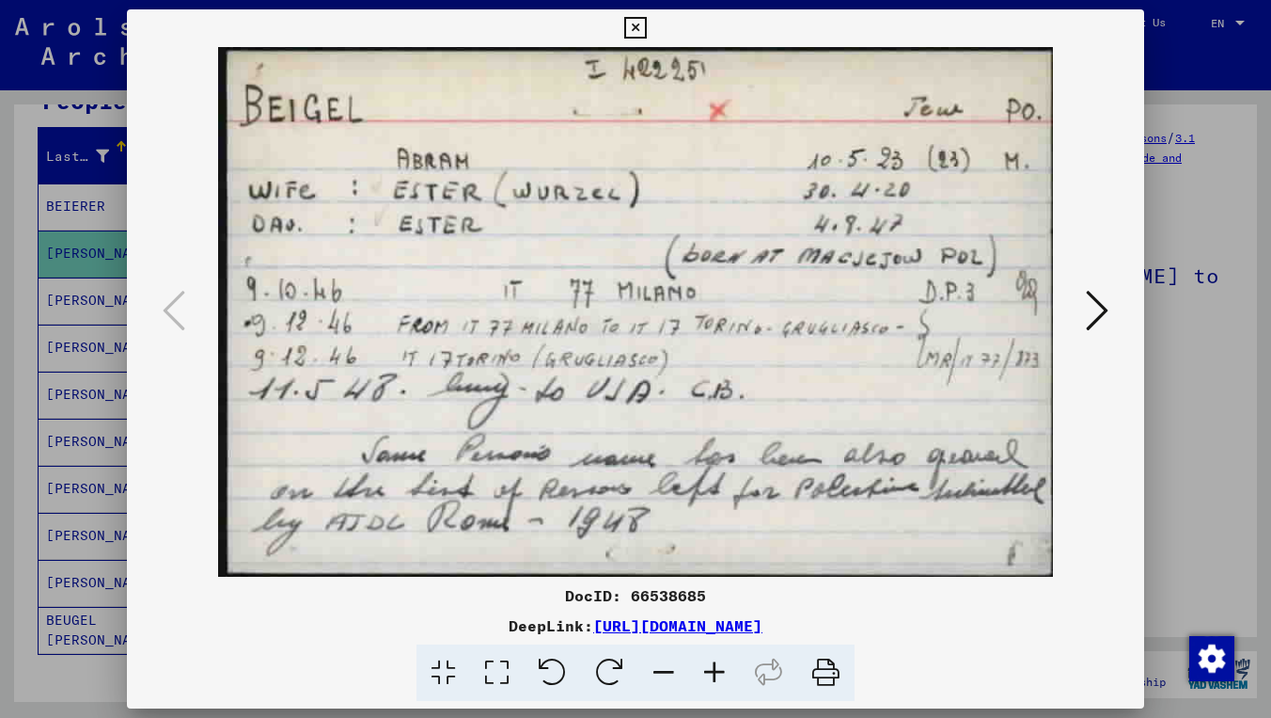
click at [1099, 310] on icon at bounding box center [1097, 310] width 23 height 45
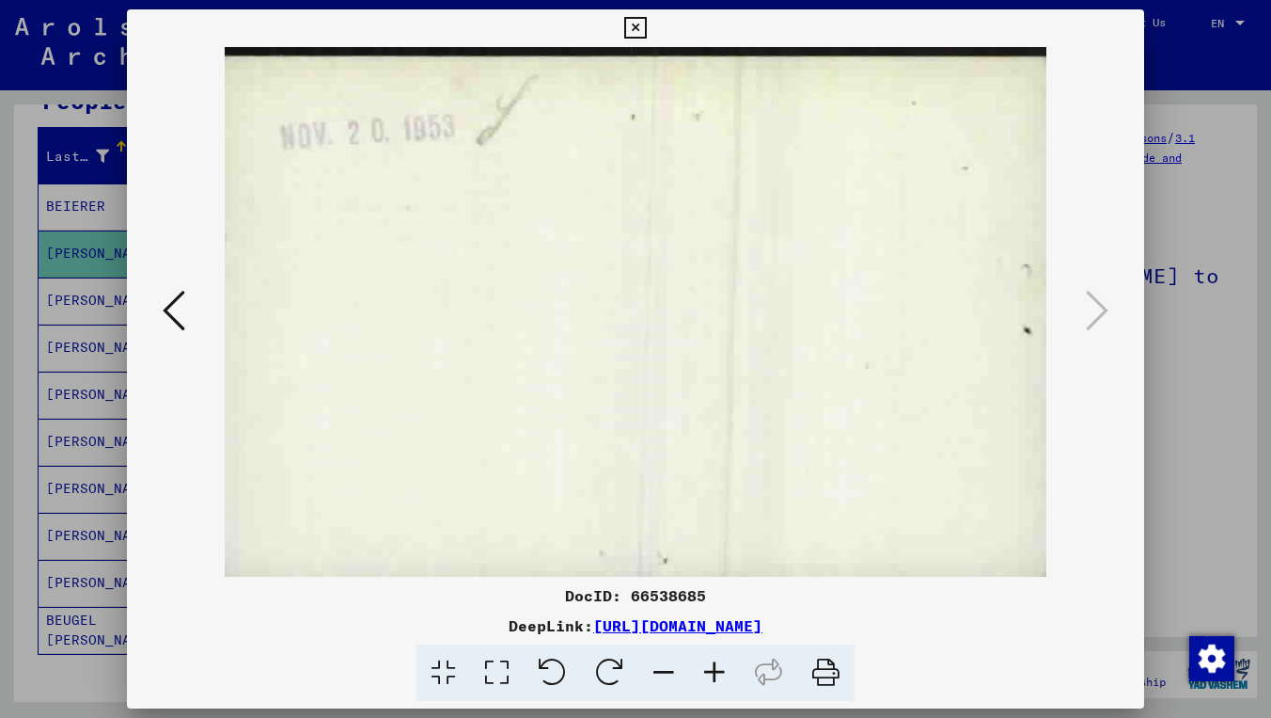
click at [646, 25] on icon at bounding box center [635, 28] width 22 height 23
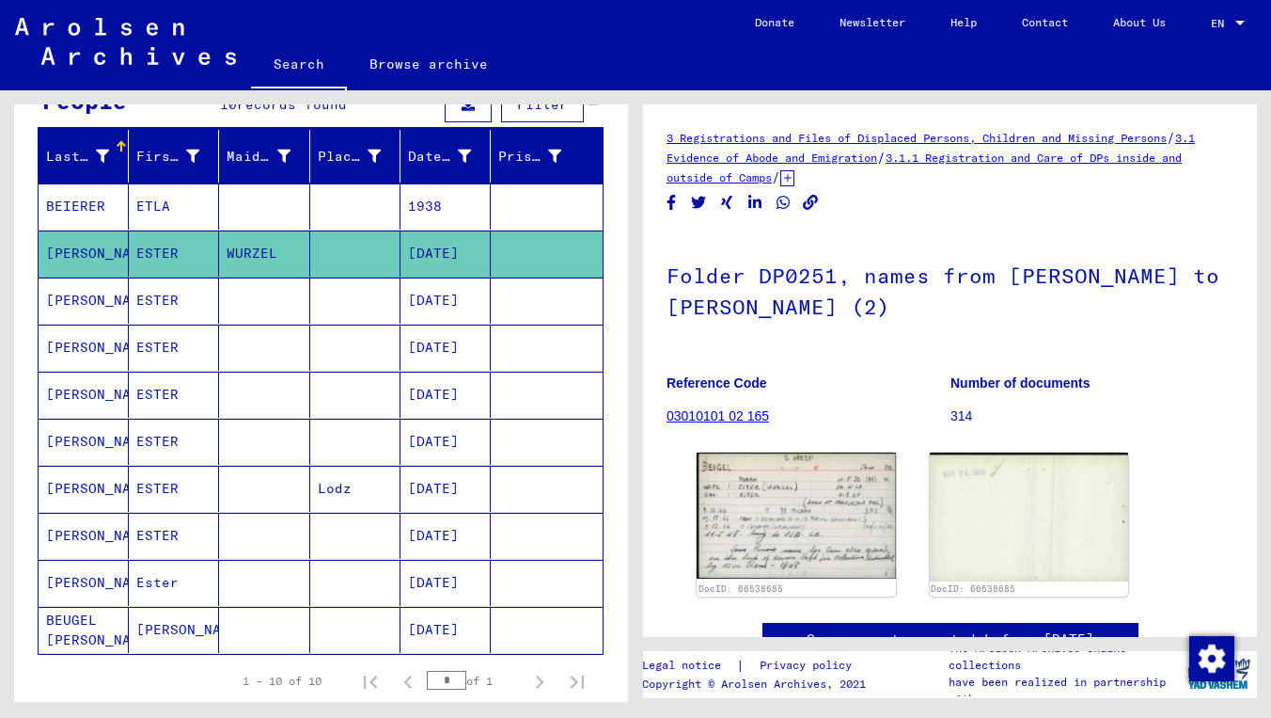
click at [469, 298] on mat-cell "[DATE]" at bounding box center [446, 300] width 90 height 46
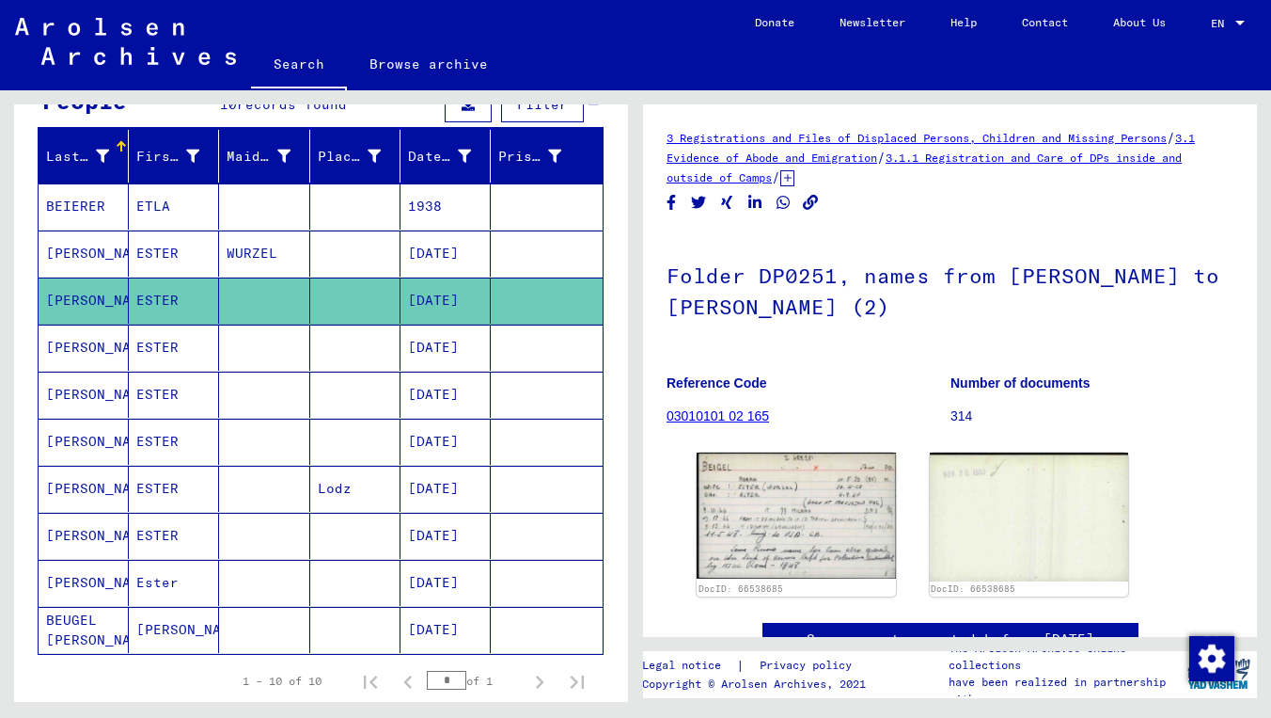
click at [453, 396] on mat-cell "[DATE]" at bounding box center [446, 394] width 90 height 46
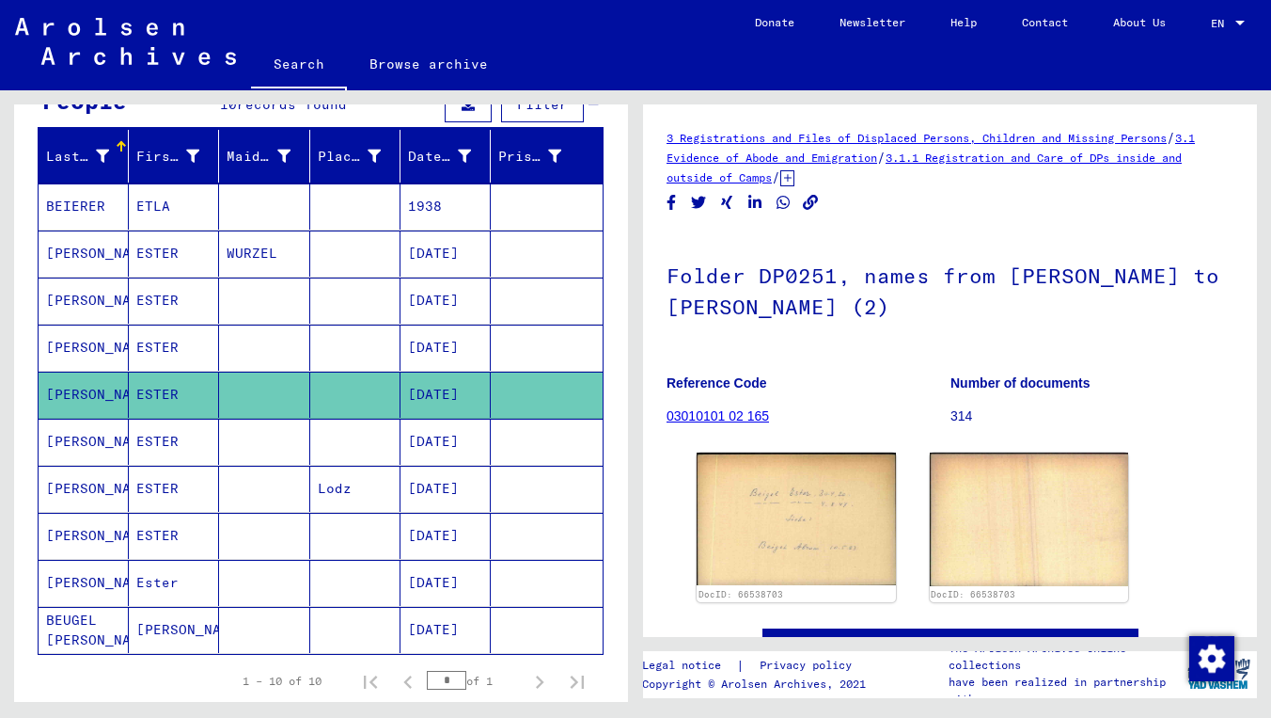
click at [453, 492] on mat-cell "[DATE]" at bounding box center [446, 489] width 90 height 46
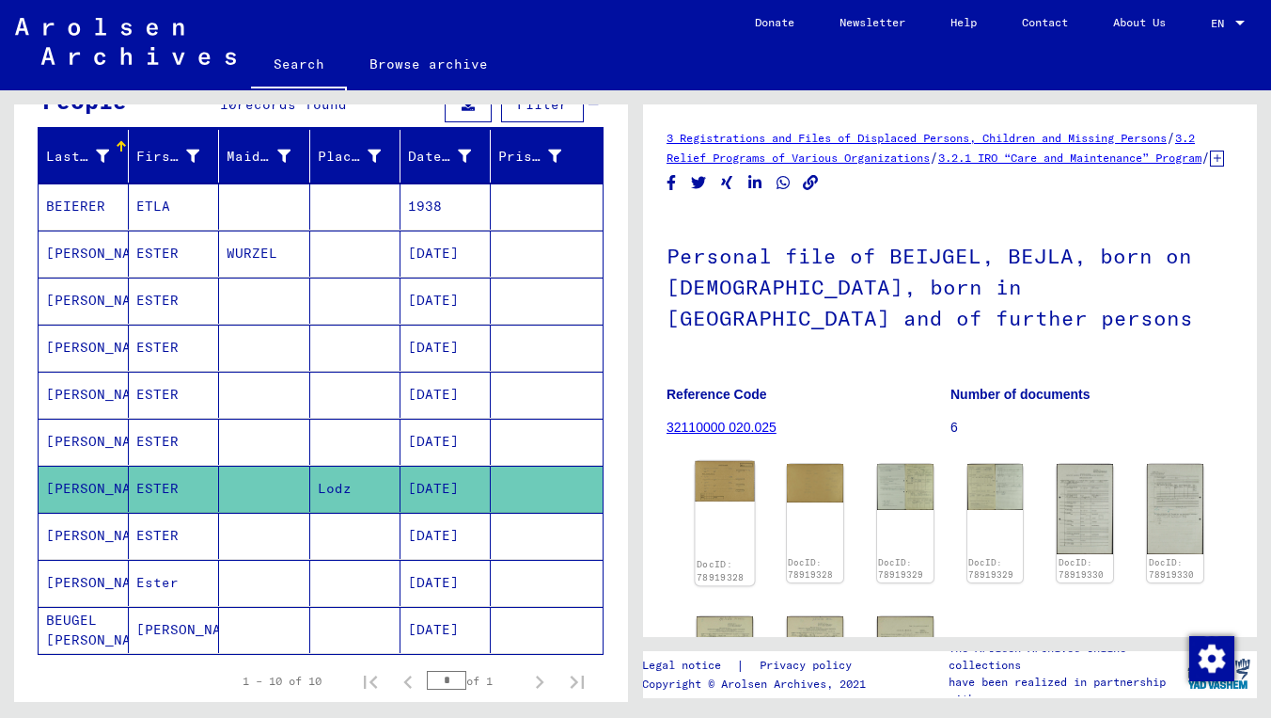
click at [727, 501] on img at bounding box center [725, 481] width 59 height 40
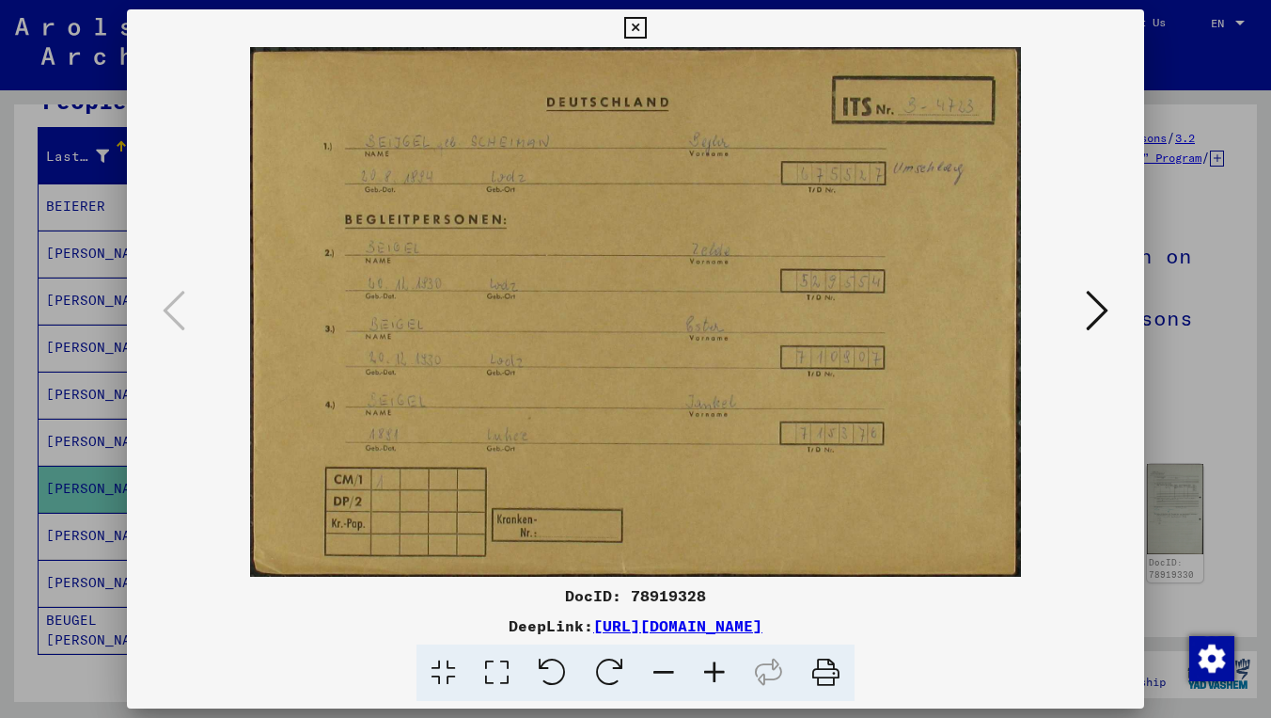
click at [1096, 302] on icon at bounding box center [1097, 310] width 23 height 45
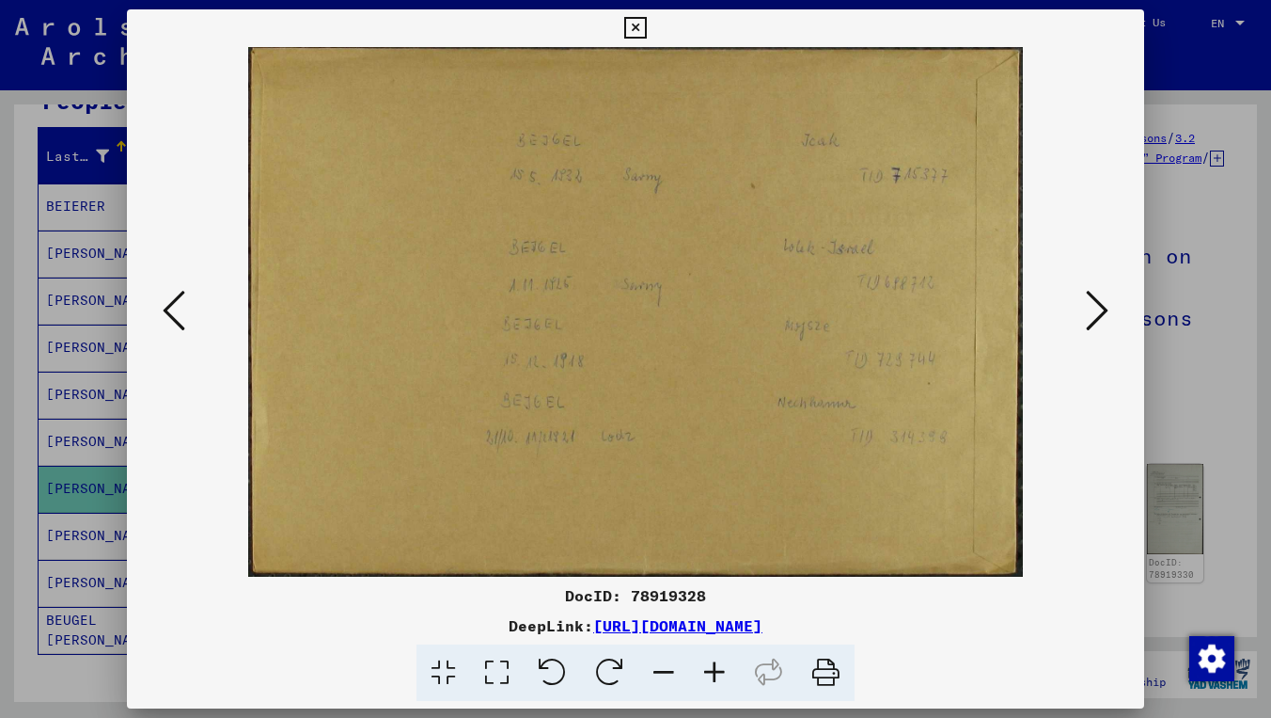
click at [646, 29] on icon at bounding box center [635, 28] width 22 height 23
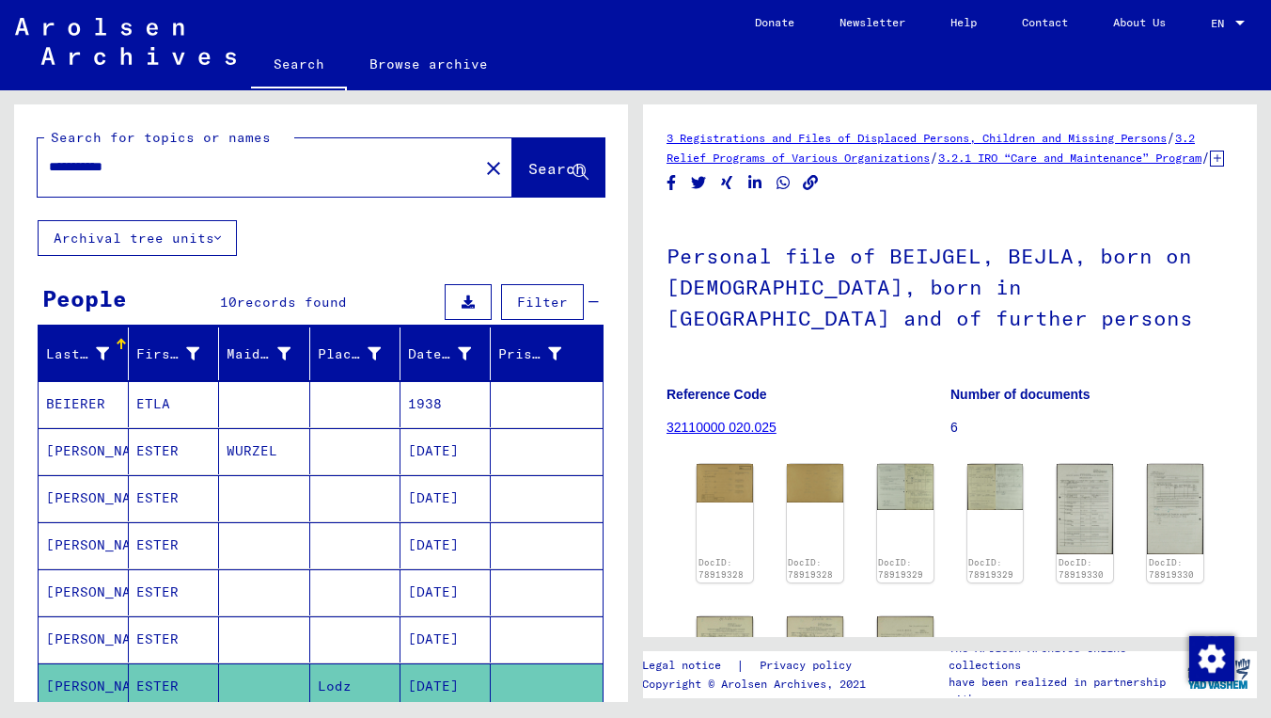
click at [715, 2] on mat-toolbar "Search Browse archive Detailed questions/information about the documents? Send …" at bounding box center [635, 45] width 1271 height 90
click at [482, 172] on mat-icon "close" at bounding box center [493, 168] width 23 height 23
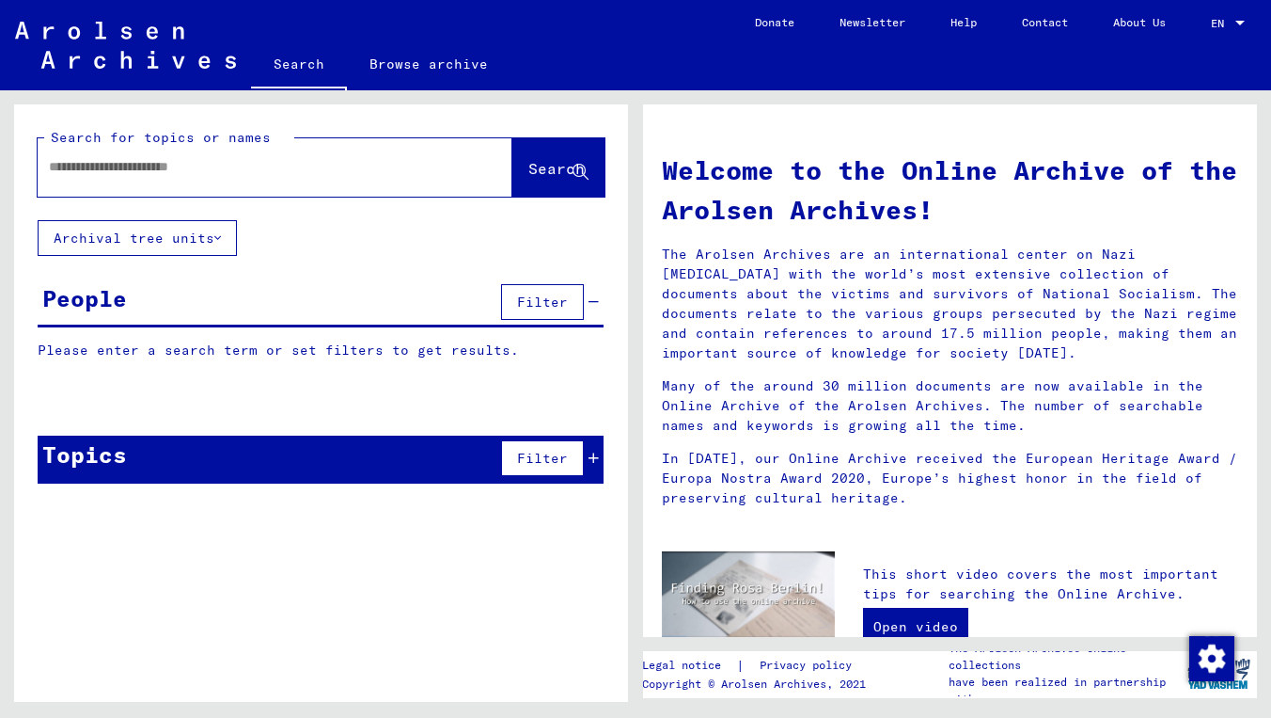
click at [423, 164] on input "text" at bounding box center [252, 167] width 407 height 20
drag, startPoint x: 423, startPoint y: 164, endPoint x: 531, endPoint y: 150, distance: 108.9
click at [531, 150] on button "Search" at bounding box center [559, 167] width 92 height 58
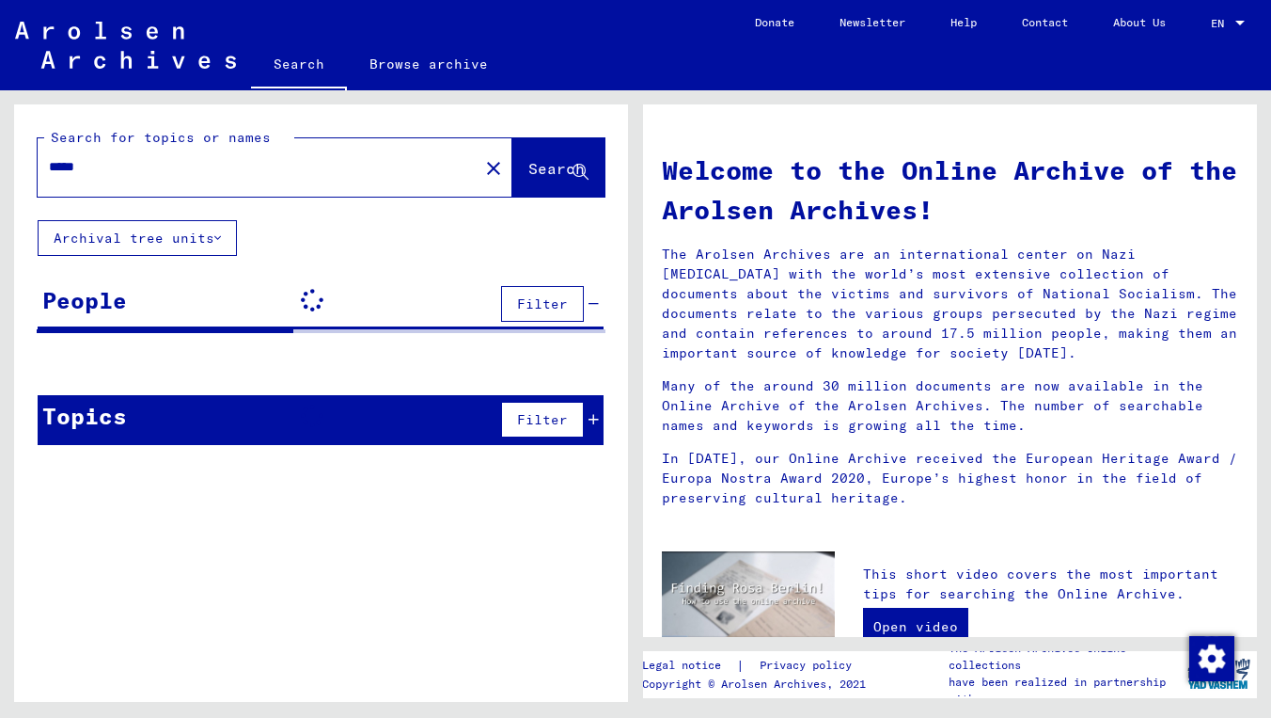
click at [195, 172] on input "*****" at bounding box center [252, 167] width 407 height 20
type input "******"
click at [528, 186] on button "Search" at bounding box center [559, 167] width 92 height 58
click at [197, 234] on button "Archival tree units" at bounding box center [137, 238] width 199 height 36
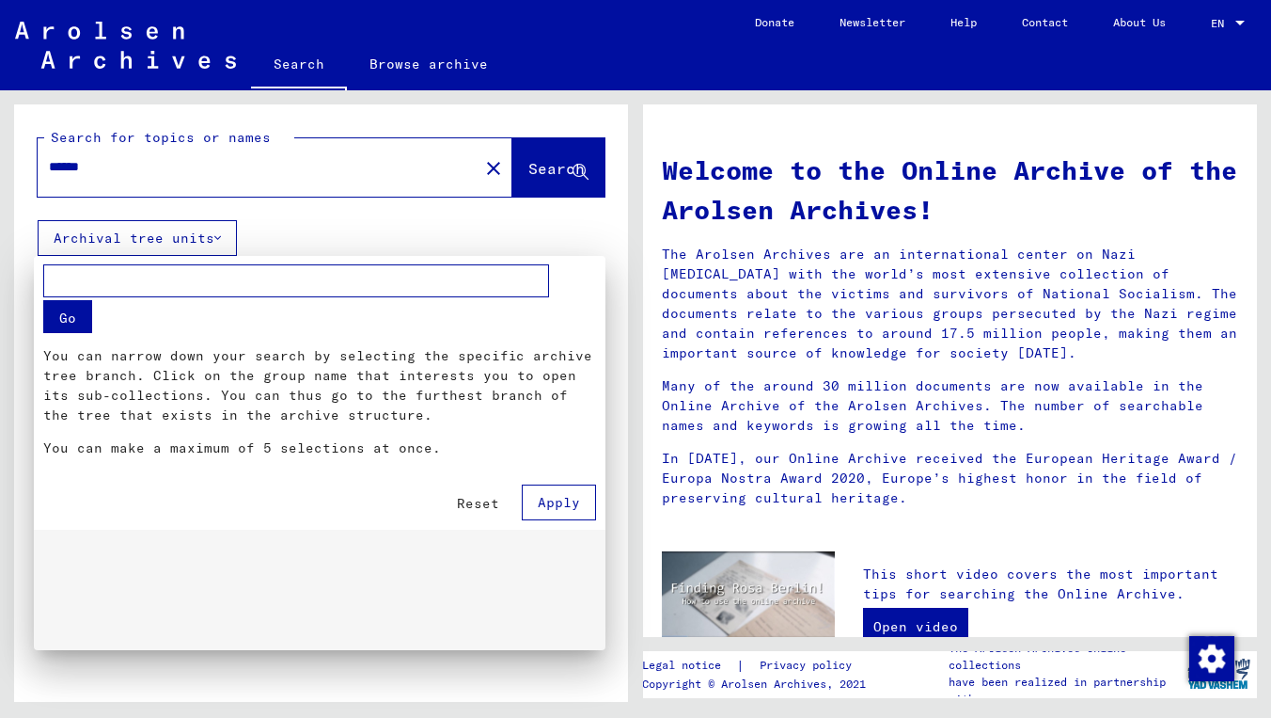
click at [531, 501] on button "Apply" at bounding box center [559, 502] width 74 height 36
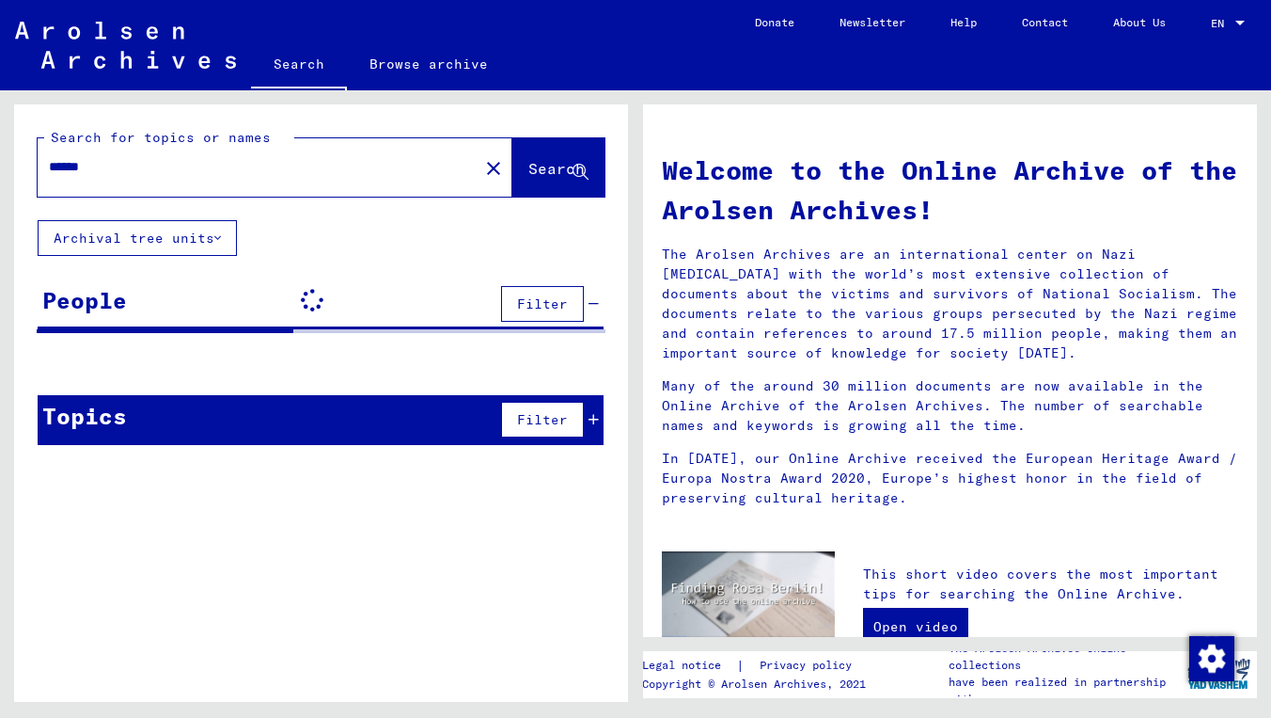
click at [234, 224] on button "Archival tree units" at bounding box center [137, 238] width 199 height 36
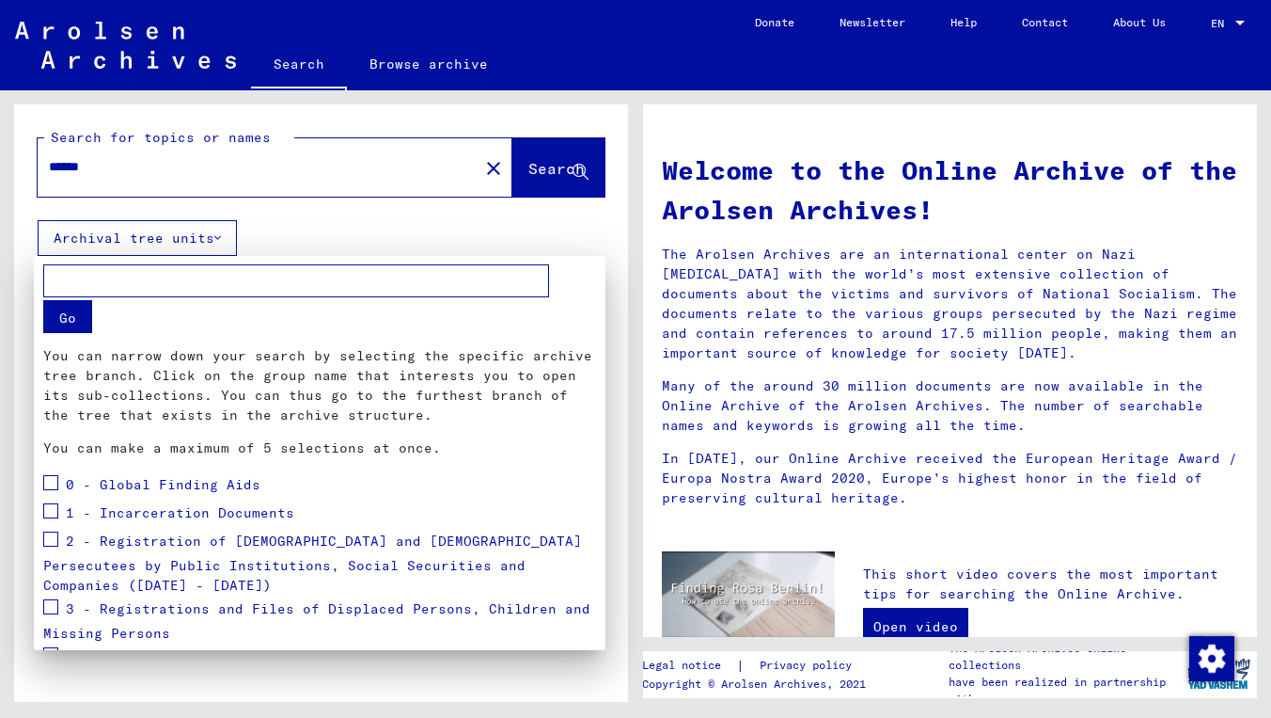
click at [197, 229] on div at bounding box center [635, 359] width 1271 height 718
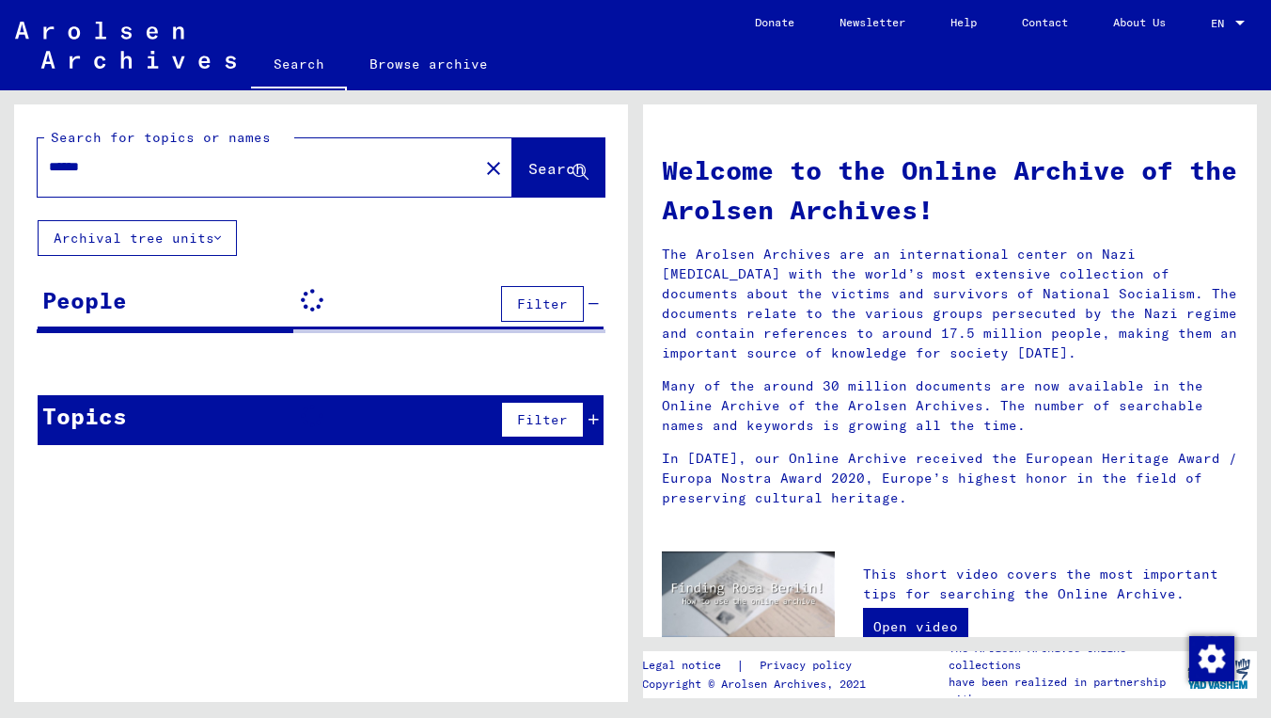
click at [197, 243] on button "Archival tree units" at bounding box center [137, 238] width 199 height 36
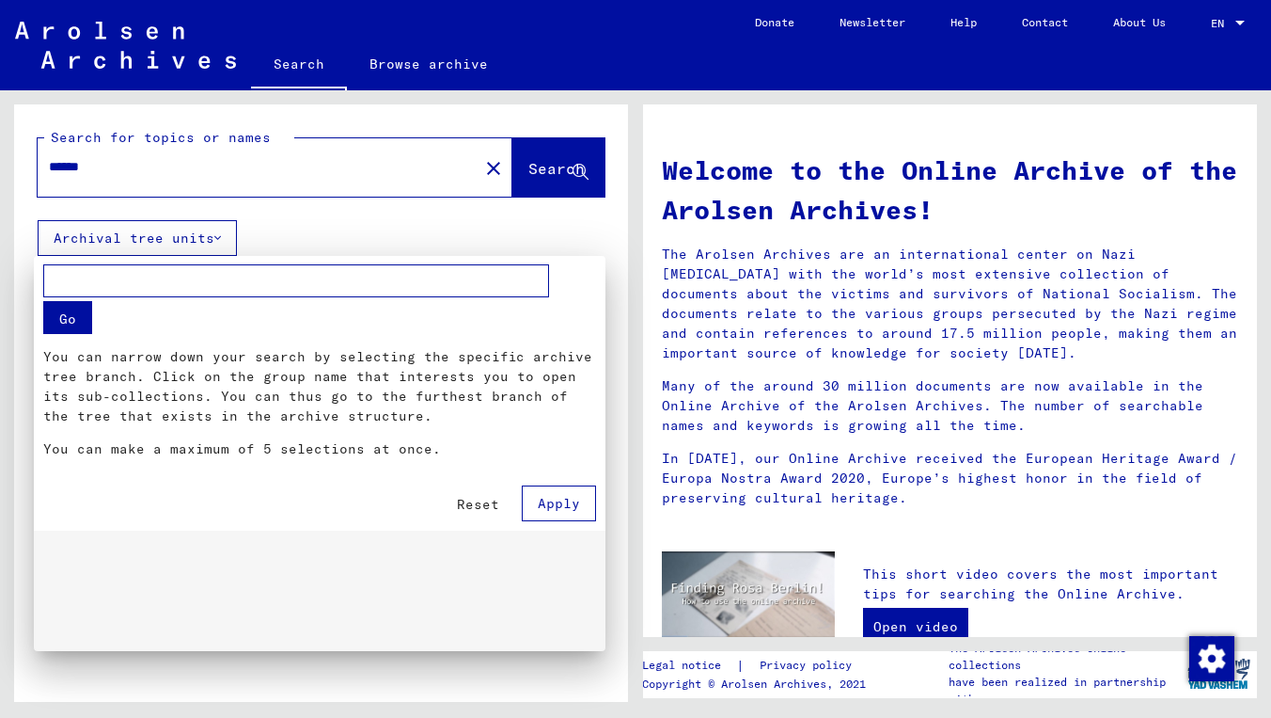
scroll to position [193, 0]
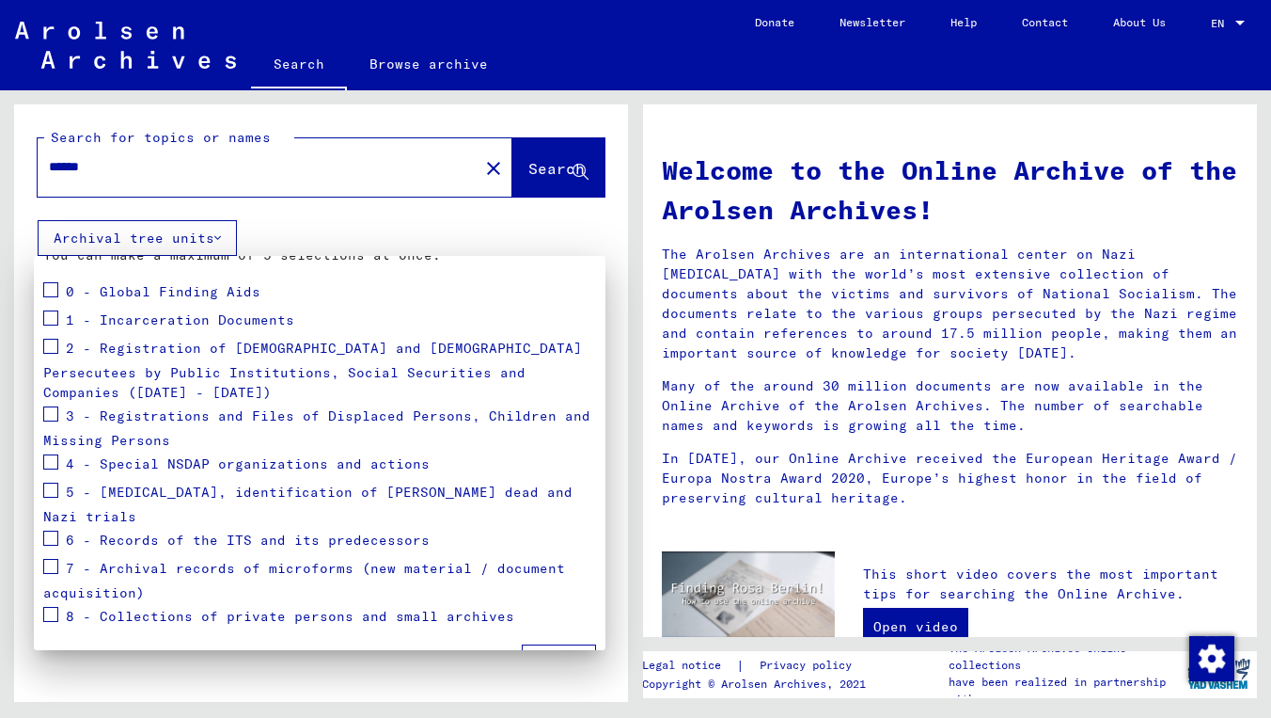
click at [58, 603] on div "8 - Collections of private persons and small archives" at bounding box center [278, 617] width 471 height 28
click at [62, 287] on div "0 - Global Finding Aids" at bounding box center [151, 292] width 217 height 28
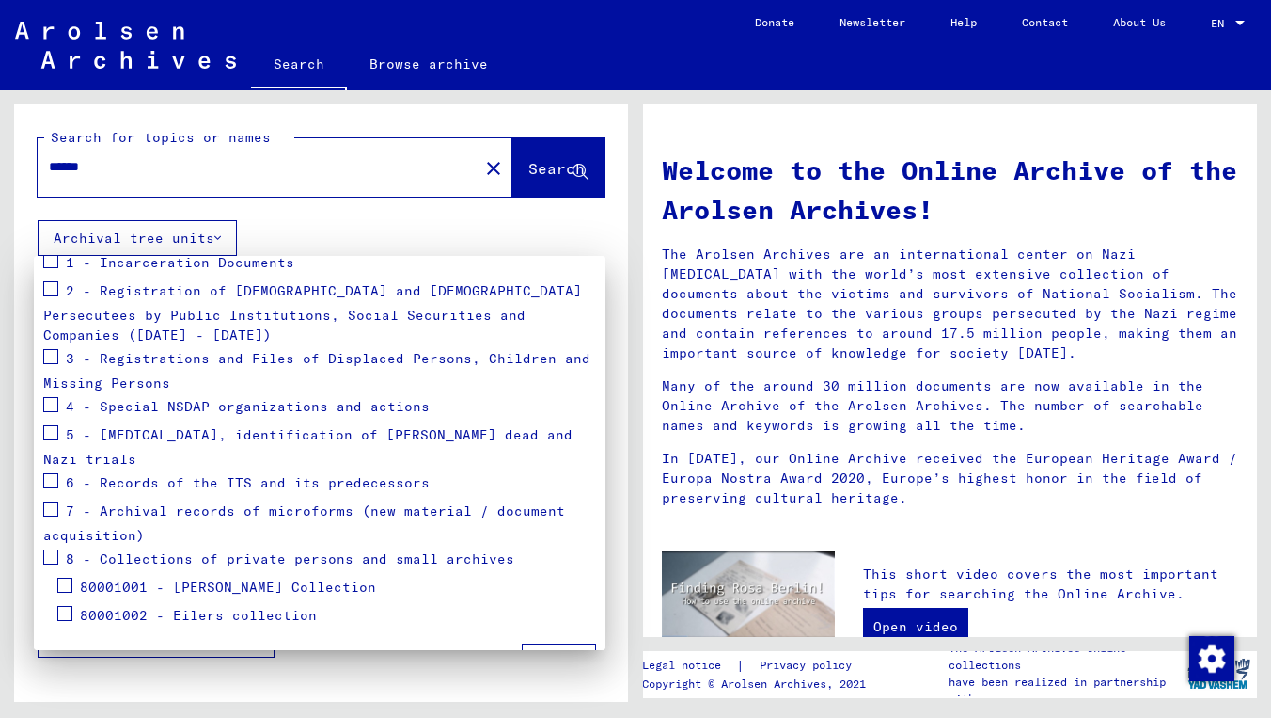
scroll to position [362, 0]
click at [54, 550] on span at bounding box center [50, 557] width 15 height 15
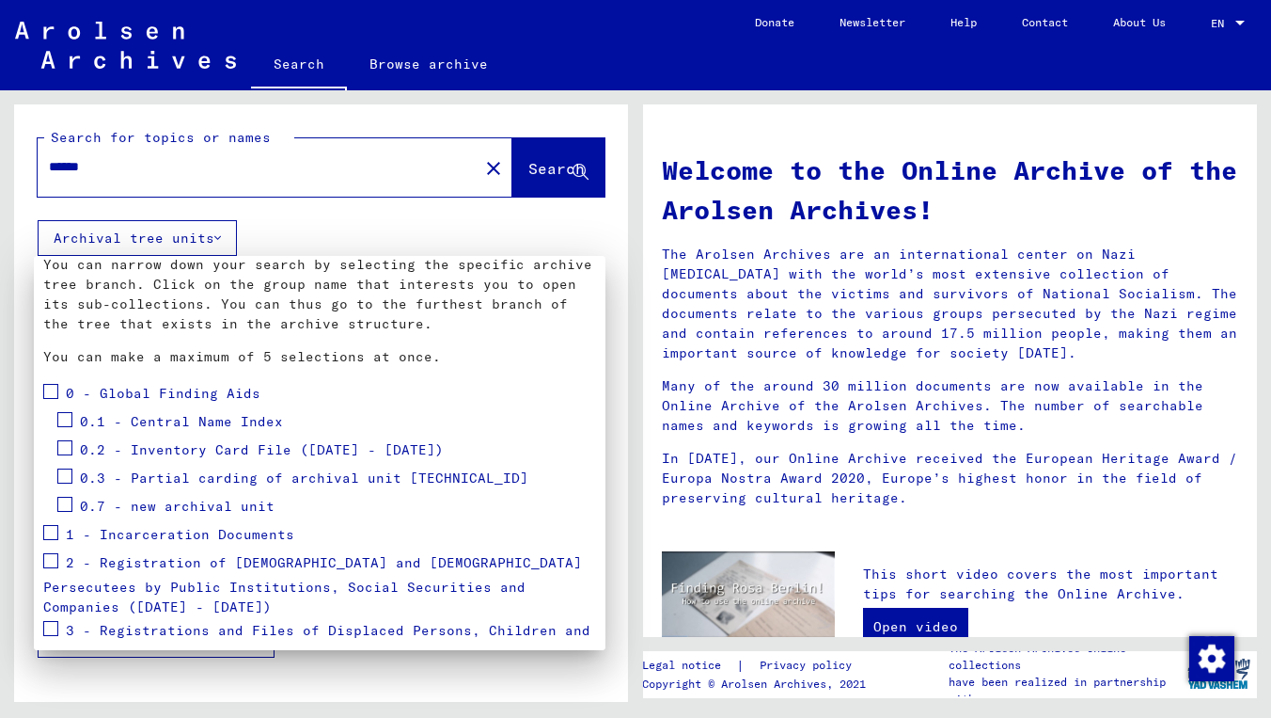
scroll to position [89, 0]
click at [51, 390] on span at bounding box center [50, 393] width 15 height 15
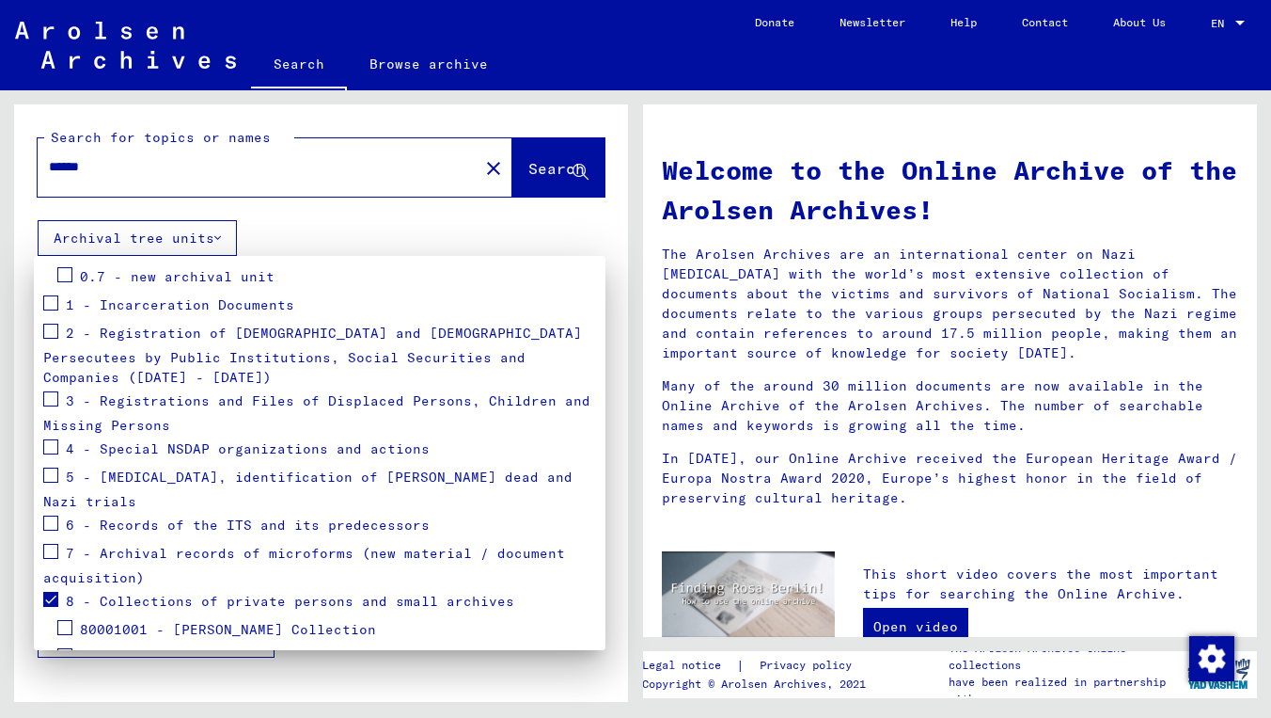
scroll to position [324, 0]
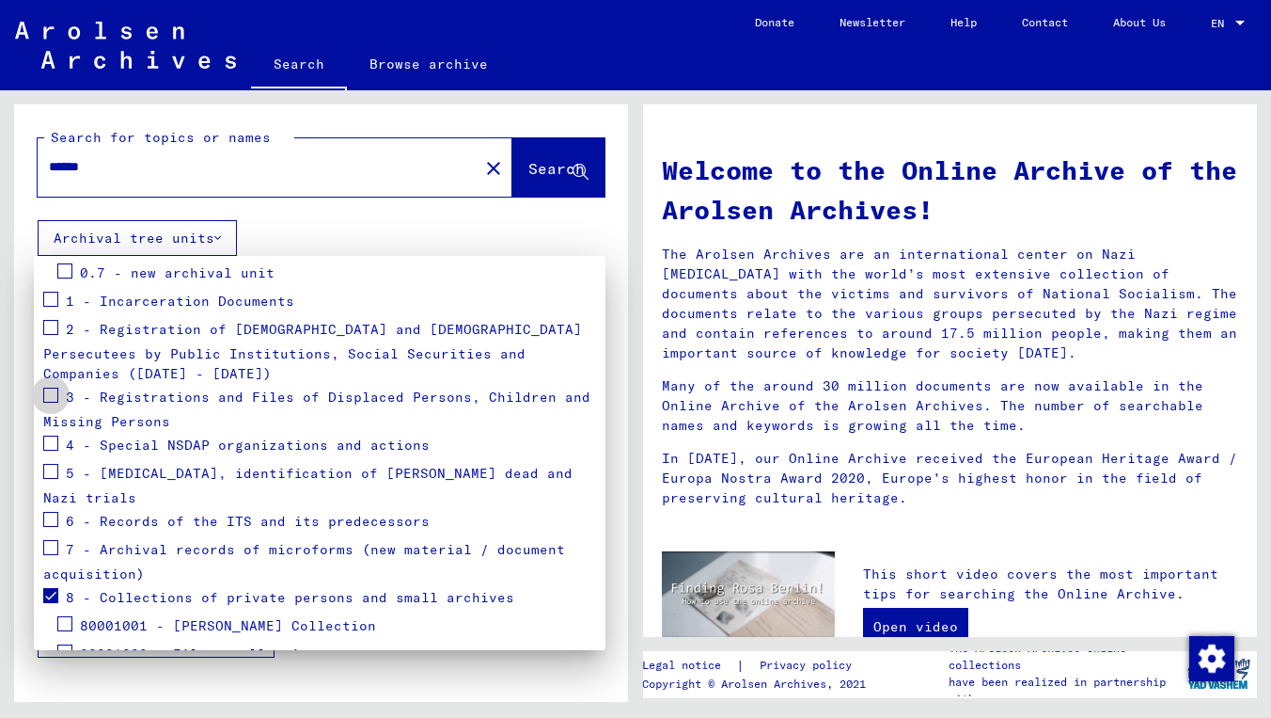
click at [55, 387] on span at bounding box center [50, 394] width 15 height 15
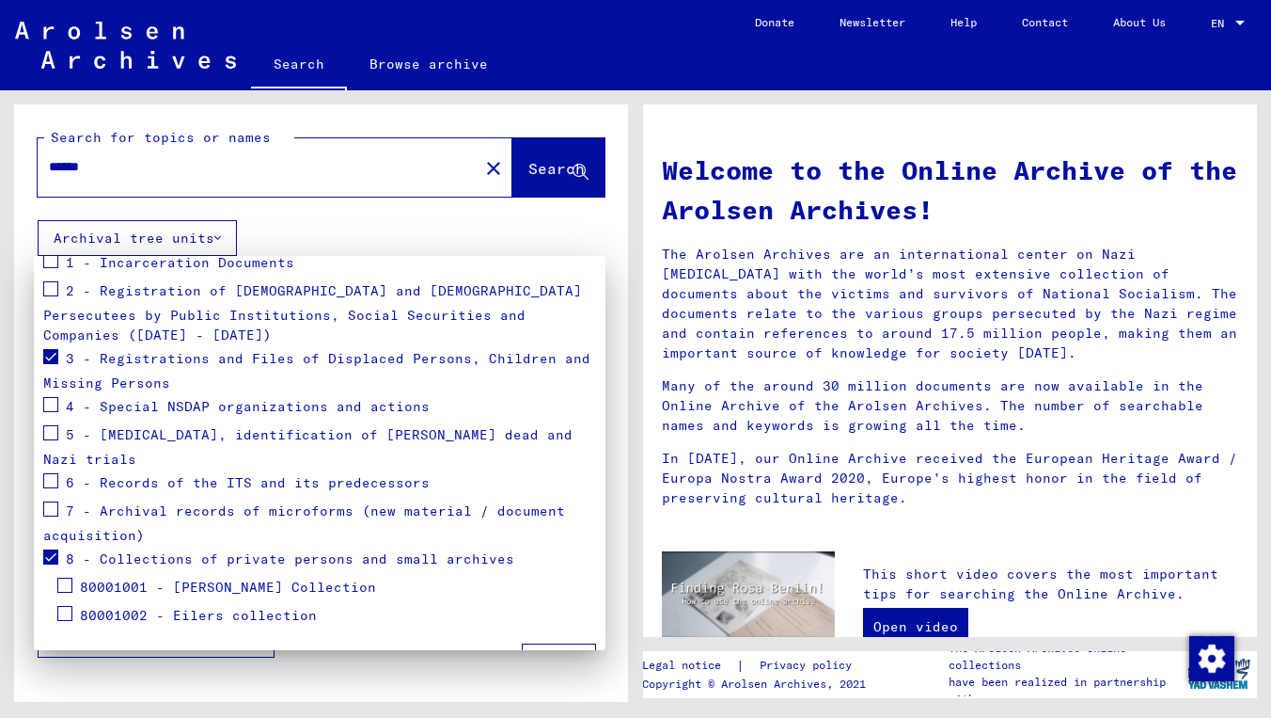
click at [561, 643] on button "Apply" at bounding box center [559, 661] width 74 height 36
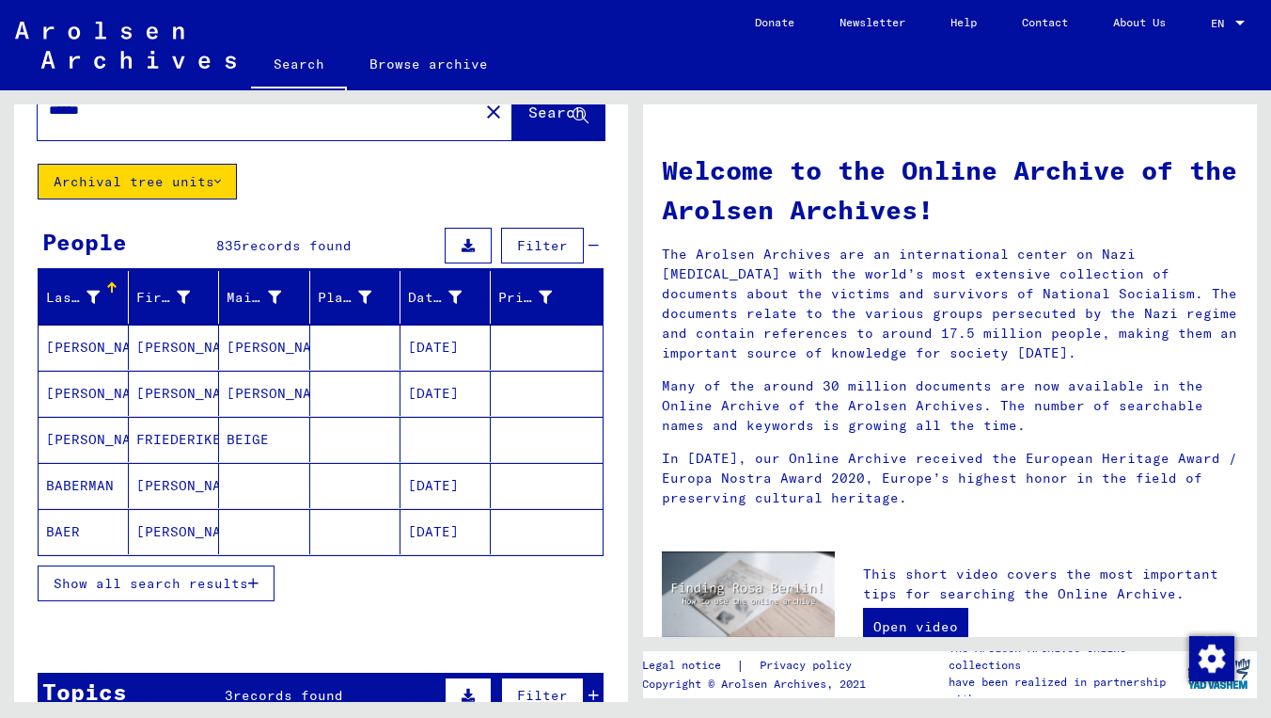
scroll to position [79, 0]
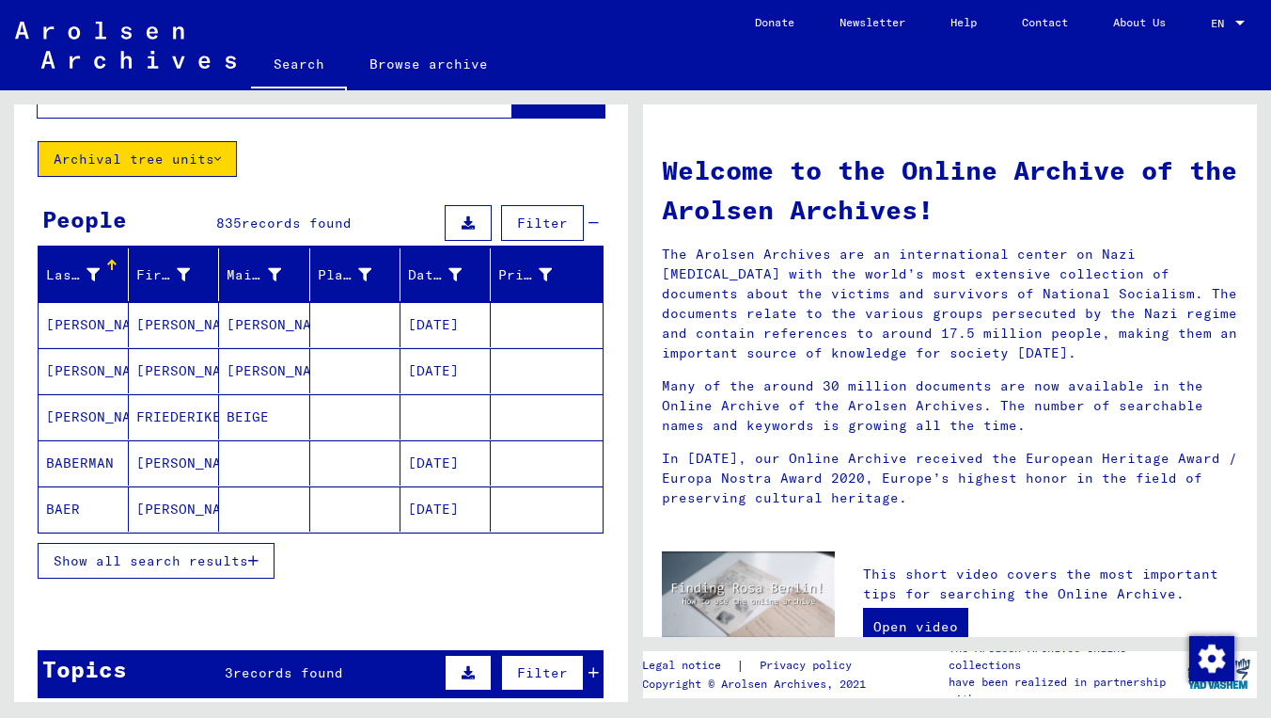
click at [205, 557] on span "Show all search results" at bounding box center [151, 560] width 195 height 17
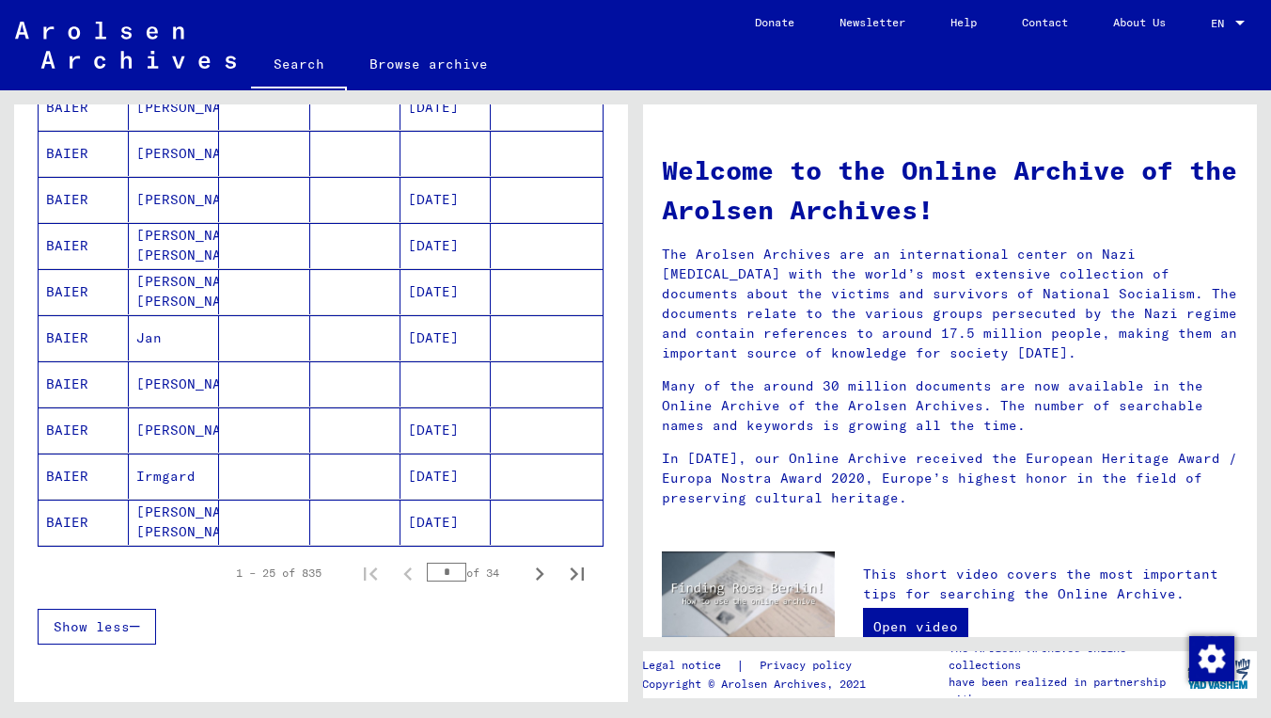
scroll to position [991, 0]
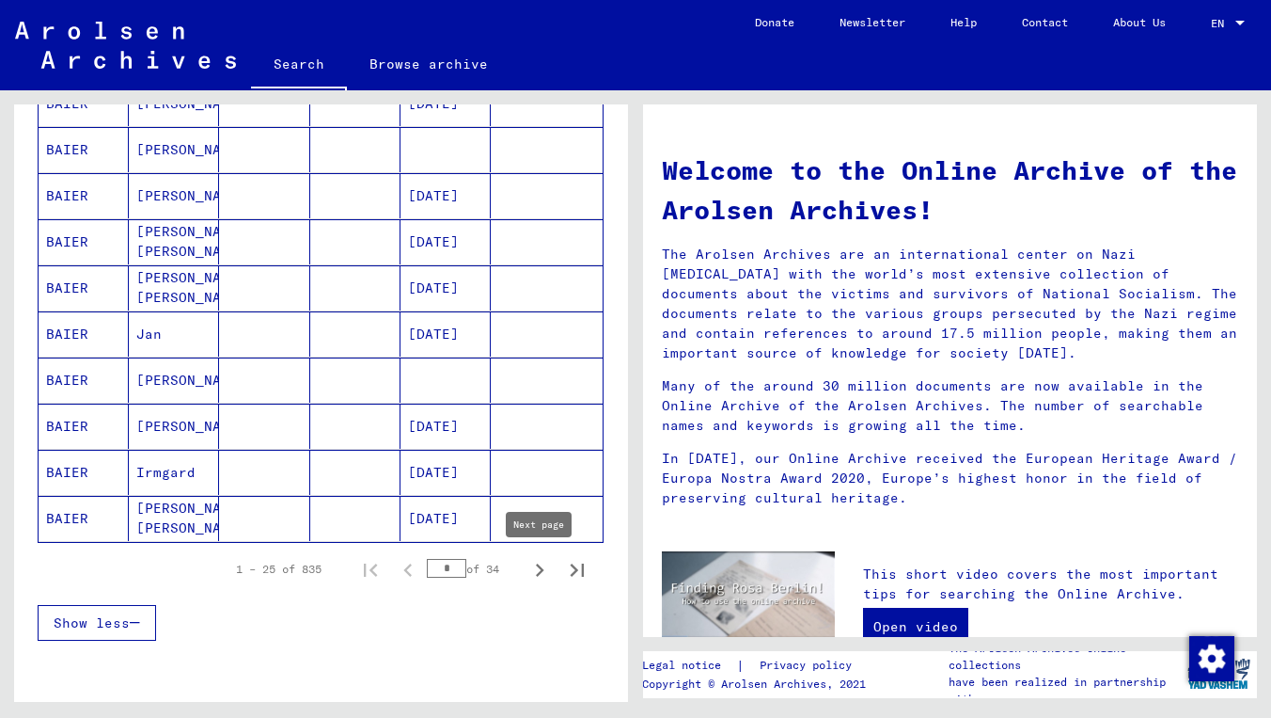
click at [540, 568] on icon "Next page" at bounding box center [540, 569] width 8 height 13
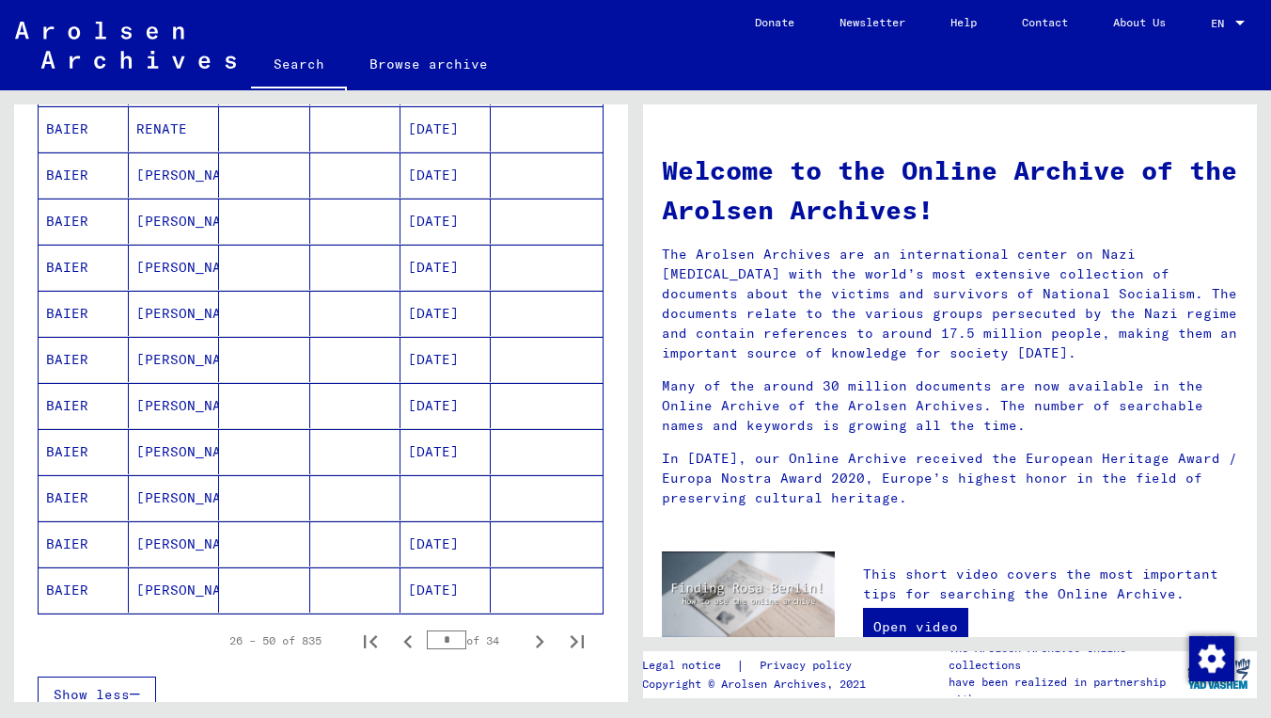
scroll to position [921, 0]
click at [536, 641] on icon "Next page" at bounding box center [540, 640] width 26 height 26
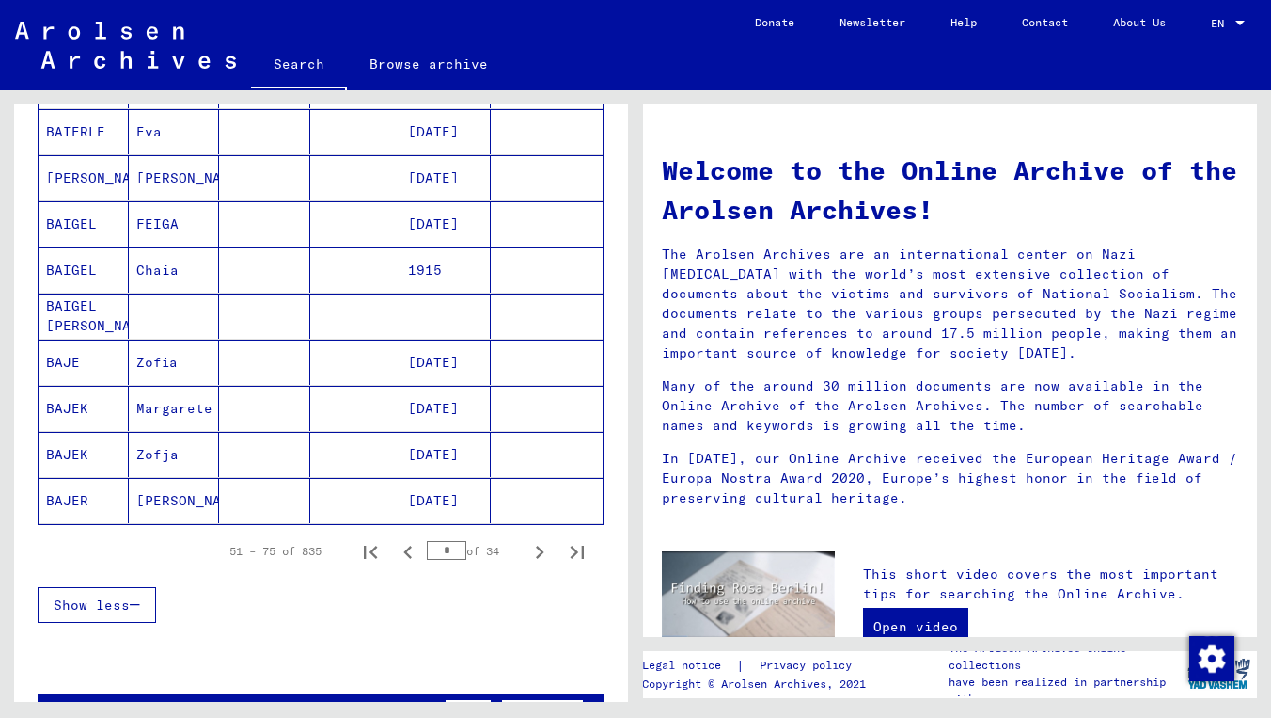
scroll to position [1018, 0]
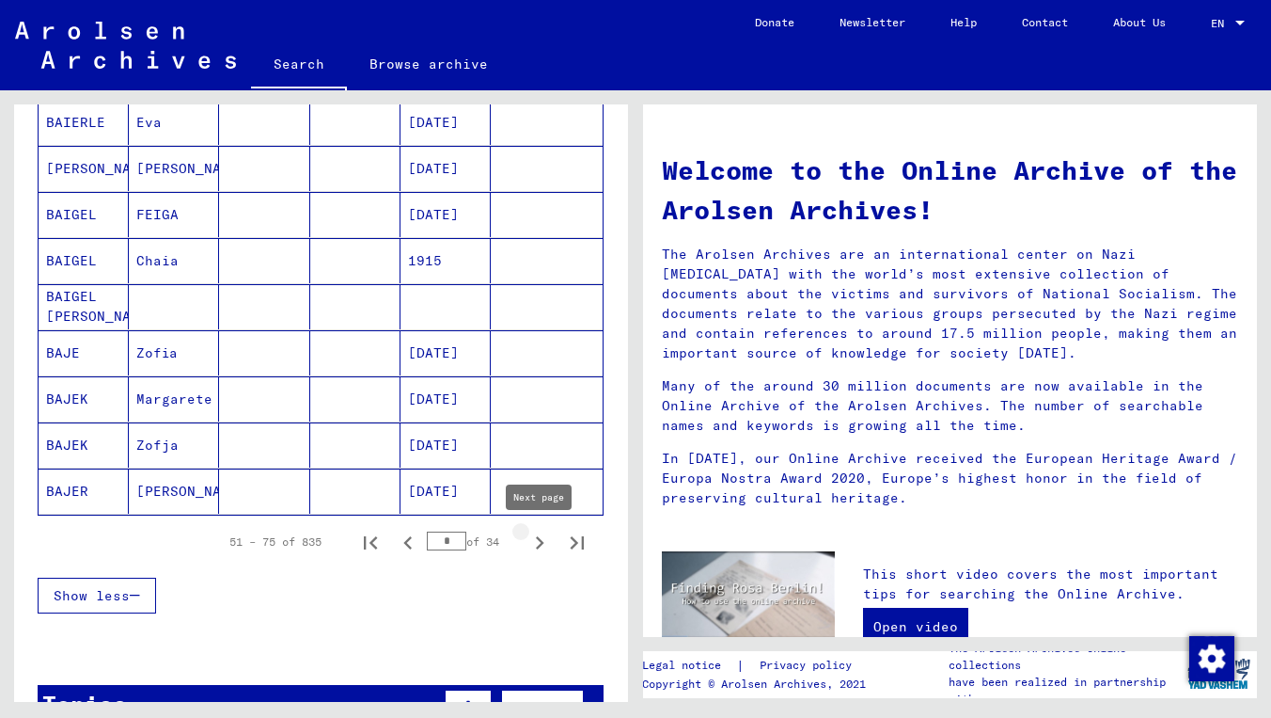
click at [541, 548] on icon "Next page" at bounding box center [540, 542] width 26 height 26
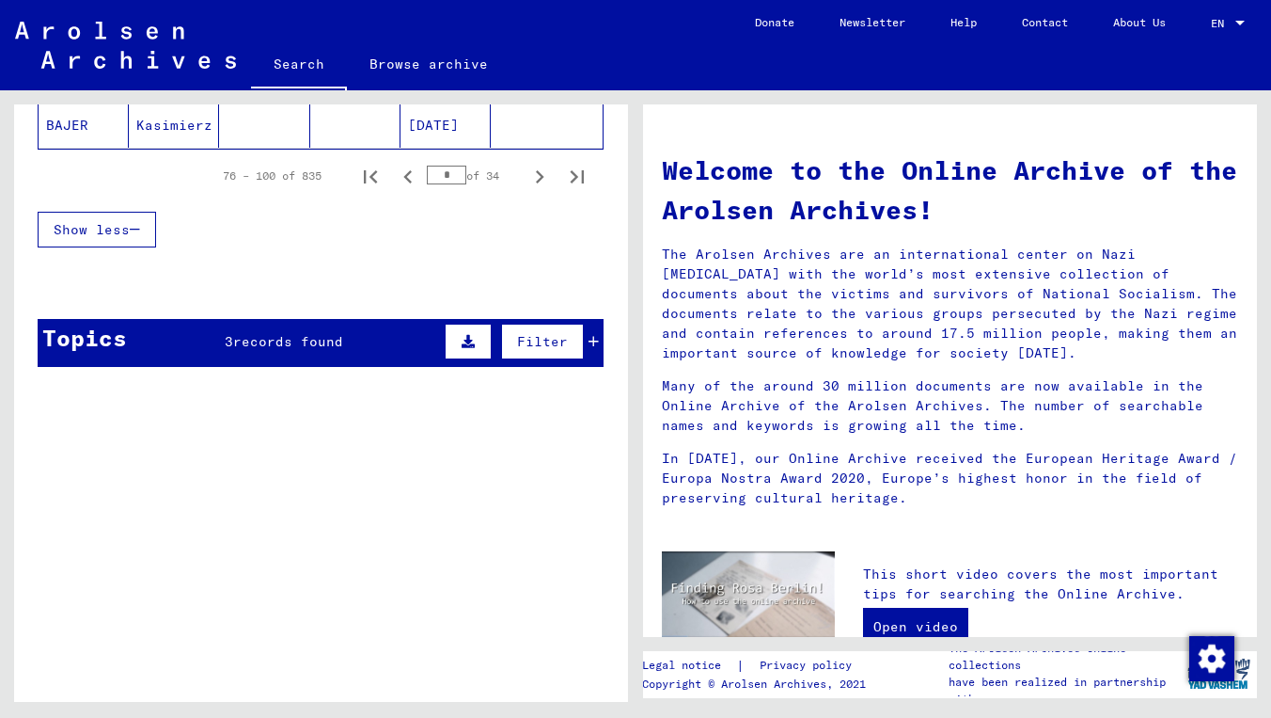
scroll to position [1384, 0]
click at [534, 172] on icon "Next page" at bounding box center [540, 177] width 26 height 26
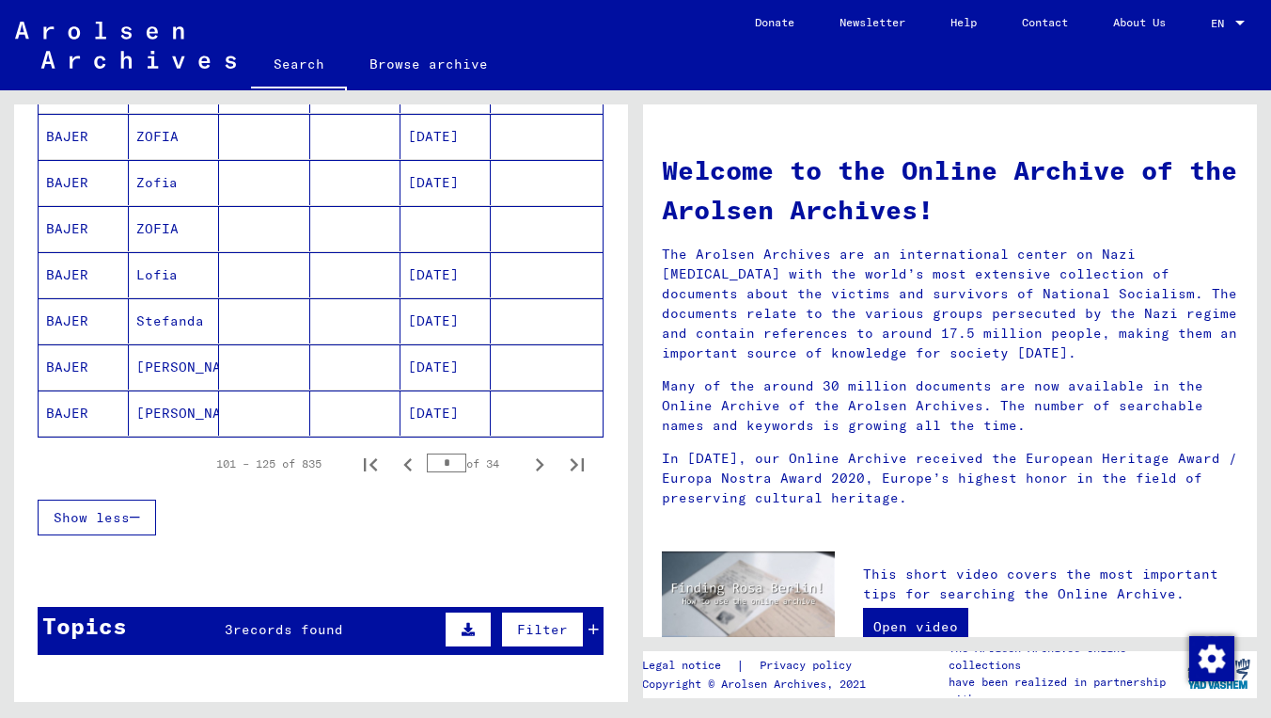
scroll to position [1116, 0]
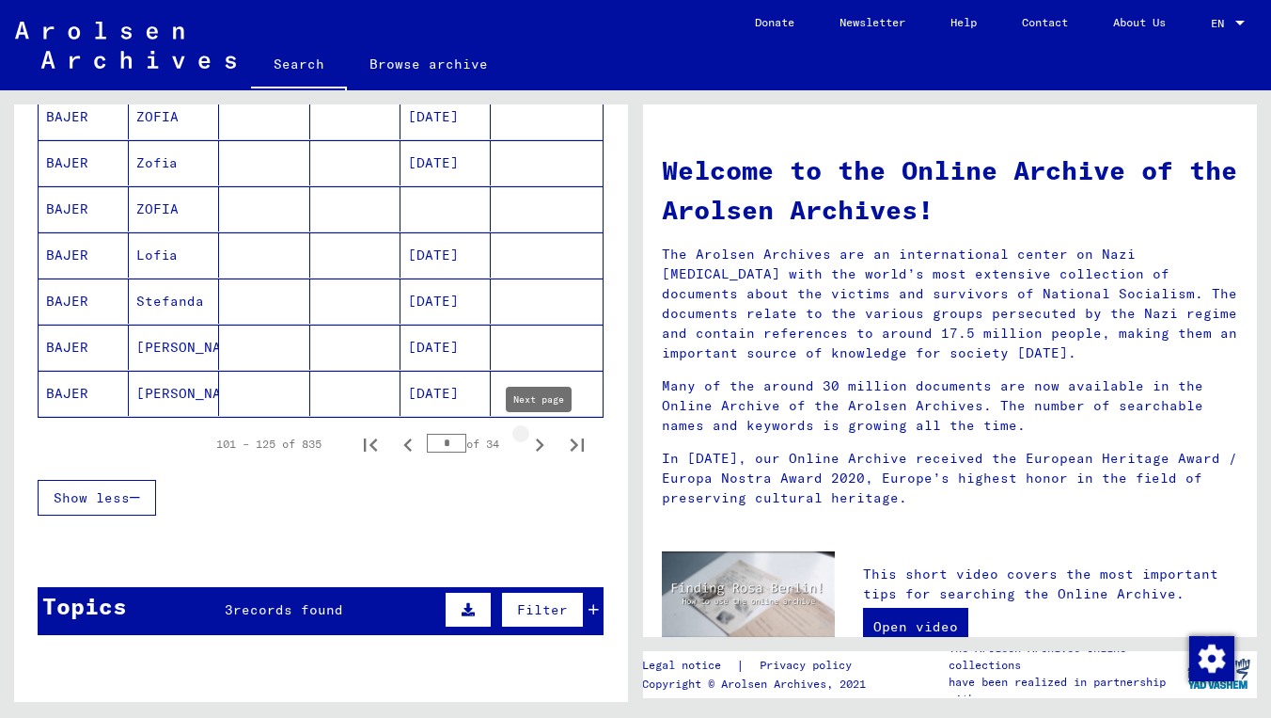
click at [540, 442] on icon "Next page" at bounding box center [540, 444] width 8 height 13
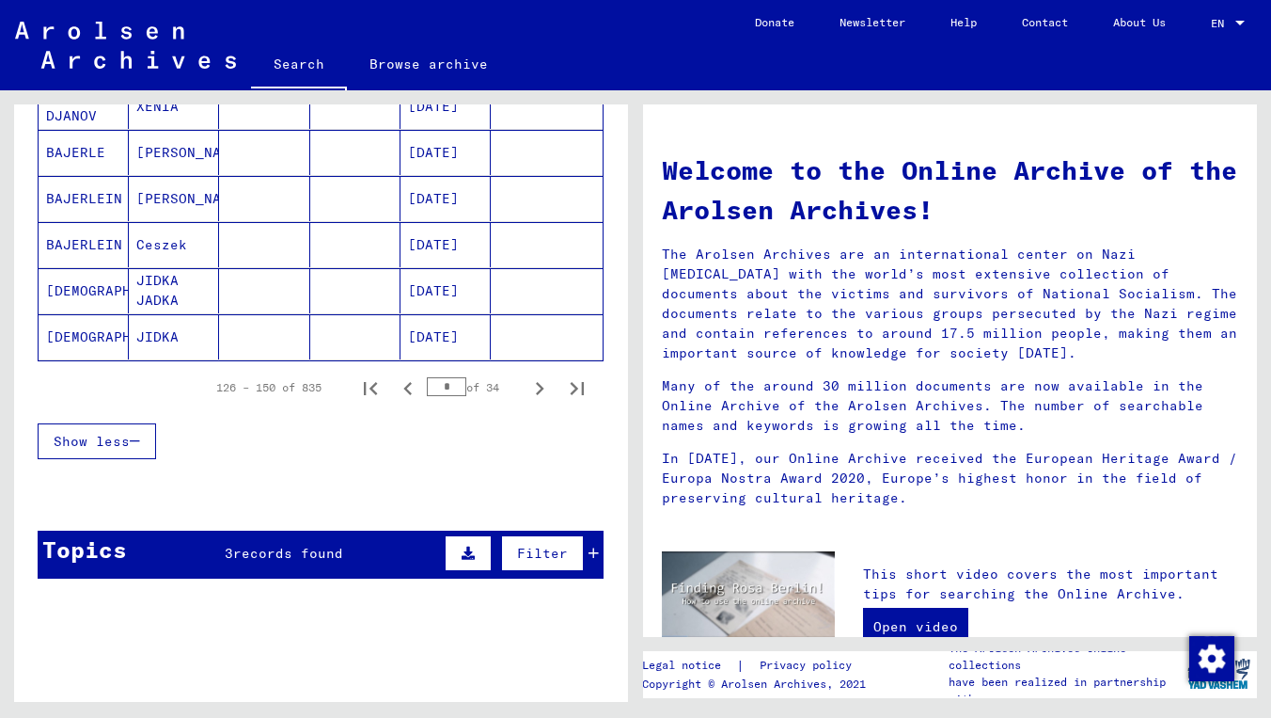
scroll to position [1144, 0]
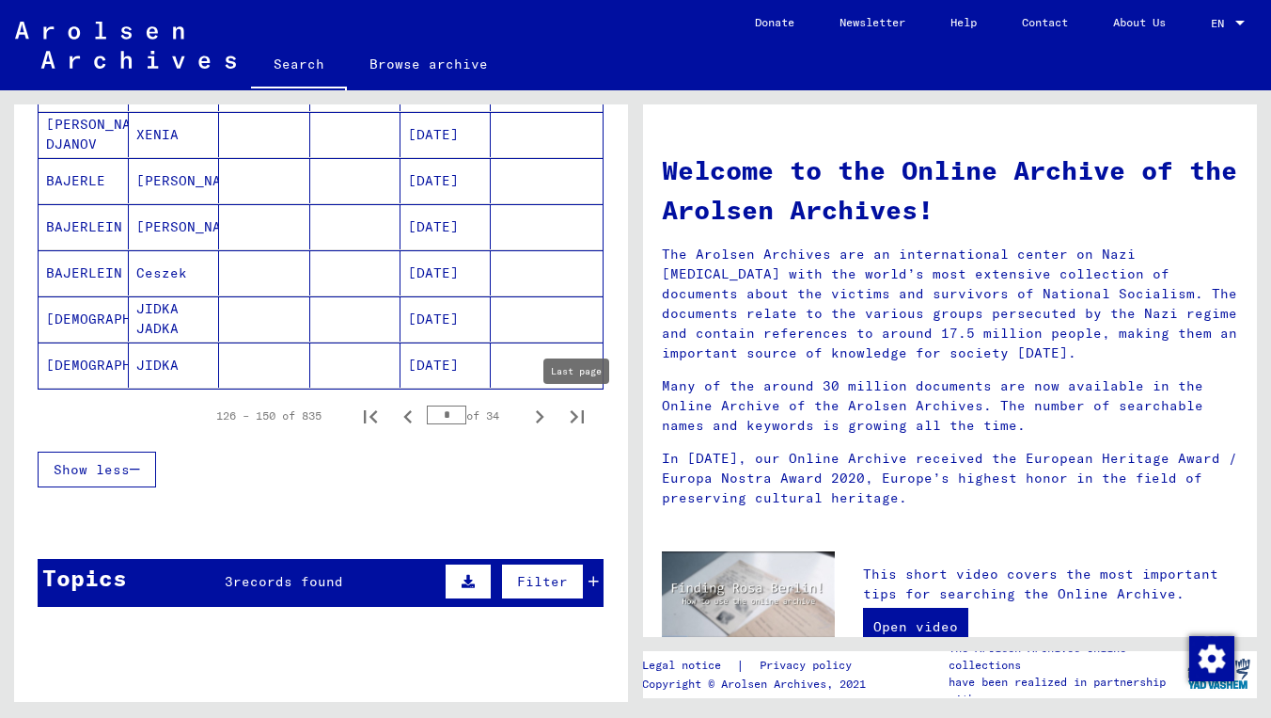
click at [544, 412] on icon "Next page" at bounding box center [540, 416] width 26 height 26
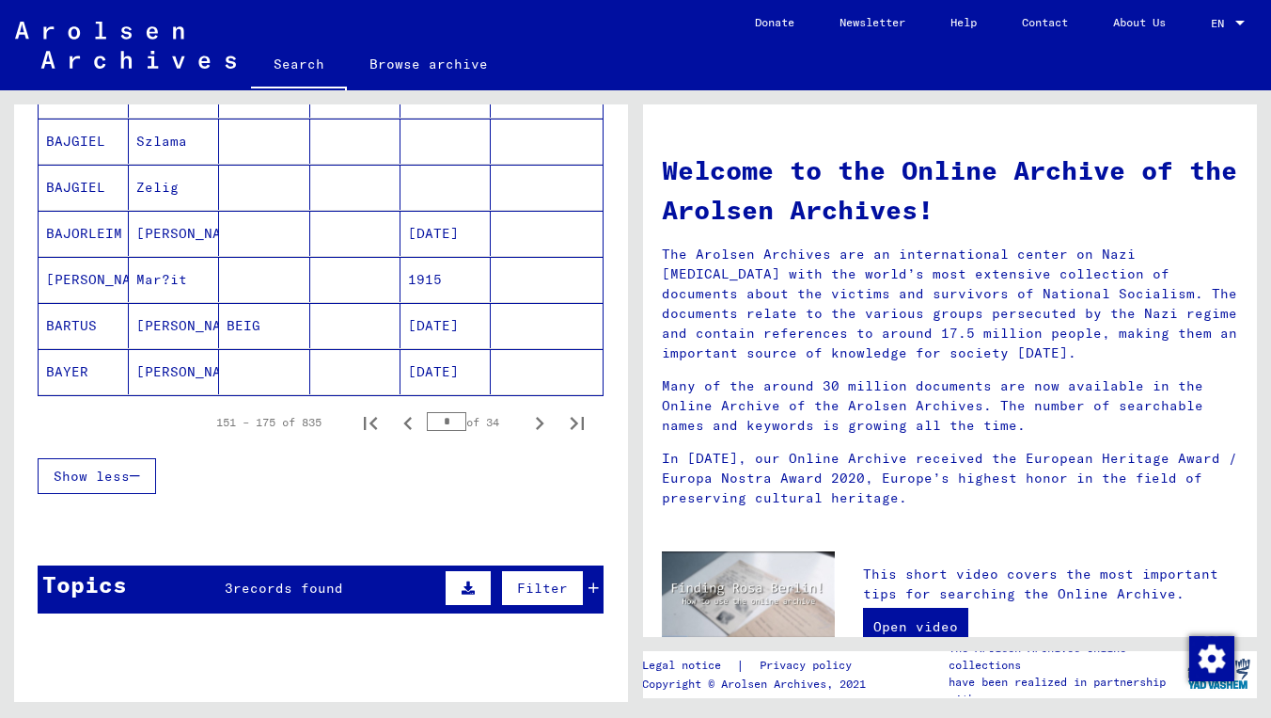
scroll to position [1164, 0]
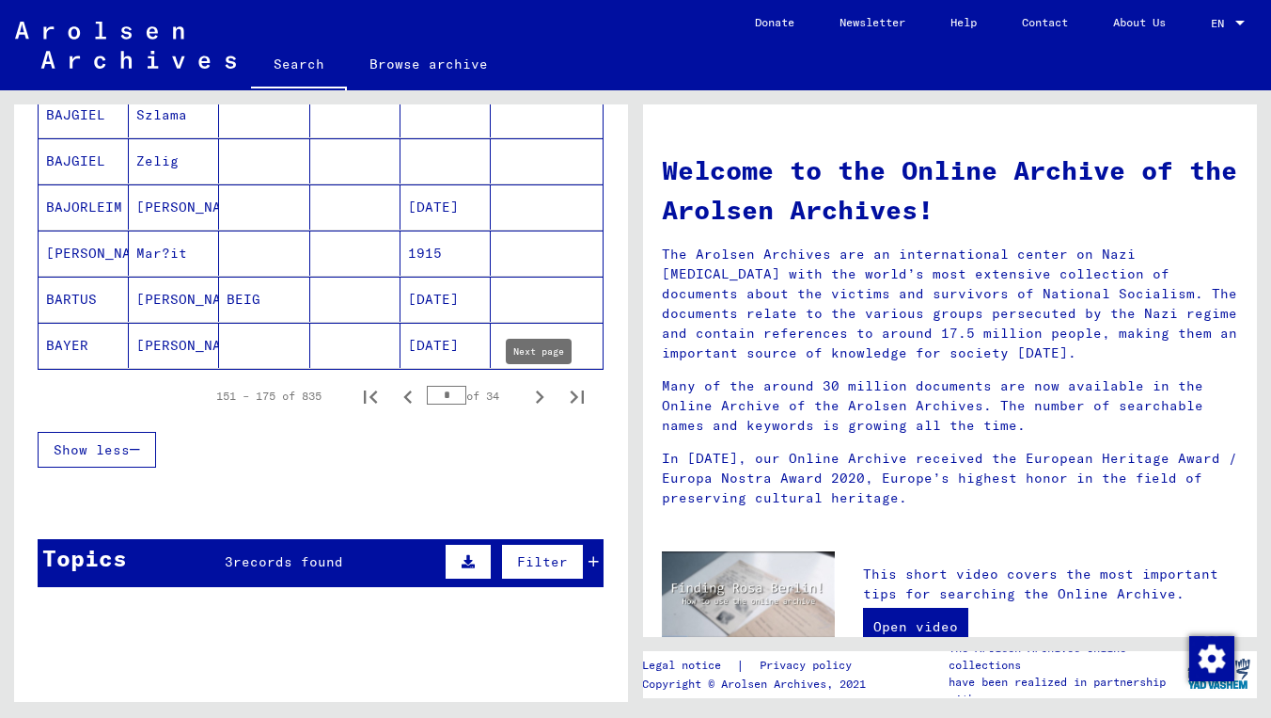
click at [541, 390] on icon "Next page" at bounding box center [540, 397] width 26 height 26
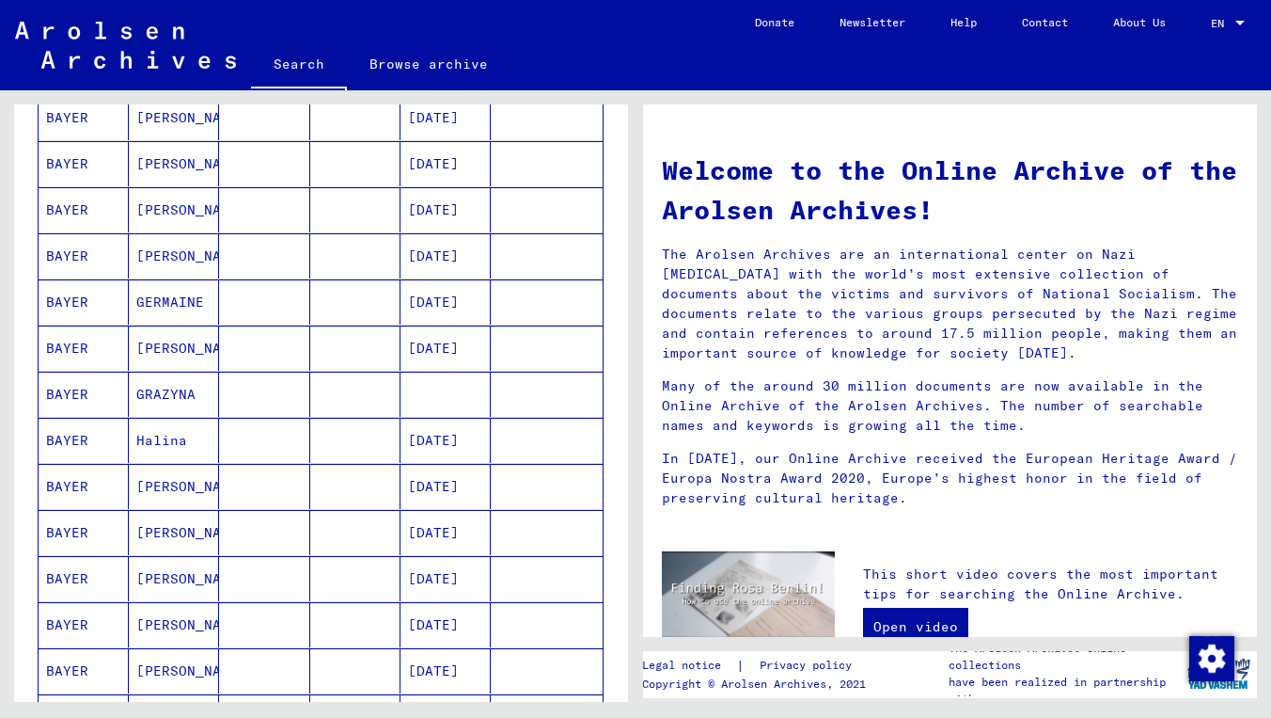
scroll to position [468, 0]
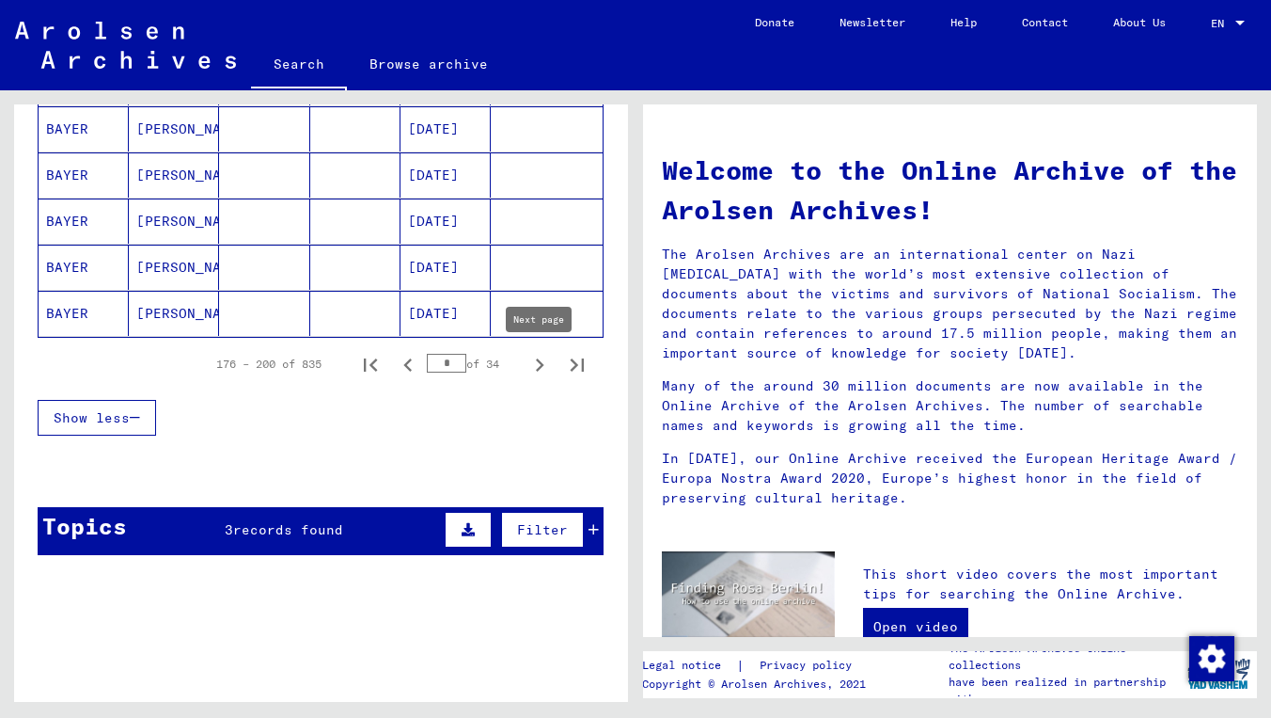
click at [538, 359] on icon "Next page" at bounding box center [540, 364] width 8 height 13
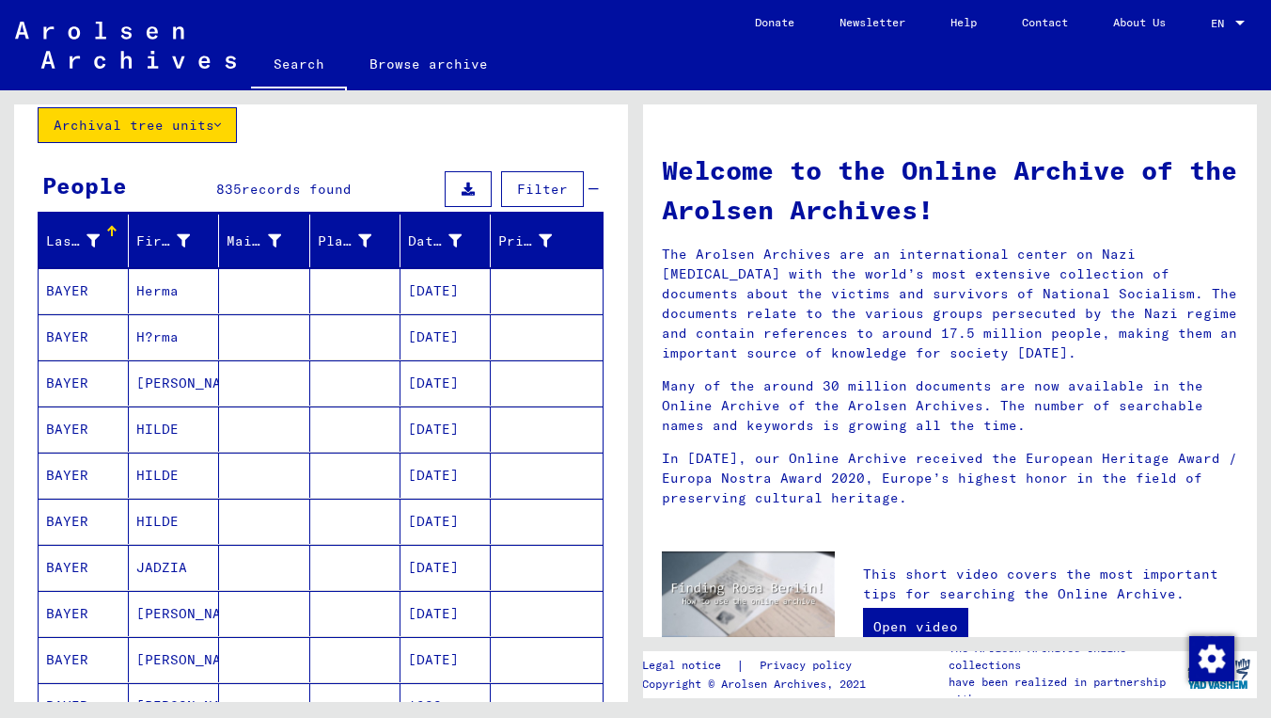
scroll to position [100, 0]
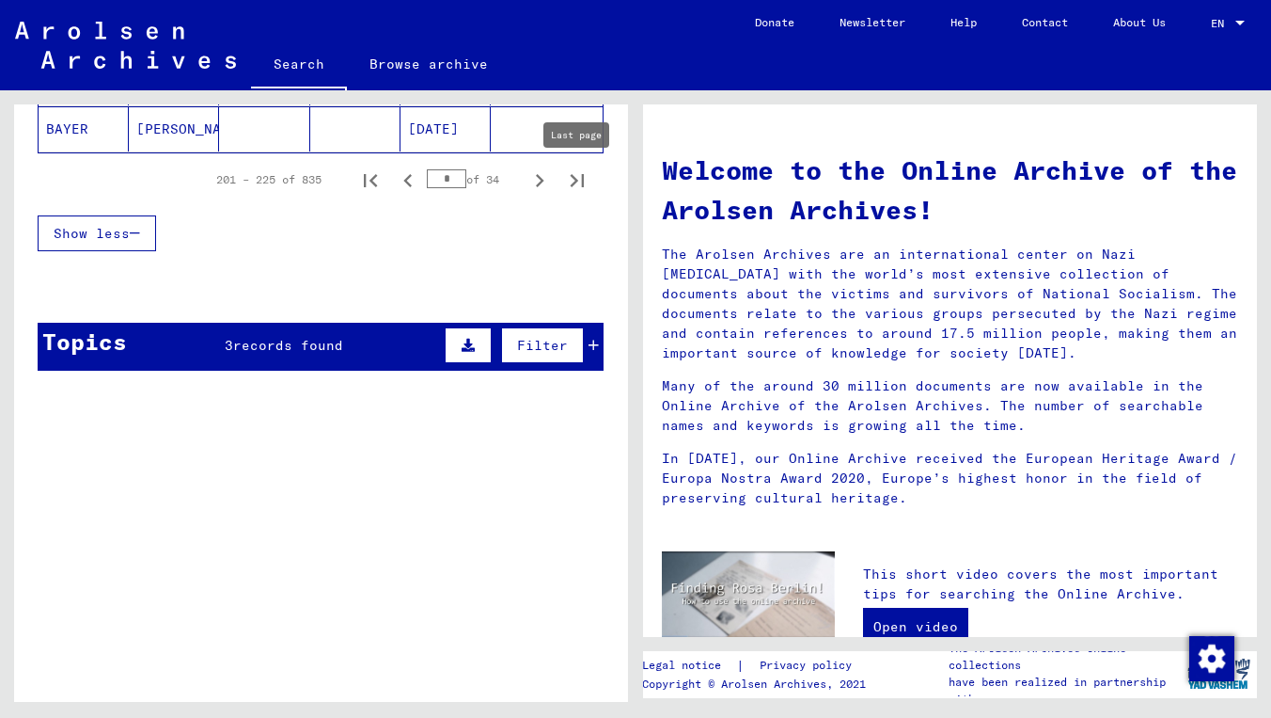
click at [572, 184] on icon "Last page" at bounding box center [577, 180] width 26 height 26
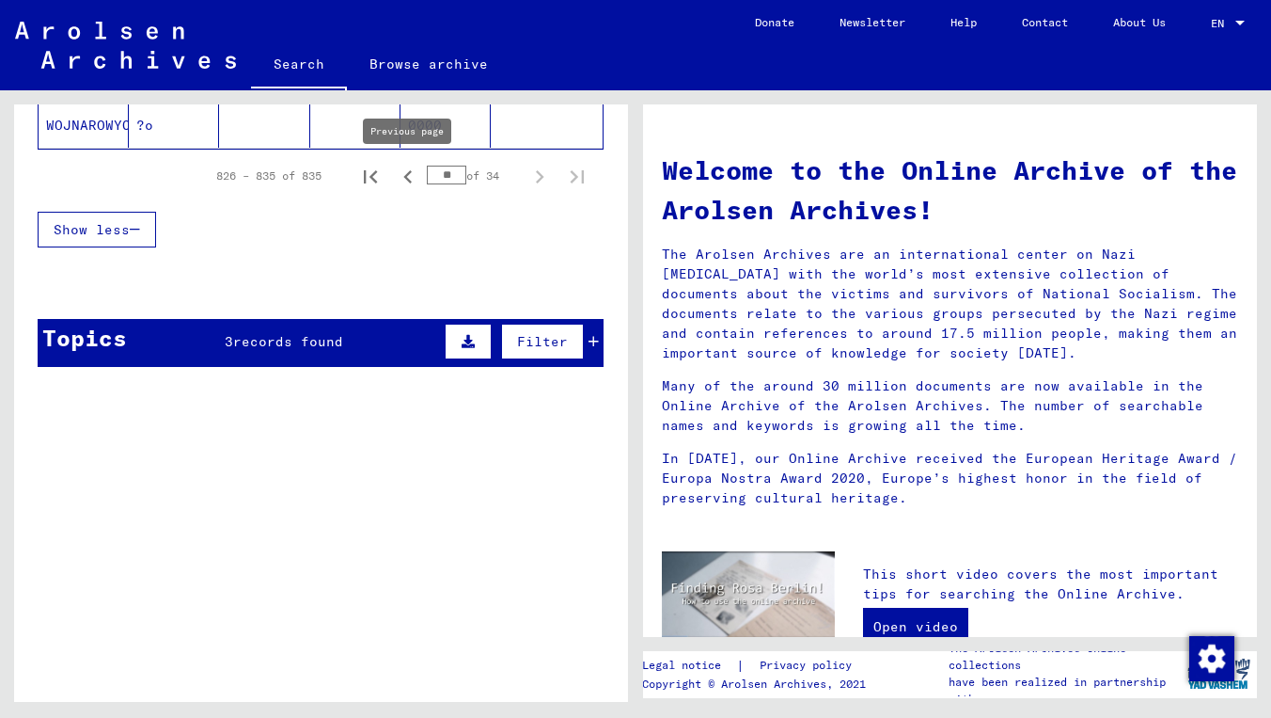
click at [381, 181] on icon "First page" at bounding box center [370, 177] width 26 height 26
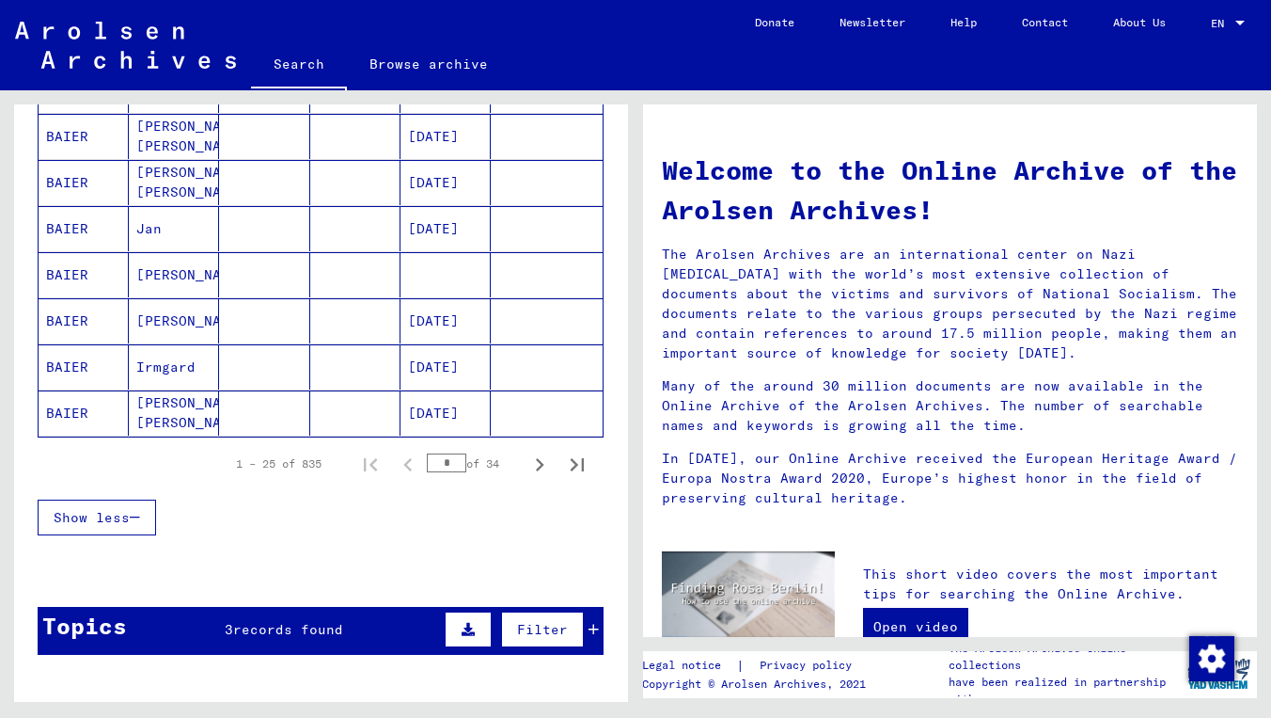
scroll to position [1003, 0]
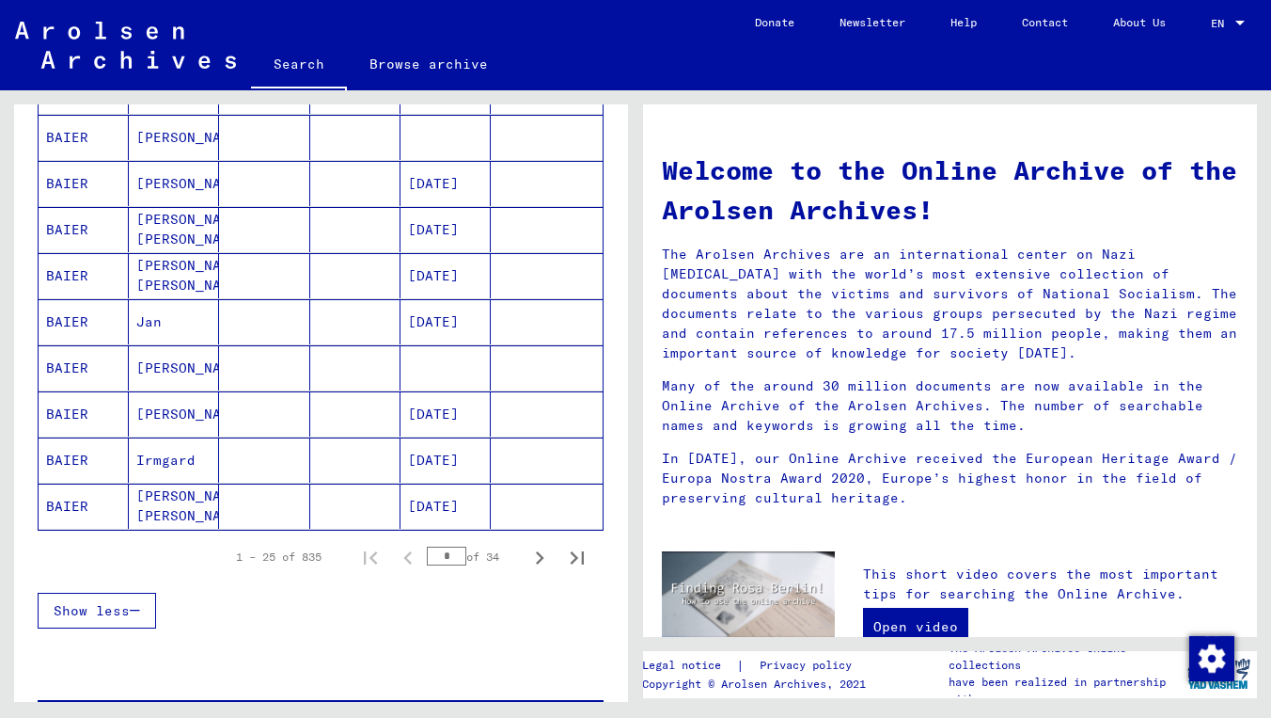
click at [536, 551] on icon "Next page" at bounding box center [540, 557] width 26 height 26
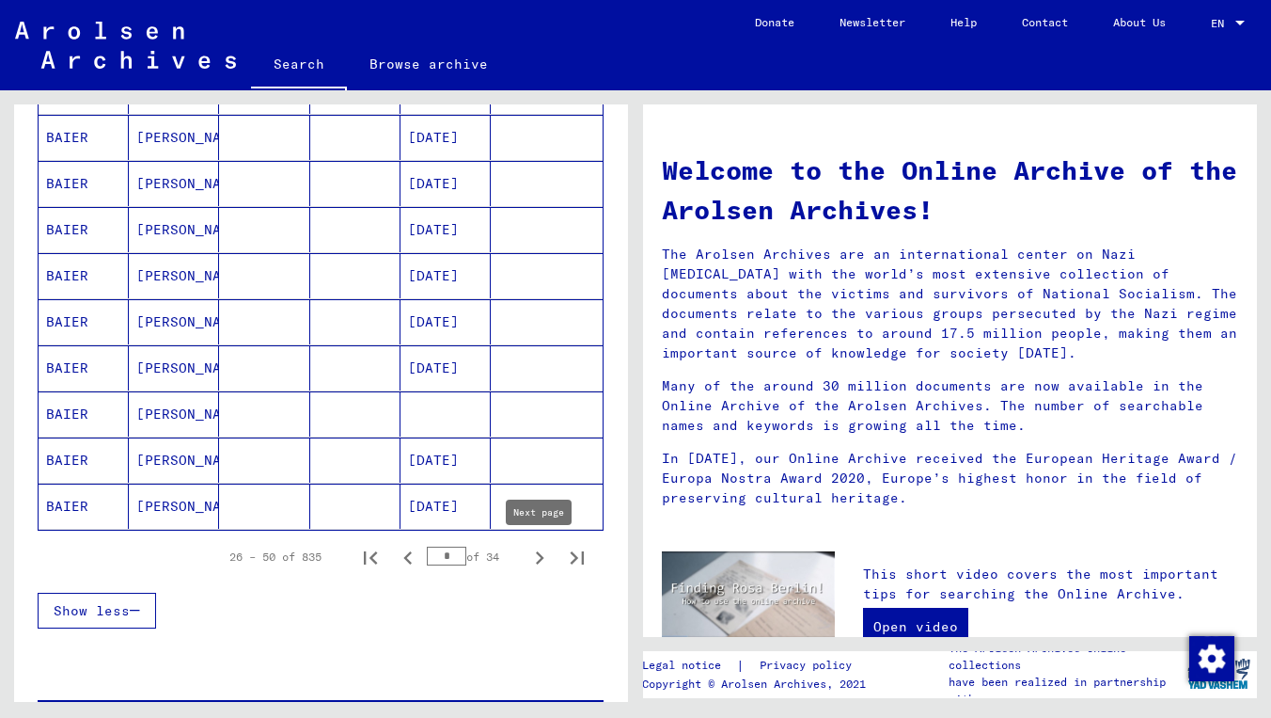
click at [536, 551] on icon "Next page" at bounding box center [540, 557] width 26 height 26
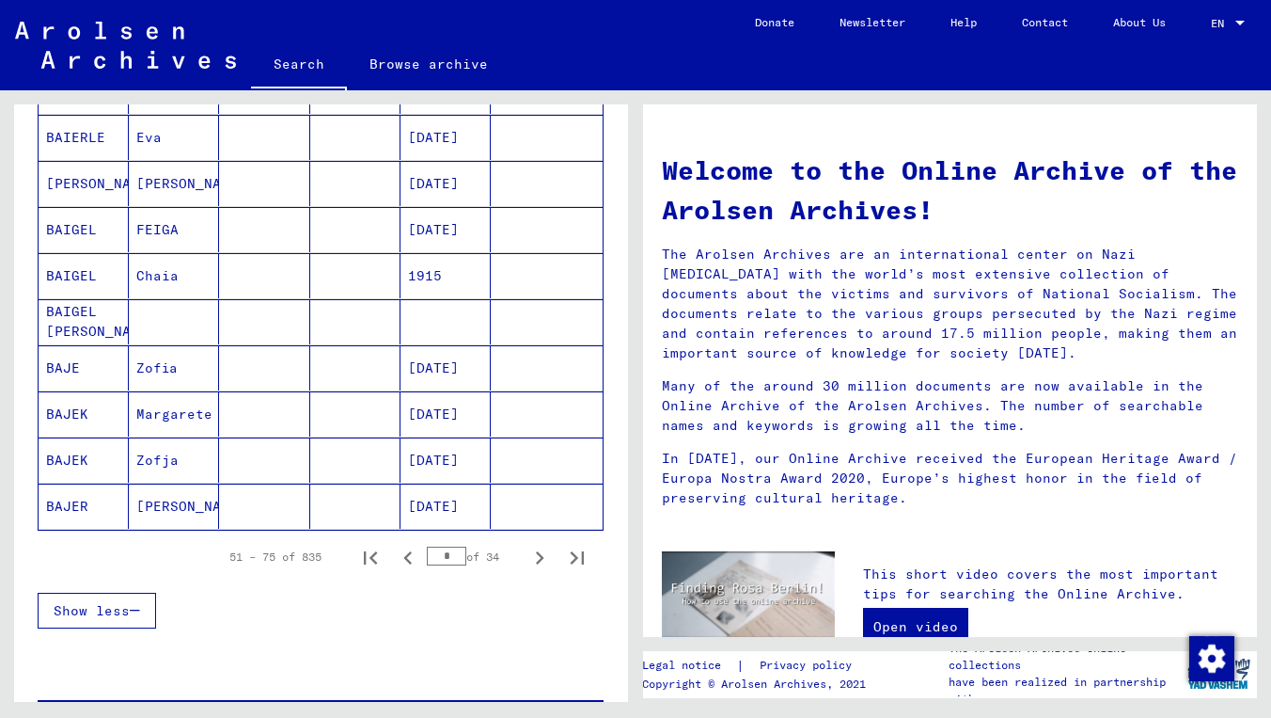
click at [536, 551] on icon "Next page" at bounding box center [540, 557] width 26 height 26
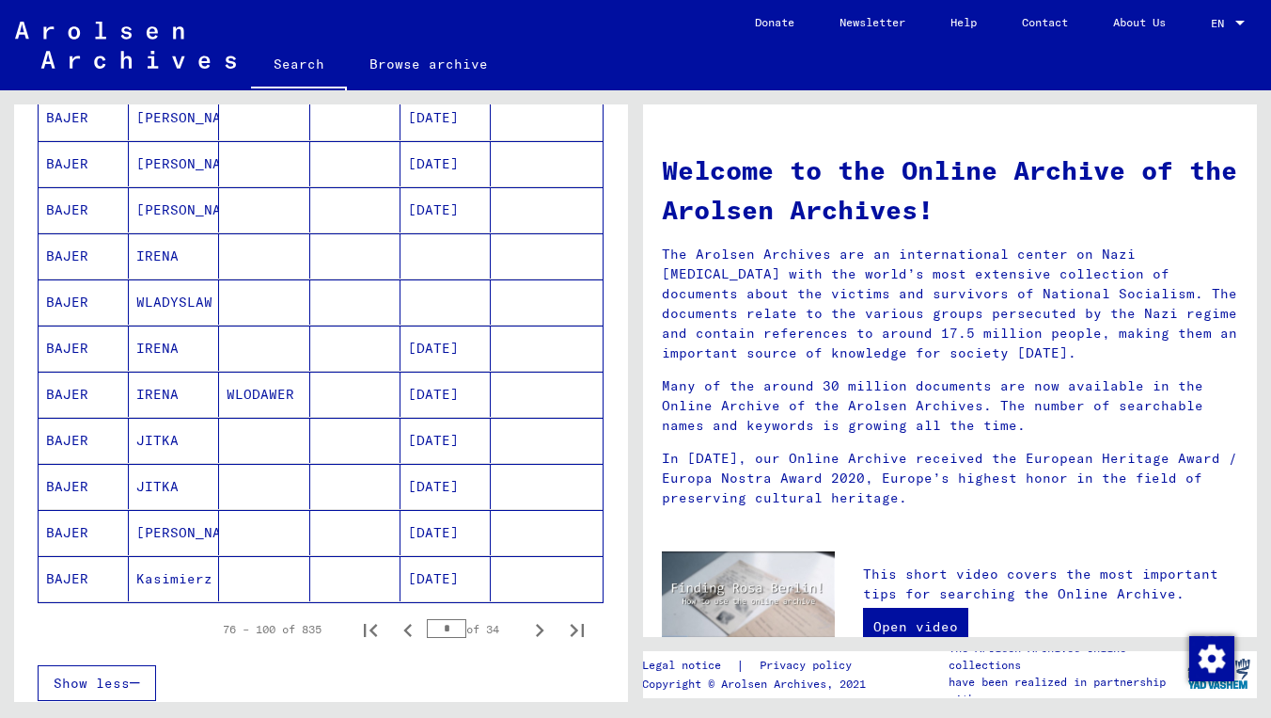
scroll to position [951, 0]
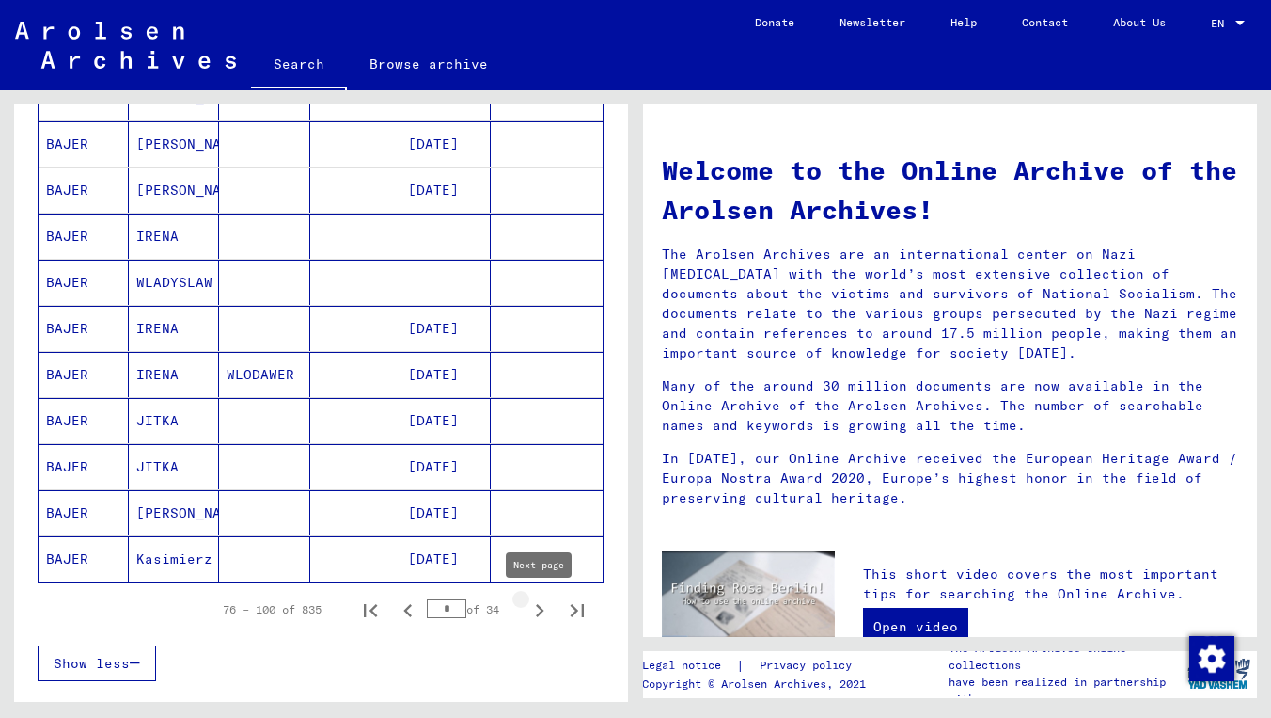
click at [537, 614] on icon "Next page" at bounding box center [540, 610] width 26 height 26
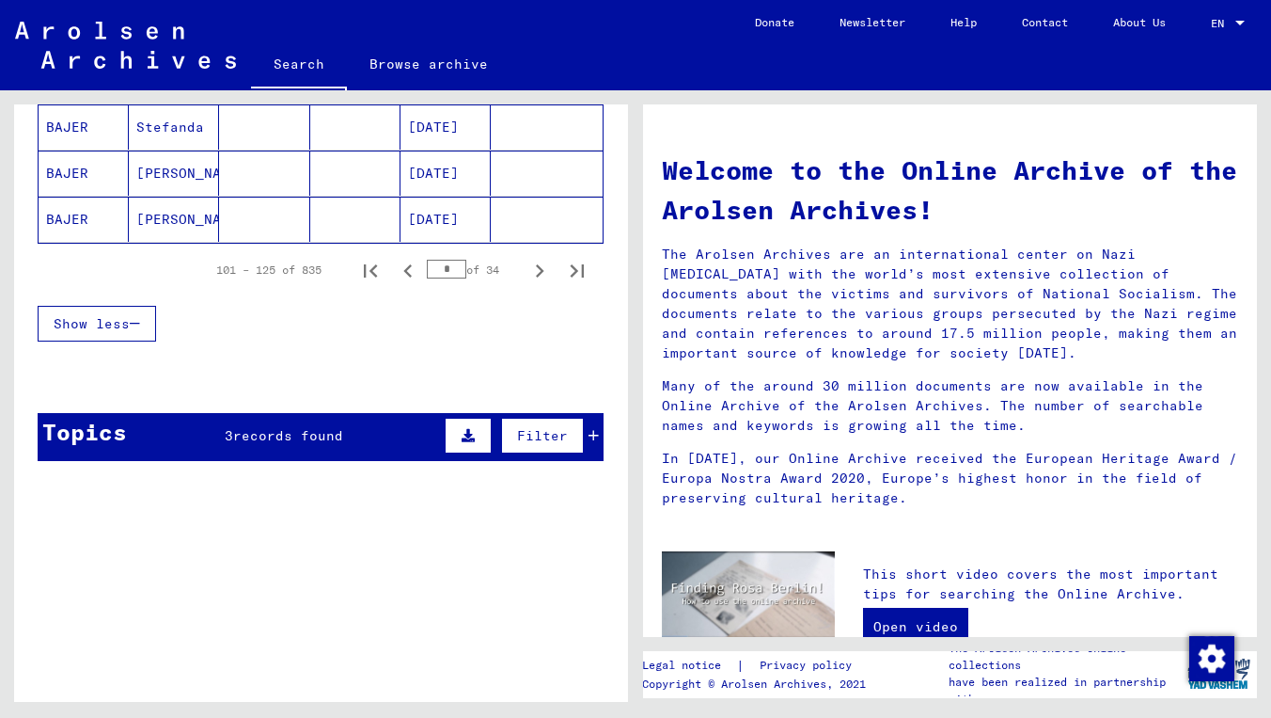
scroll to position [1370, 0]
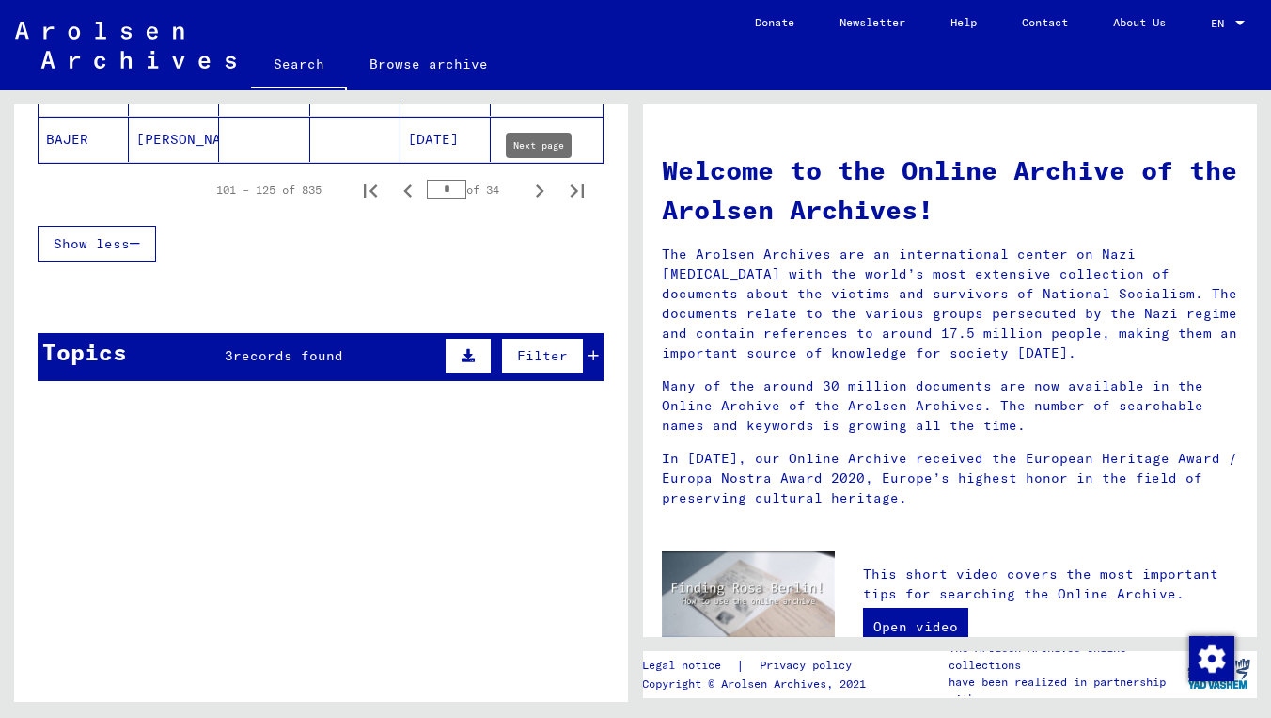
click at [537, 197] on icon "Next page" at bounding box center [540, 190] width 8 height 13
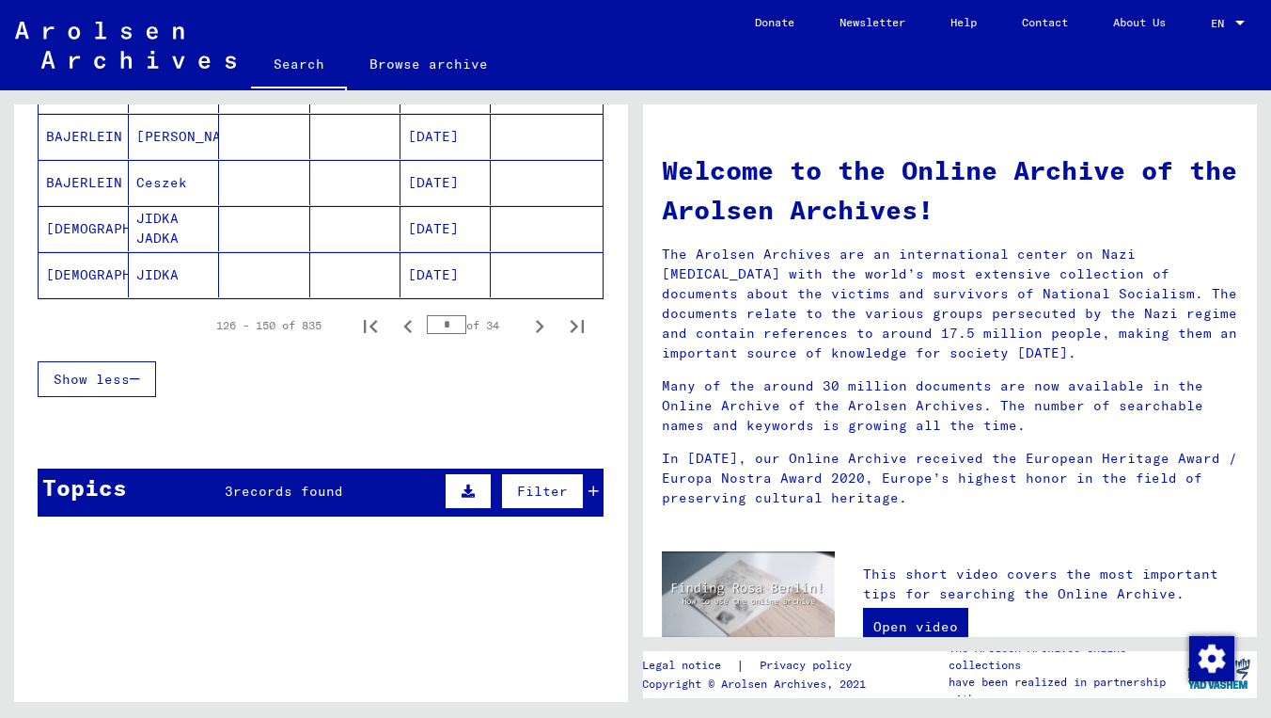
scroll to position [1226, 0]
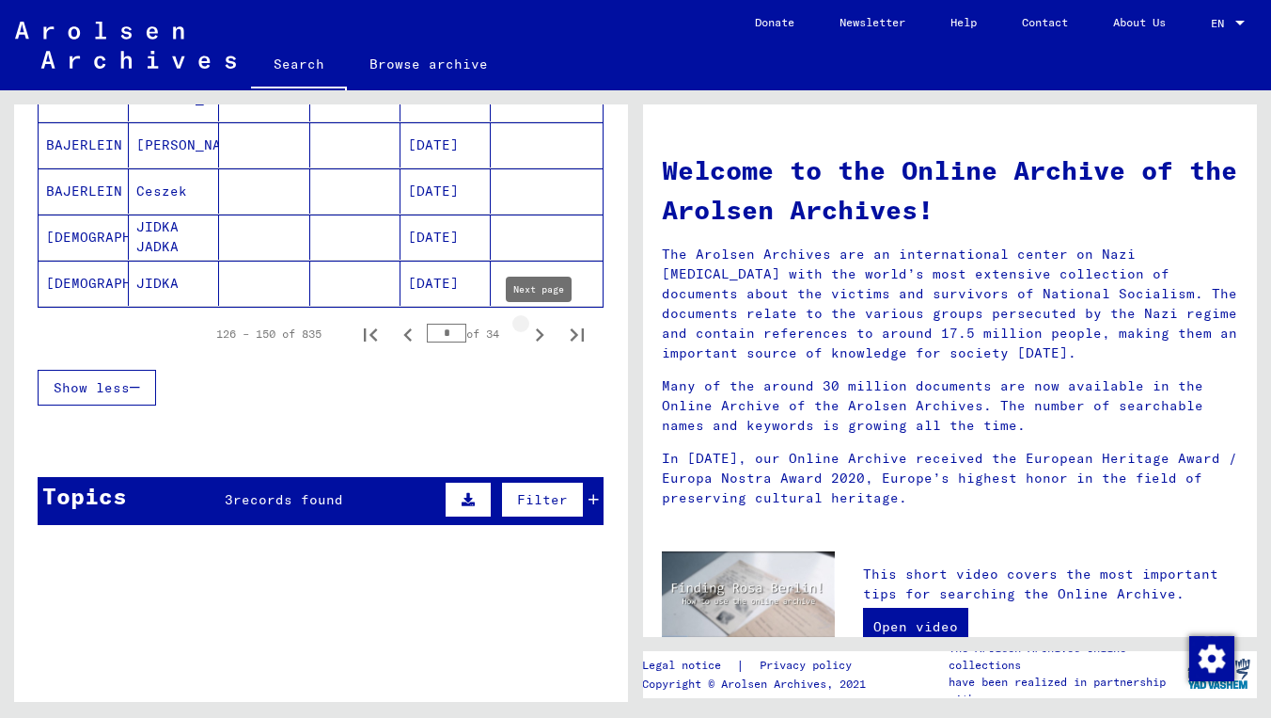
click at [542, 339] on icon "Next page" at bounding box center [540, 335] width 26 height 26
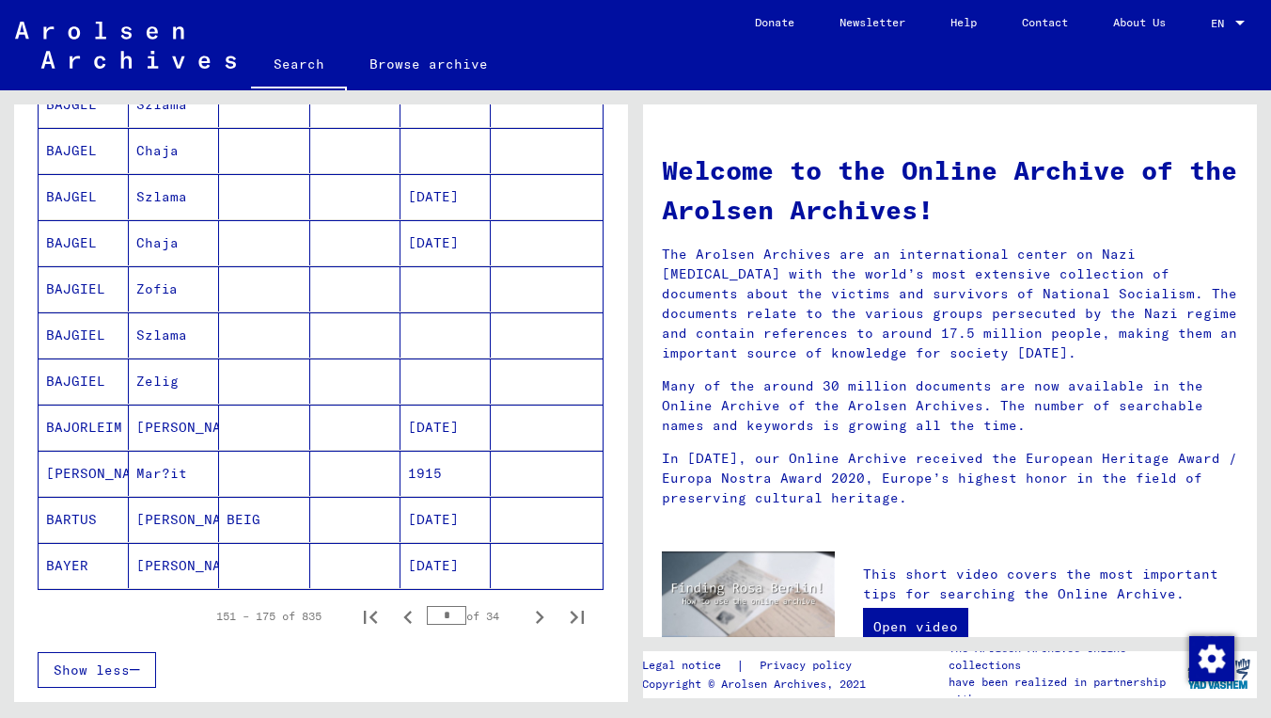
scroll to position [976, 0]
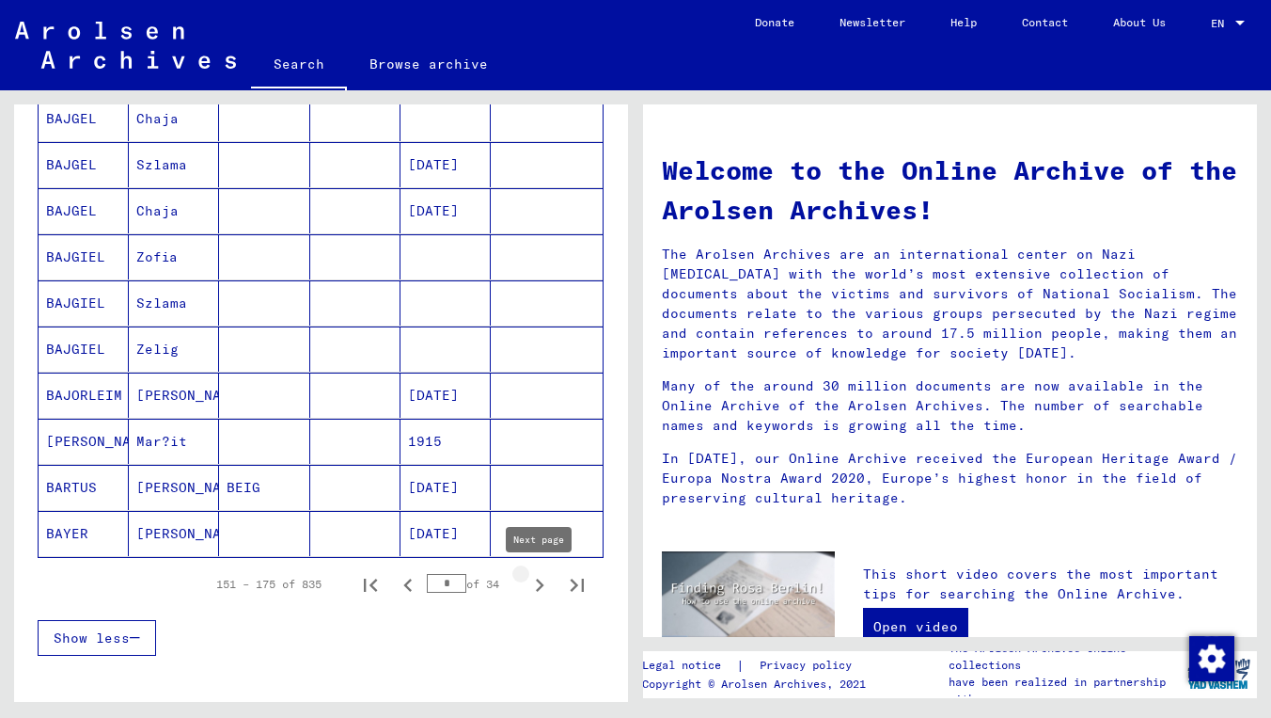
click at [540, 594] on icon "Next page" at bounding box center [540, 585] width 26 height 26
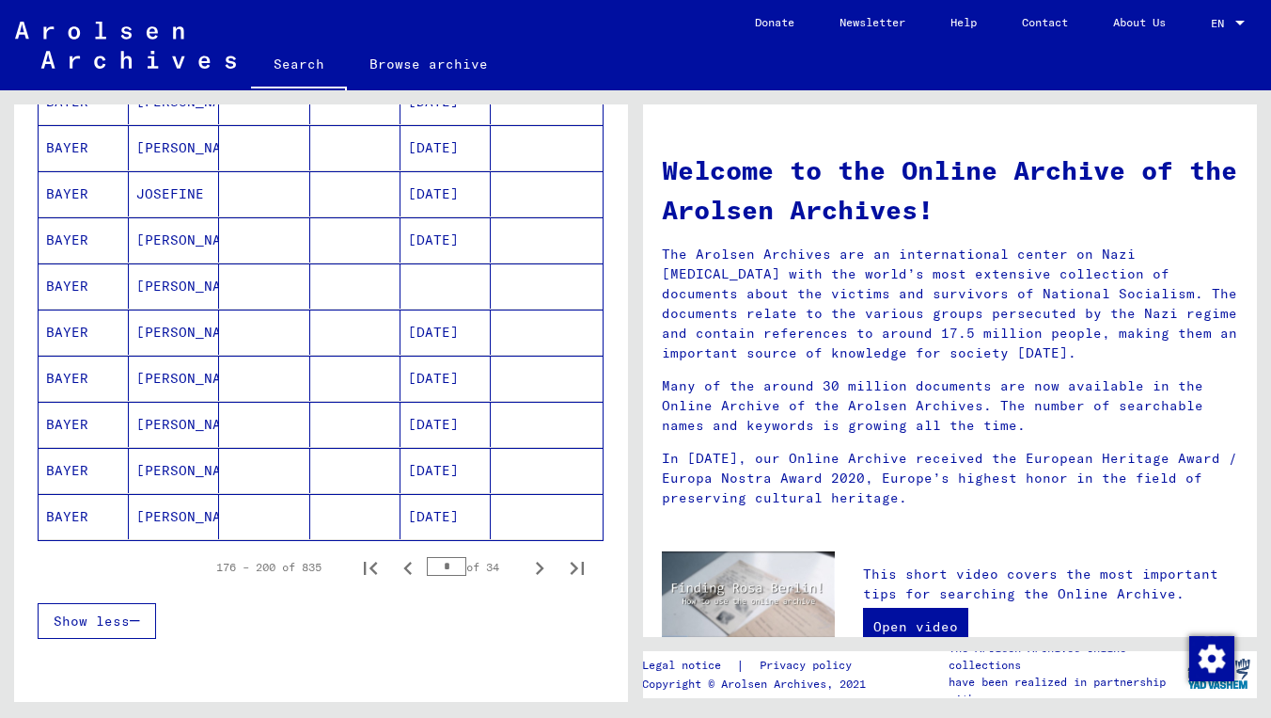
scroll to position [1158, 0]
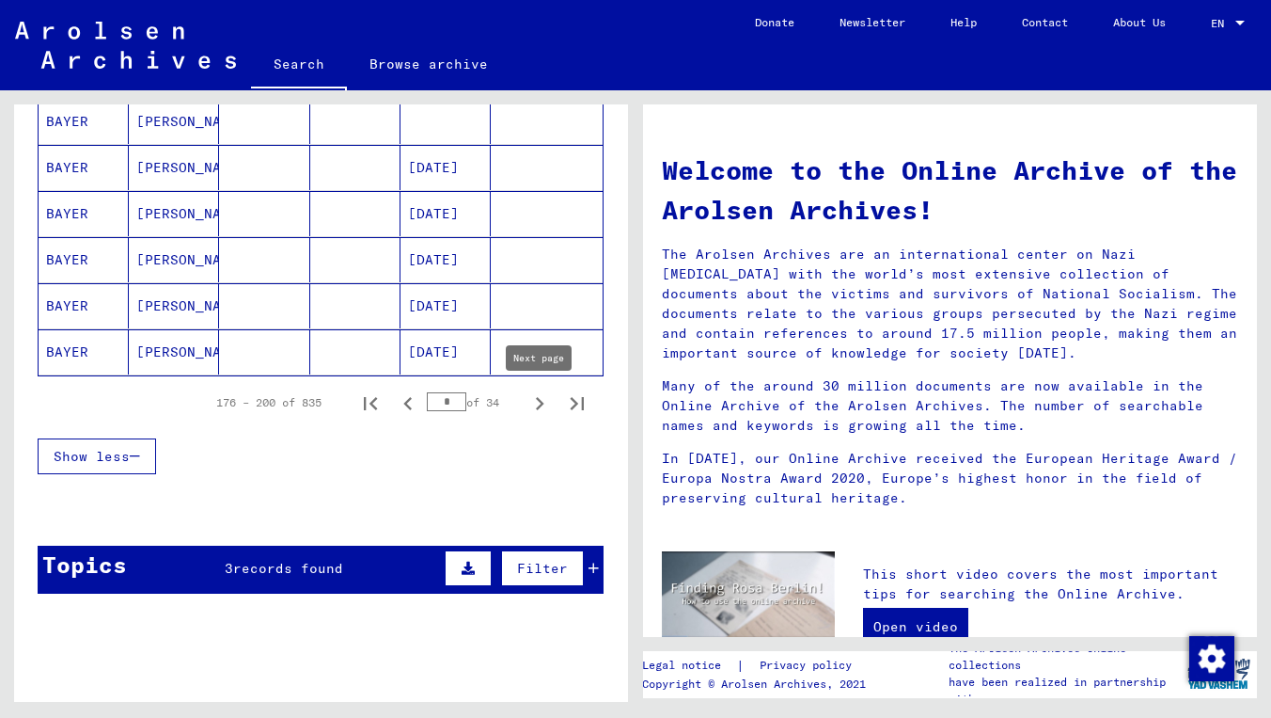
click at [527, 402] on icon "Next page" at bounding box center [540, 403] width 26 height 26
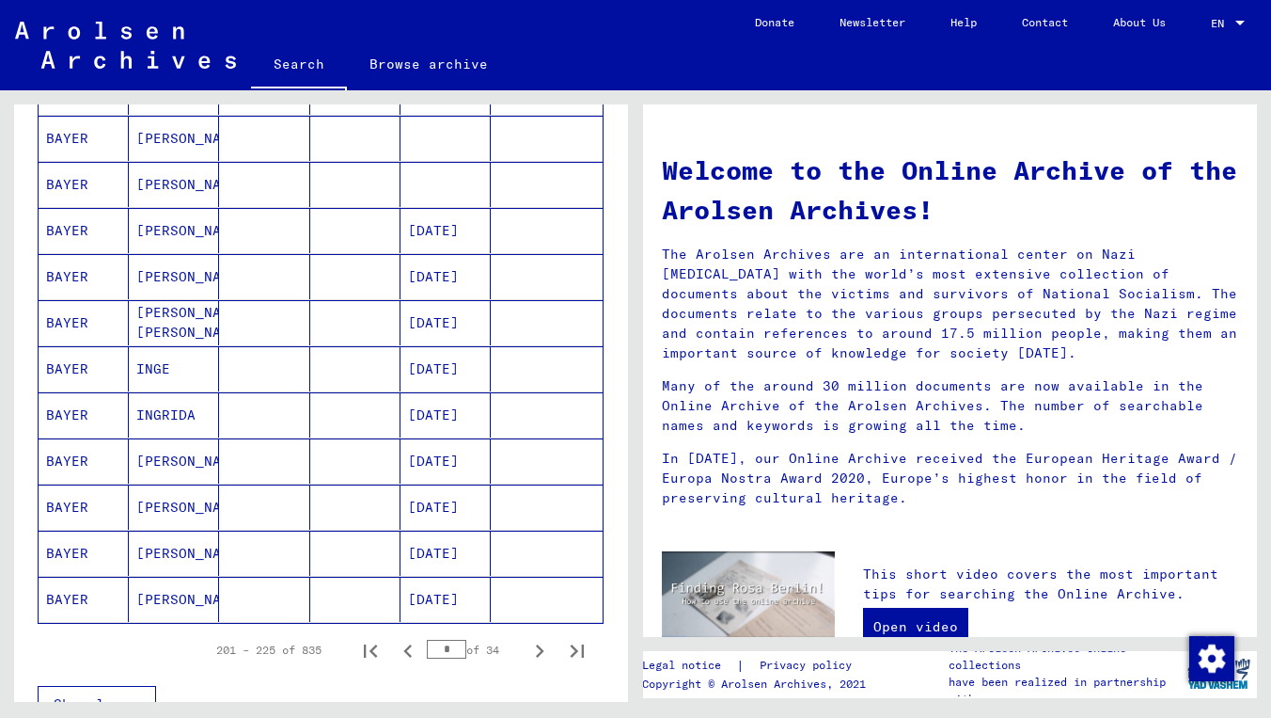
scroll to position [923, 0]
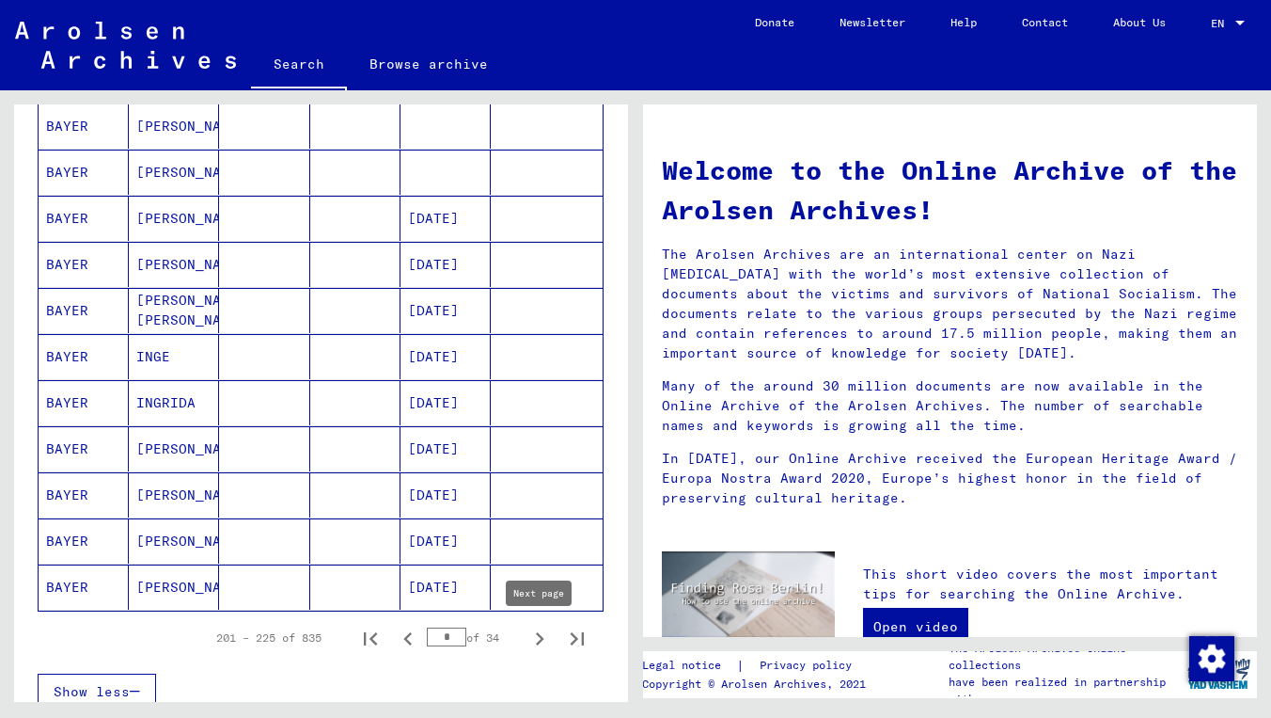
click at [534, 632] on icon "Next page" at bounding box center [540, 638] width 26 height 26
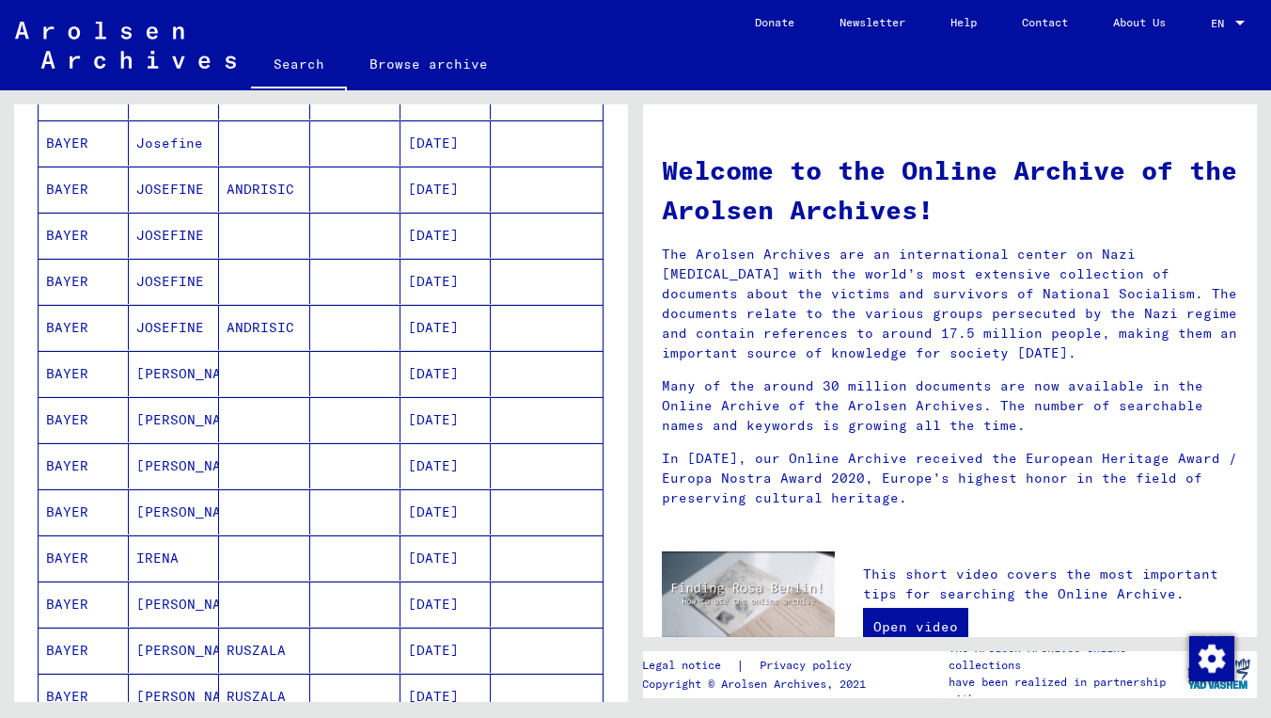
scroll to position [905, 0]
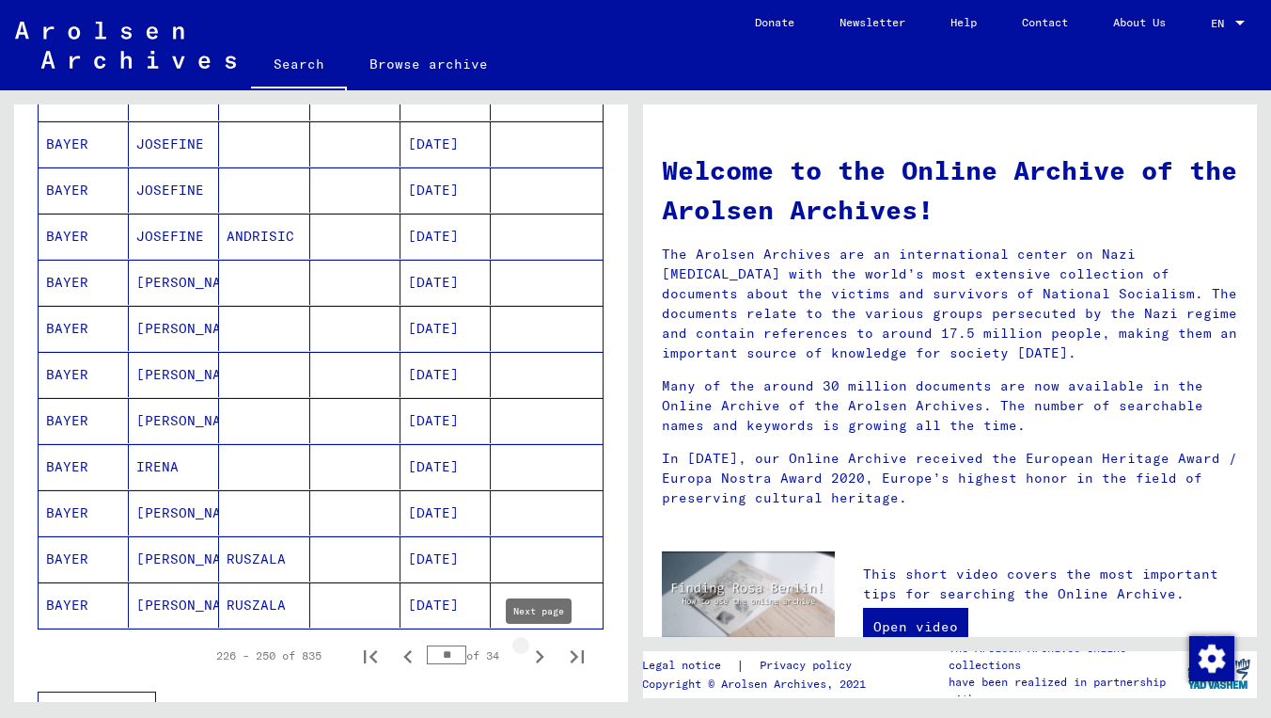
click at [543, 662] on icon "Next page" at bounding box center [540, 656] width 26 height 26
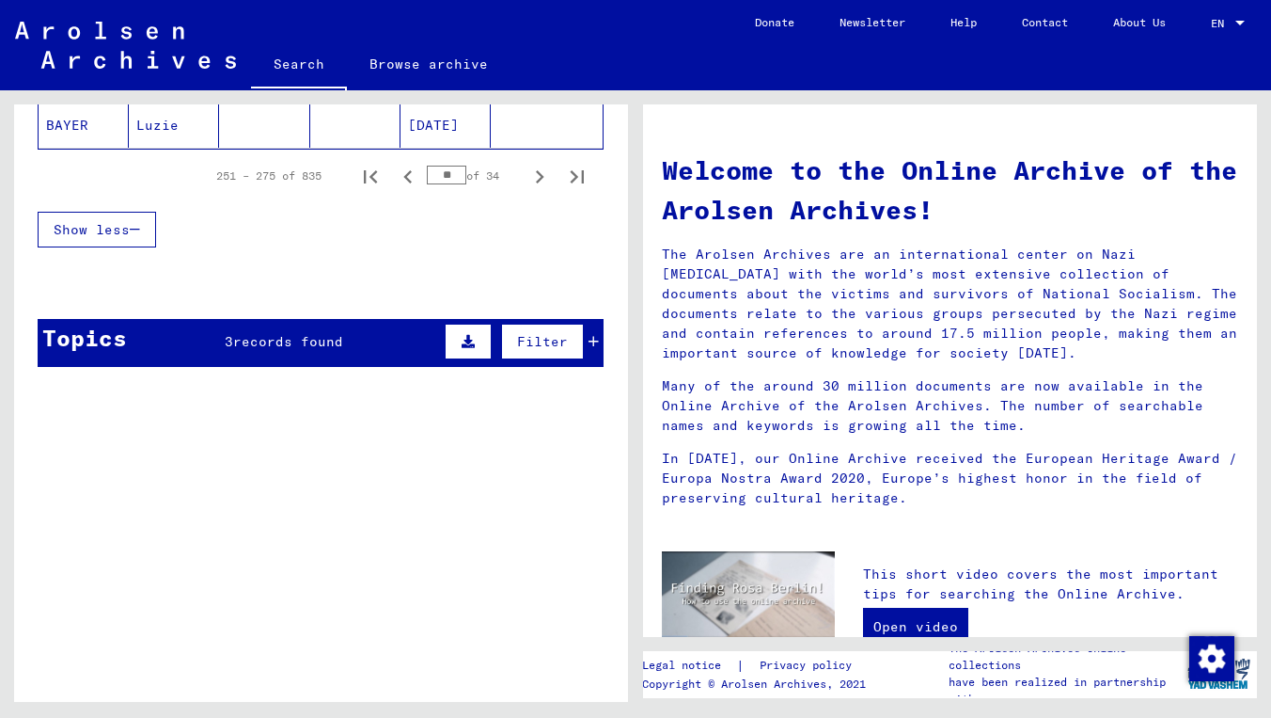
scroll to position [1384, 0]
click at [533, 167] on icon "Next page" at bounding box center [540, 177] width 26 height 26
type input "**"
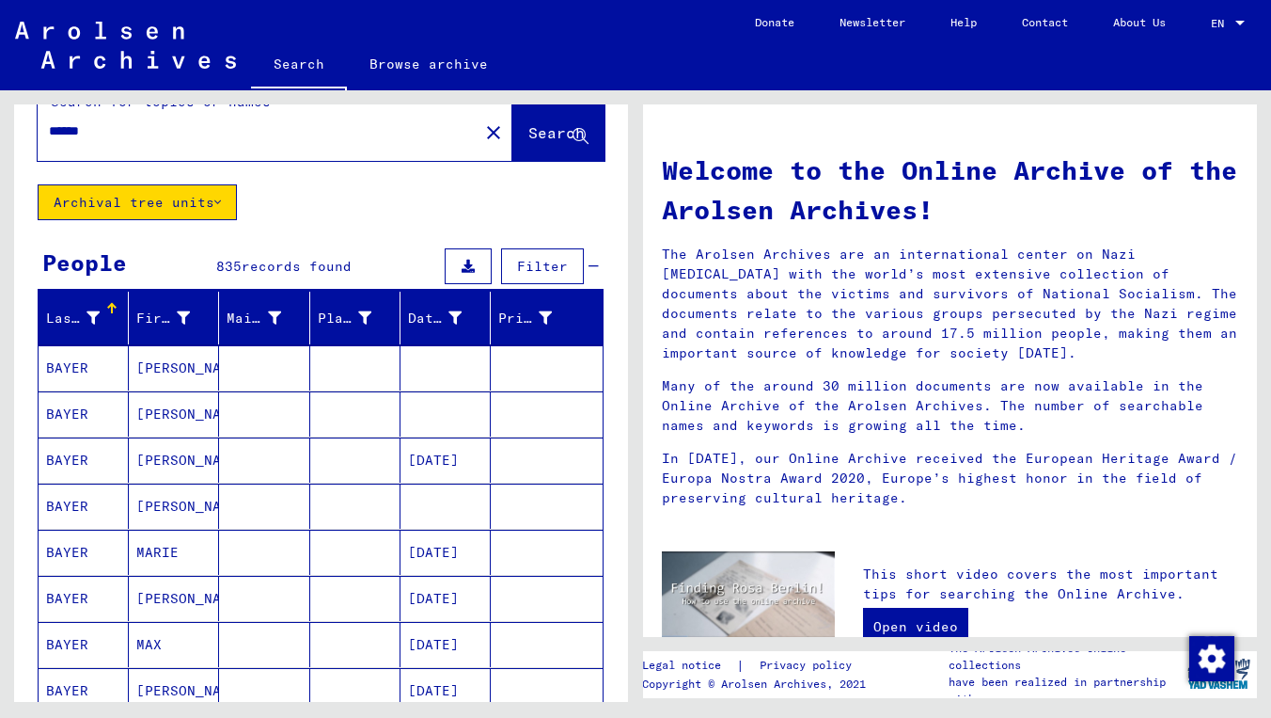
scroll to position [33, 0]
